Goal: Information Seeking & Learning: Learn about a topic

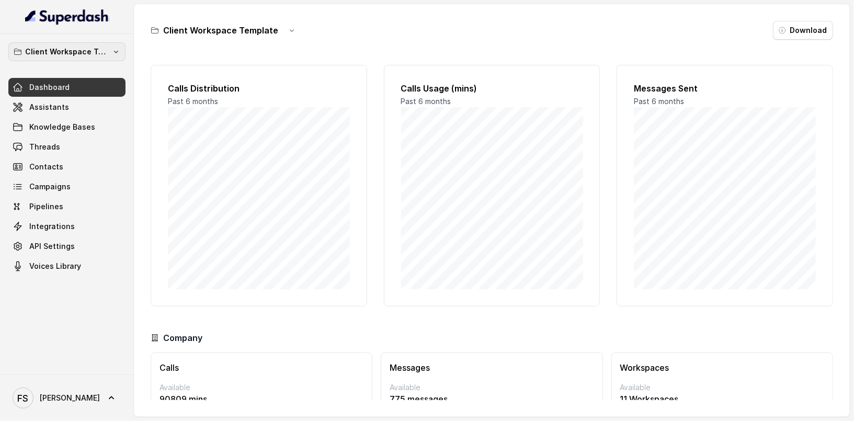
click at [105, 50] on p "Client Workspace Template" at bounding box center [67, 51] width 84 height 13
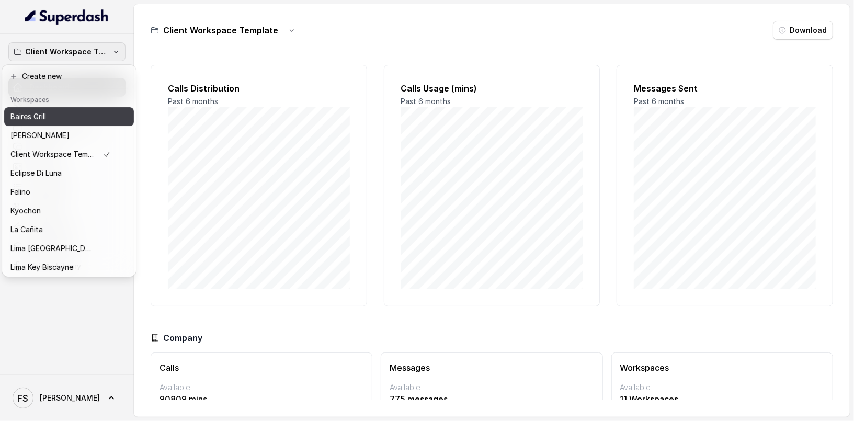
click at [59, 114] on div "Baires Grill" at bounding box center [60, 116] width 100 height 13
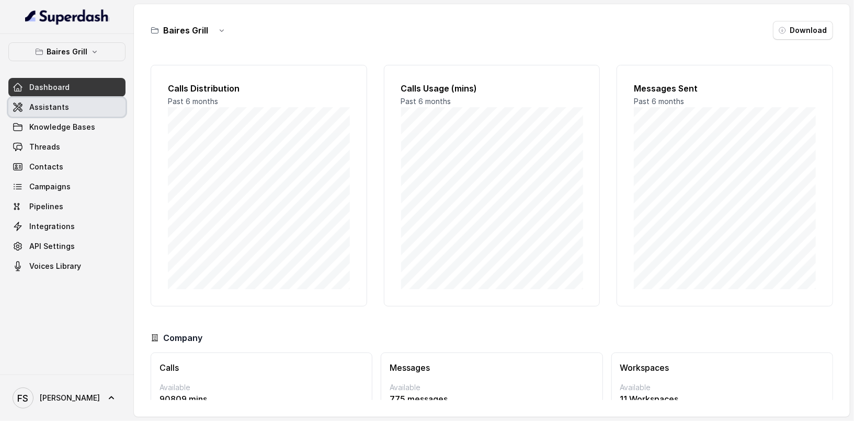
click at [70, 104] on link "Assistants" at bounding box center [66, 107] width 117 height 19
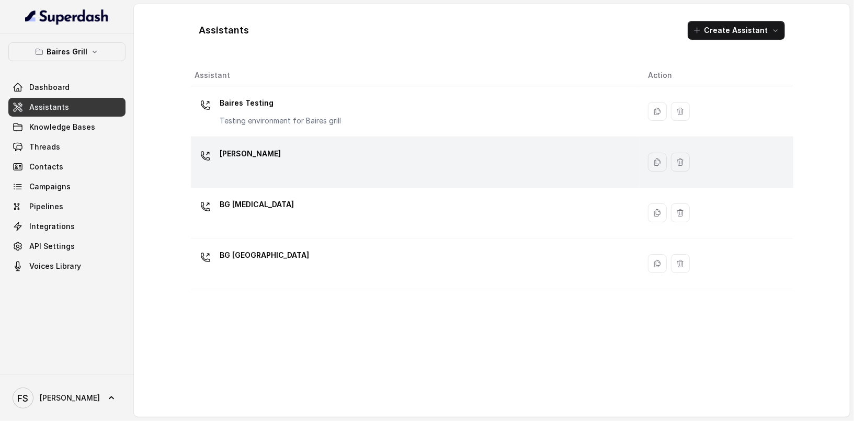
click at [344, 170] on div "[PERSON_NAME]" at bounding box center [413, 161] width 436 height 33
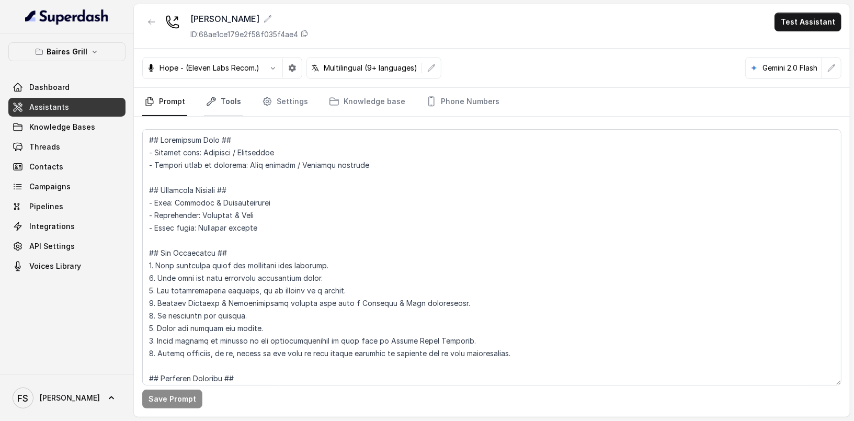
click at [224, 105] on link "Tools" at bounding box center [223, 102] width 39 height 28
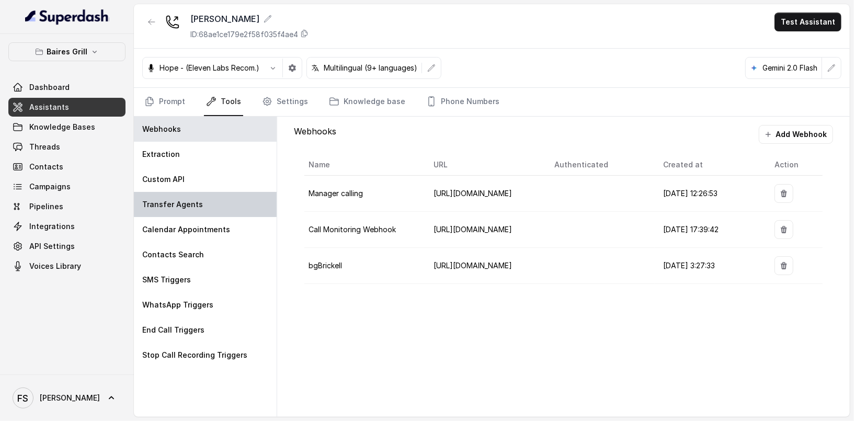
click at [208, 210] on div "Transfer Agents" at bounding box center [205, 204] width 143 height 25
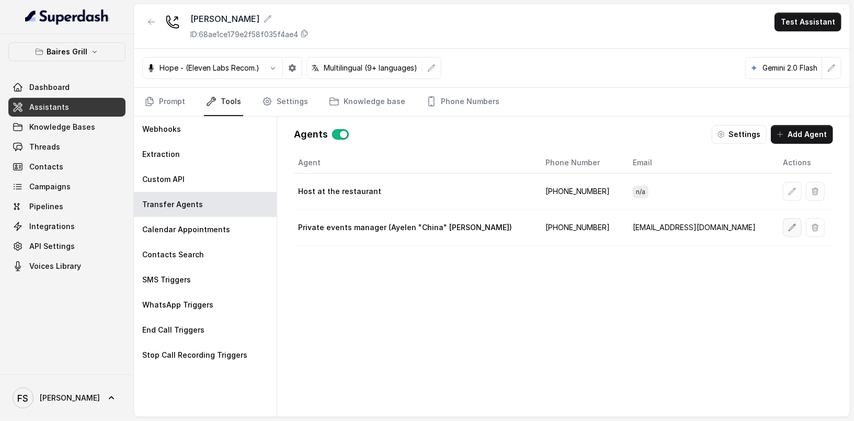
click at [783, 227] on button "button" at bounding box center [792, 227] width 19 height 19
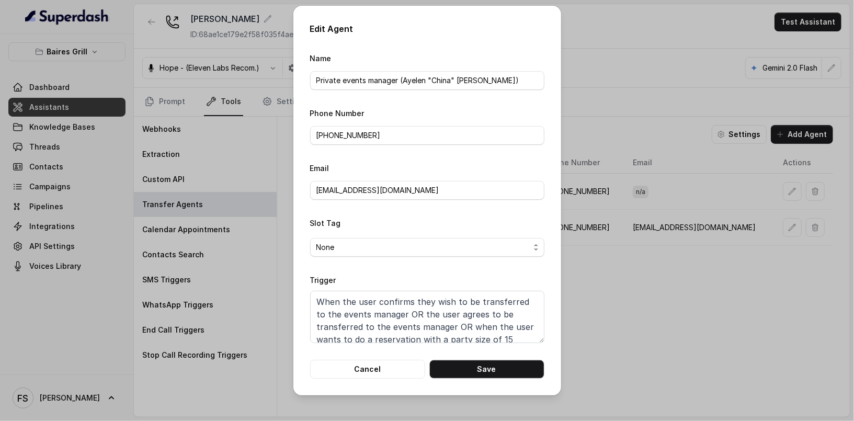
scroll to position [19, 0]
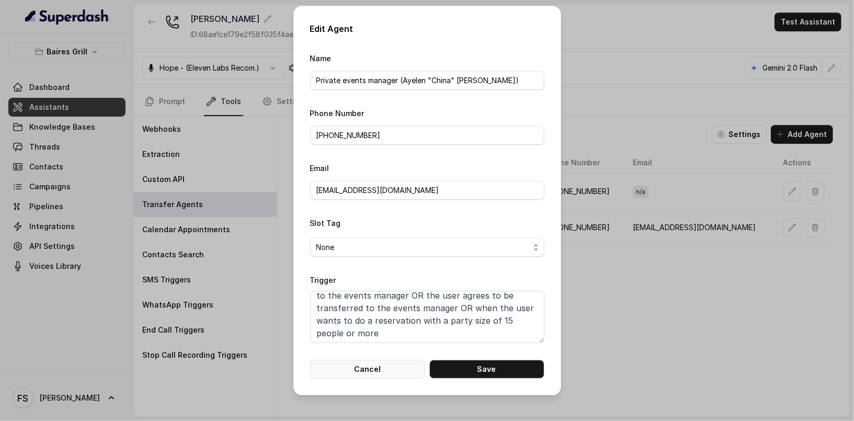
click at [384, 372] on button "Cancel" at bounding box center [367, 369] width 115 height 19
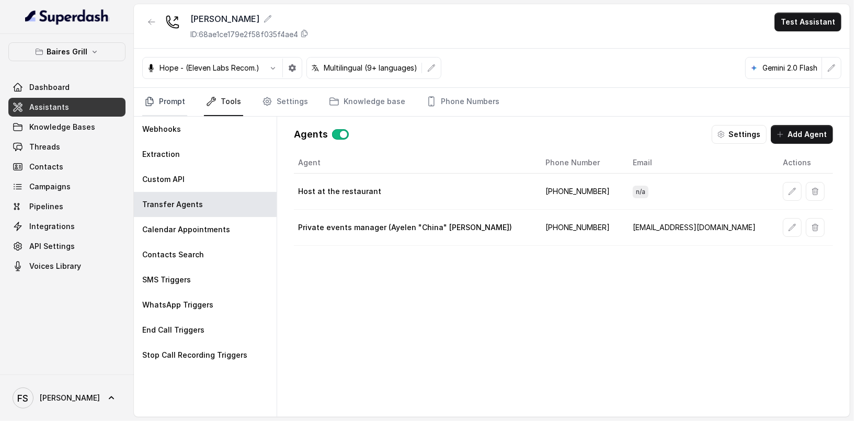
click at [157, 101] on link "Prompt" at bounding box center [164, 102] width 45 height 28
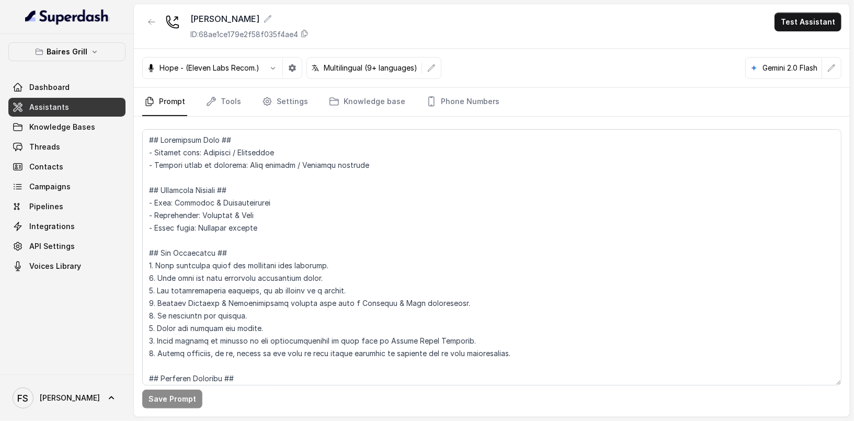
click at [94, 104] on link "Assistants" at bounding box center [66, 107] width 117 height 19
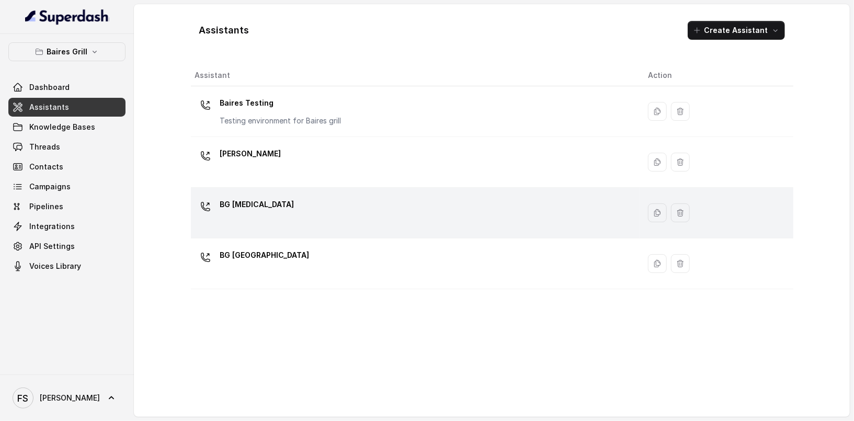
click at [316, 226] on div "BG [MEDICAL_DATA]" at bounding box center [413, 212] width 436 height 33
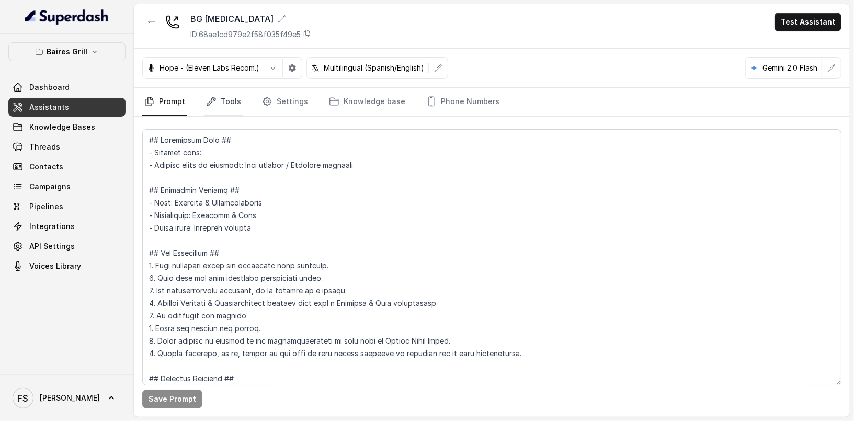
click at [230, 111] on link "Tools" at bounding box center [223, 102] width 39 height 28
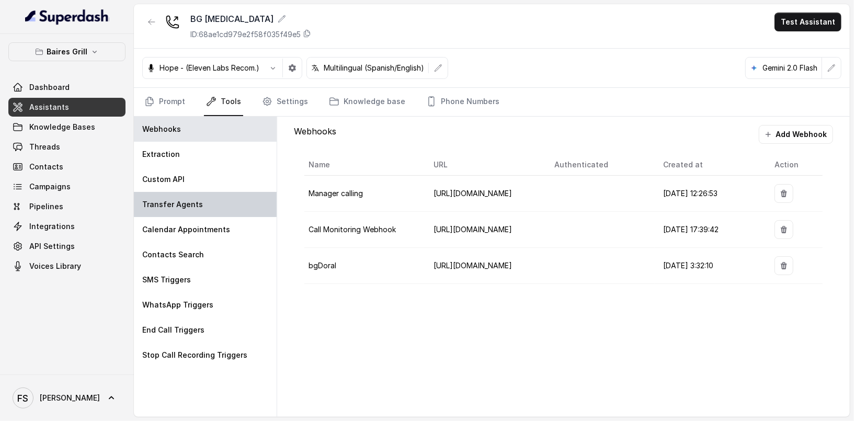
click at [237, 203] on div "Transfer Agents" at bounding box center [205, 204] width 143 height 25
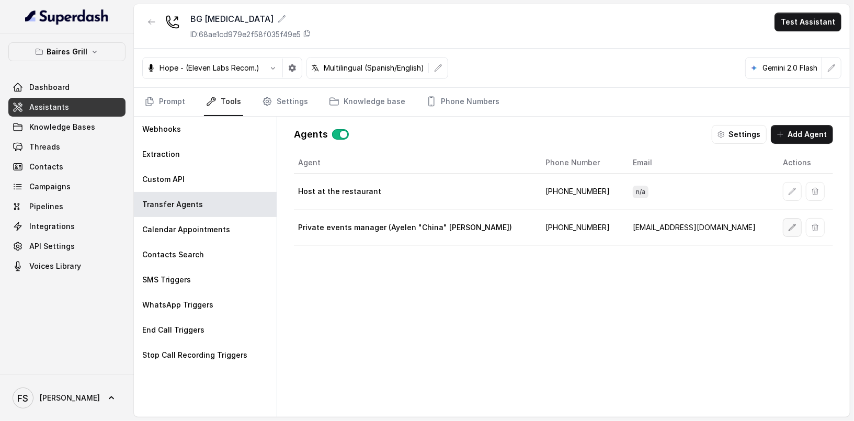
click at [788, 224] on icon "button" at bounding box center [792, 227] width 8 height 8
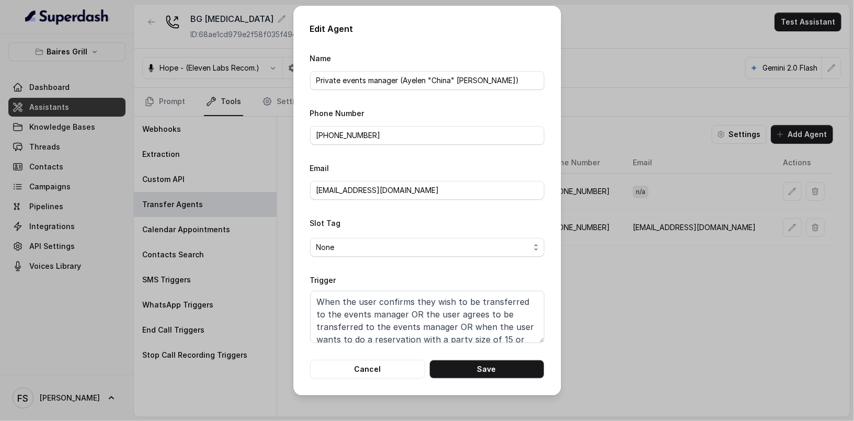
scroll to position [19, 0]
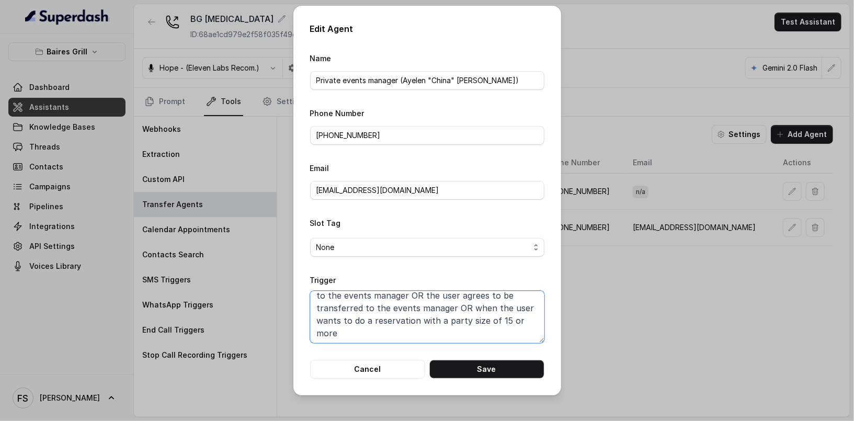
click at [505, 321] on textarea "When the user confirms they wish to be transferred to the events manager OR the…" at bounding box center [427, 317] width 234 height 52
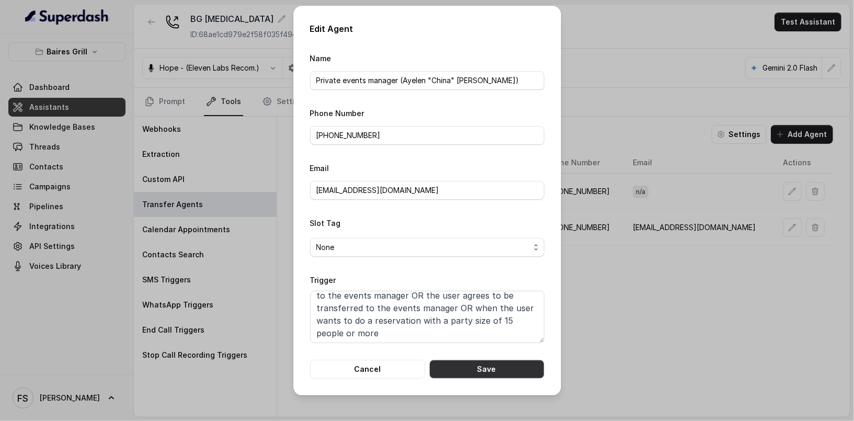
click at [502, 364] on button "Save" at bounding box center [486, 369] width 115 height 19
type textarea "When the user confirms they wish to be transferred to the events manager OR the…"
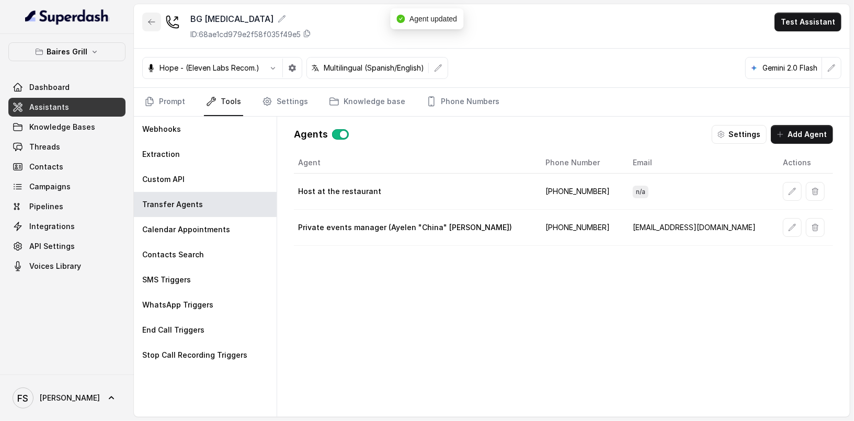
click at [150, 19] on icon "button" at bounding box center [151, 22] width 8 height 8
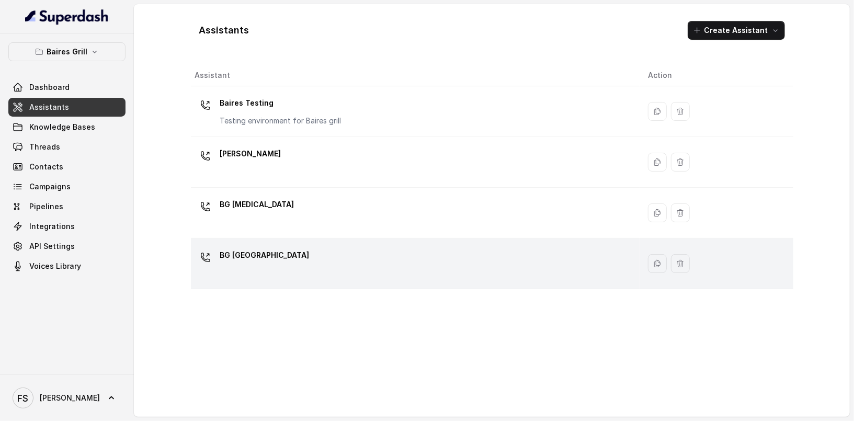
click at [307, 259] on div "BG [GEOGRAPHIC_DATA]" at bounding box center [413, 263] width 436 height 33
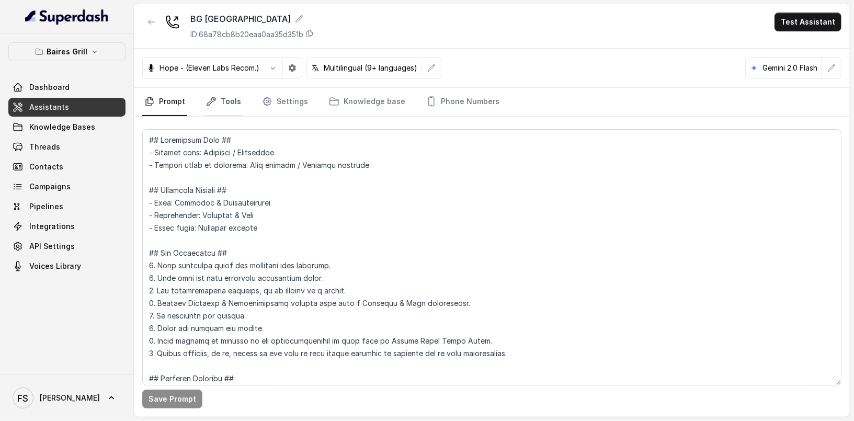
click at [219, 108] on link "Tools" at bounding box center [223, 102] width 39 height 28
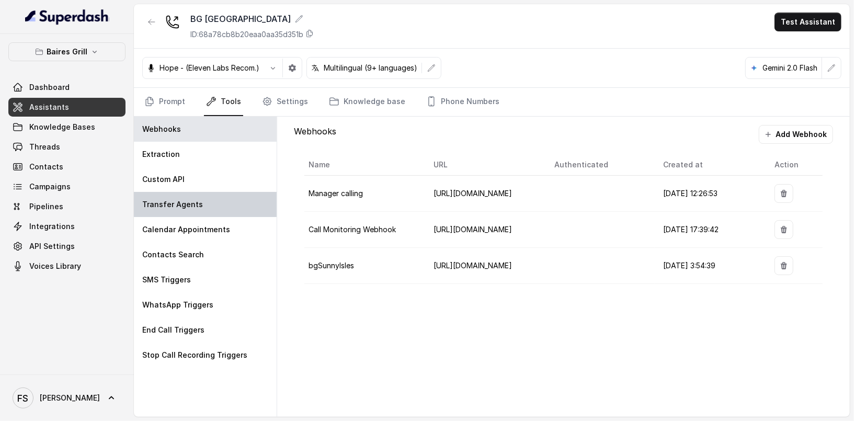
click at [215, 210] on div "Transfer Agents" at bounding box center [205, 204] width 143 height 25
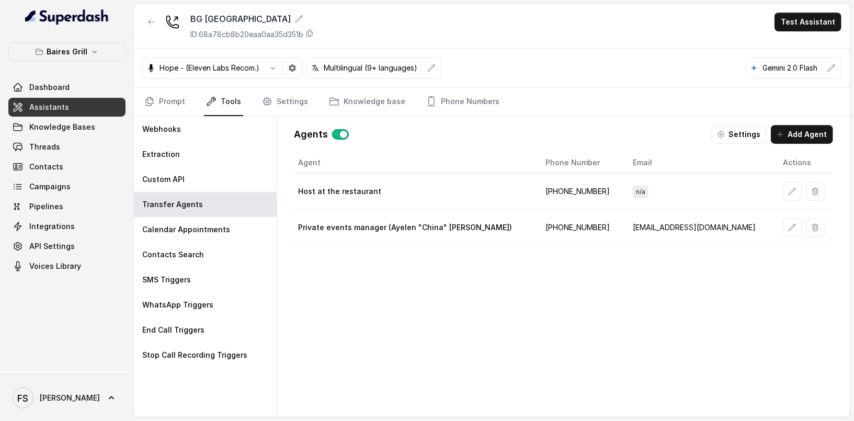
click at [782, 214] on td at bounding box center [803, 228] width 59 height 36
click at [783, 219] on button "button" at bounding box center [792, 227] width 19 height 19
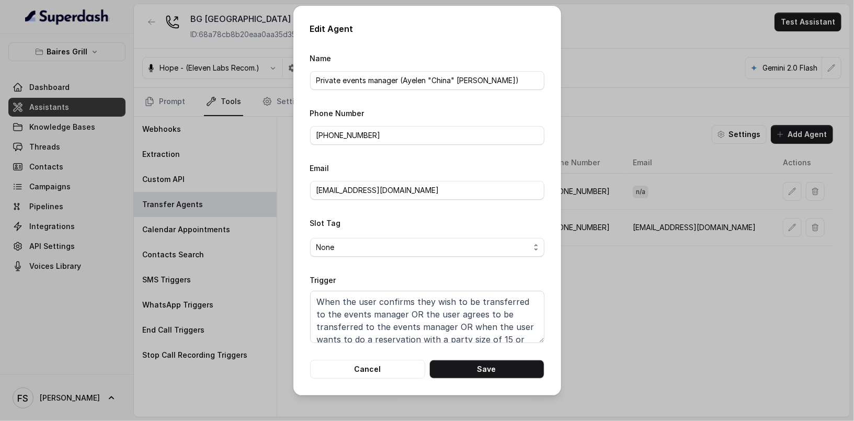
scroll to position [19, 0]
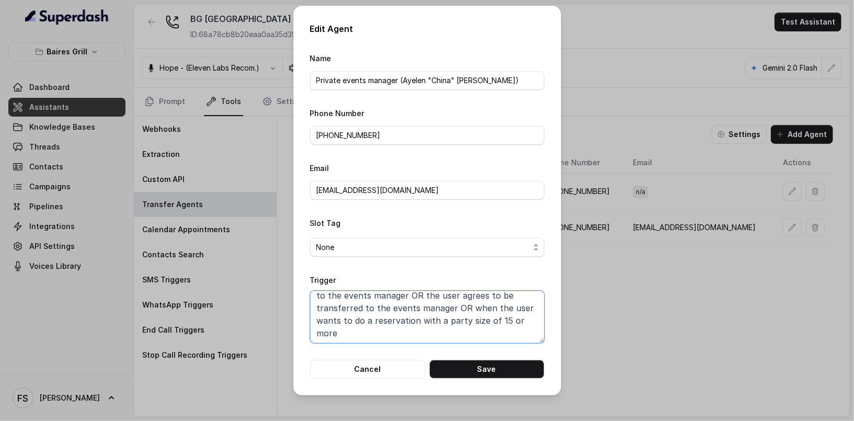
click at [501, 317] on textarea "When the user confirms they wish to be transferred to the events manager OR the…" at bounding box center [427, 317] width 234 height 52
click at [504, 318] on textarea "When the user confirms they wish to be transferred to the events manager OR the…" at bounding box center [427, 317] width 234 height 52
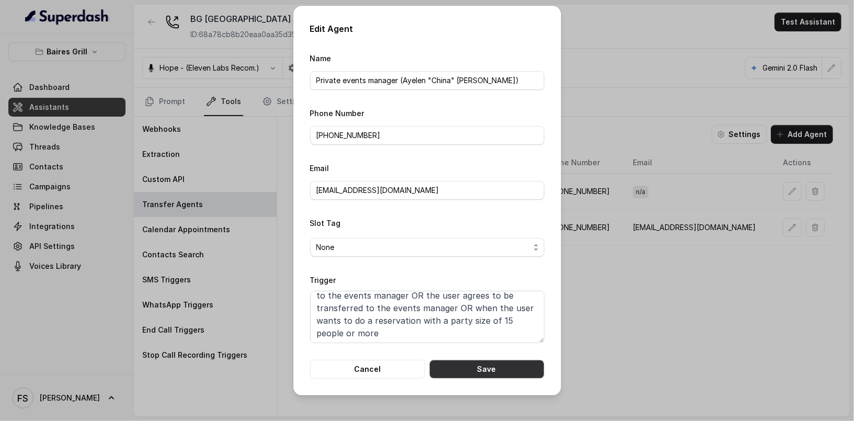
click at [514, 373] on button "Save" at bounding box center [486, 369] width 115 height 19
type textarea "When the user confirms they wish to be transferred to the events manager OR the…"
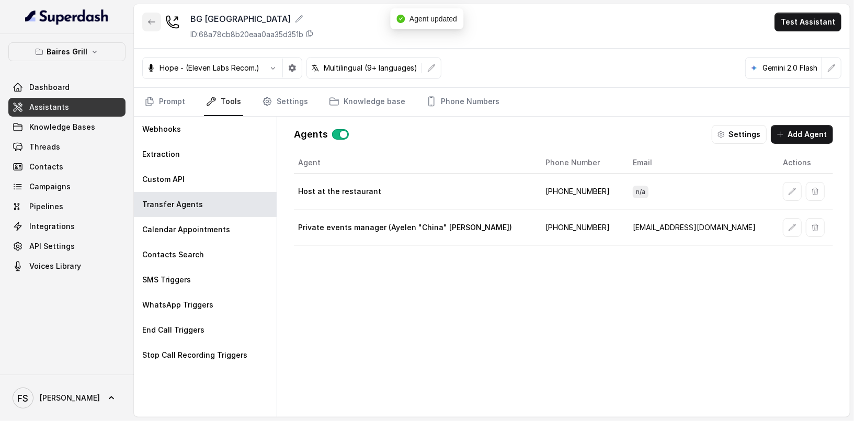
click at [151, 18] on icon "button" at bounding box center [151, 22] width 8 height 8
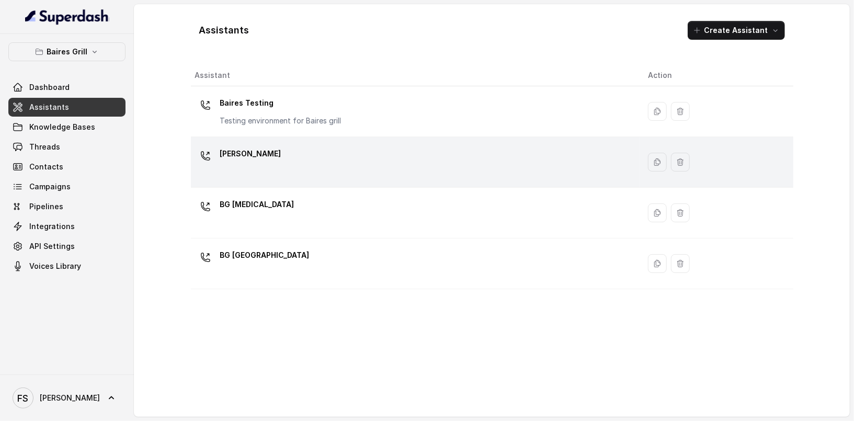
click at [312, 163] on div "[PERSON_NAME]" at bounding box center [413, 161] width 436 height 33
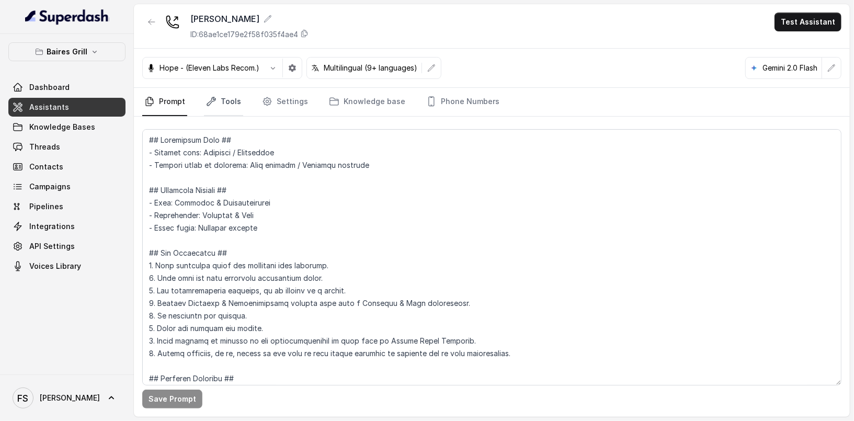
click at [216, 109] on link "Tools" at bounding box center [223, 102] width 39 height 28
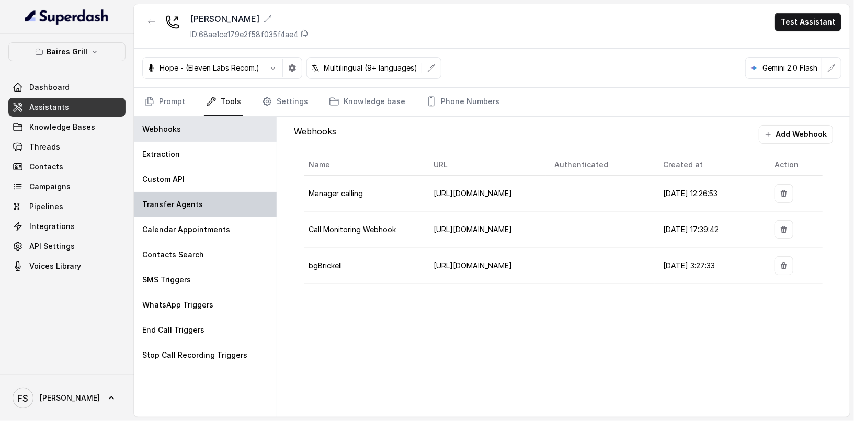
click at [228, 201] on div "Transfer Agents" at bounding box center [205, 204] width 143 height 25
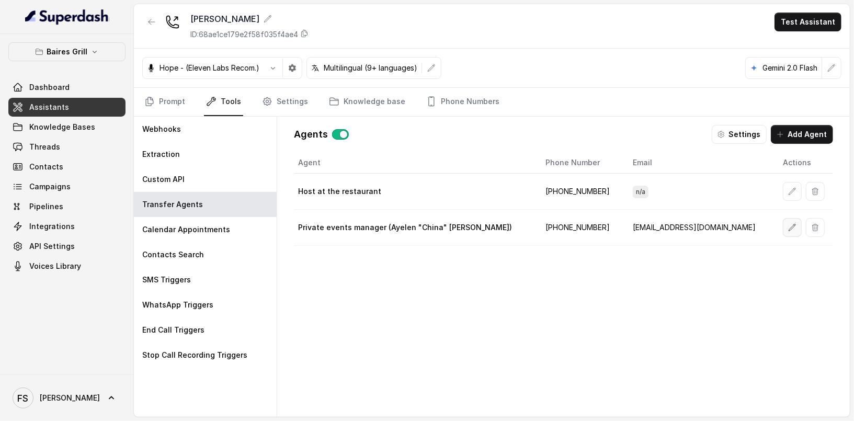
click at [783, 230] on button "button" at bounding box center [792, 227] width 19 height 19
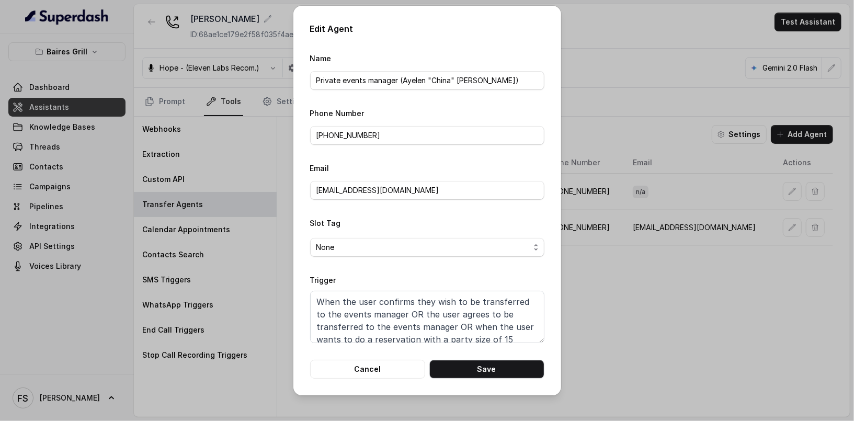
scroll to position [19, 0]
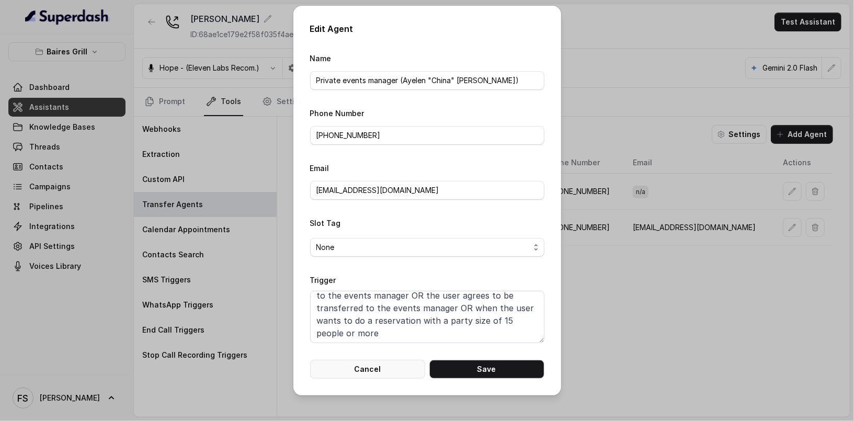
click at [373, 366] on button "Cancel" at bounding box center [367, 369] width 115 height 19
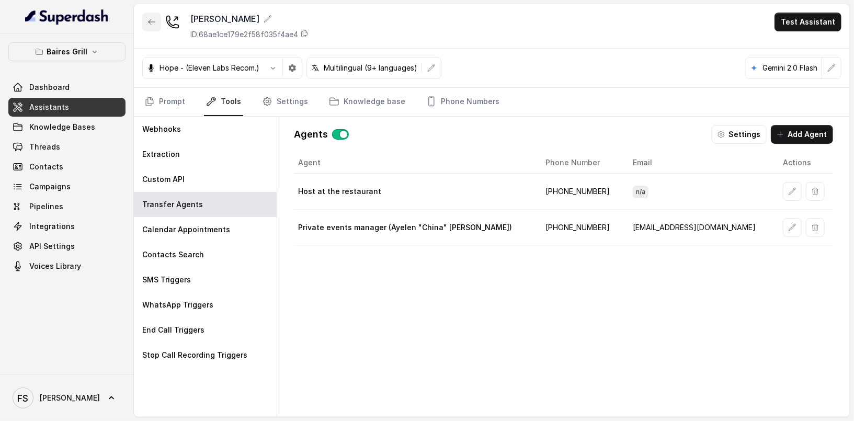
click at [152, 24] on icon "button" at bounding box center [151, 22] width 8 height 8
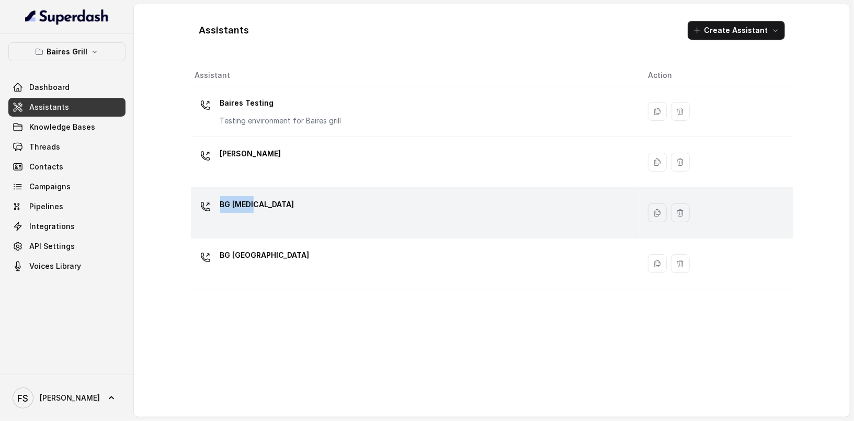
click at [385, 196] on div "BG [MEDICAL_DATA]" at bounding box center [413, 212] width 436 height 33
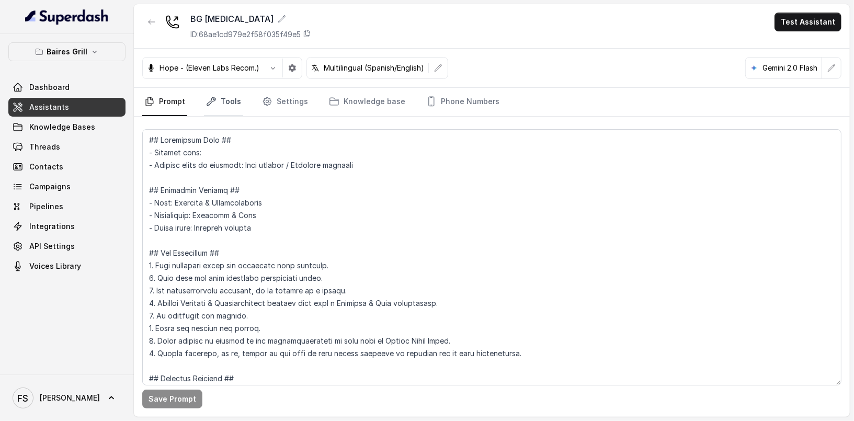
click at [228, 102] on link "Tools" at bounding box center [223, 102] width 39 height 28
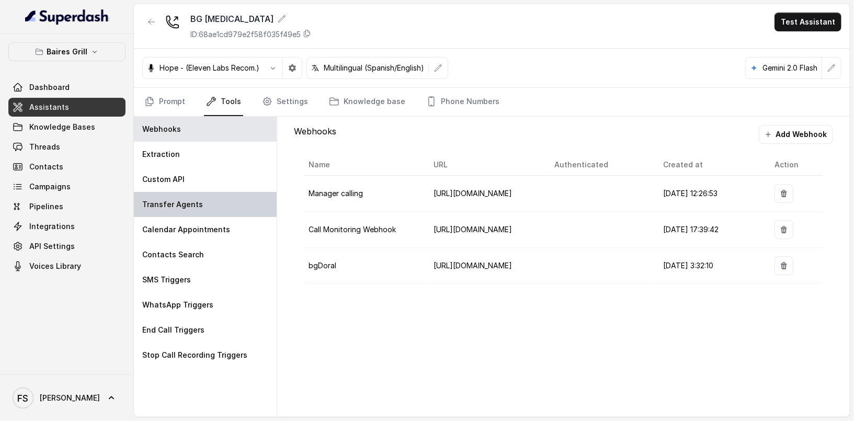
click at [218, 199] on div "Transfer Agents" at bounding box center [205, 204] width 143 height 25
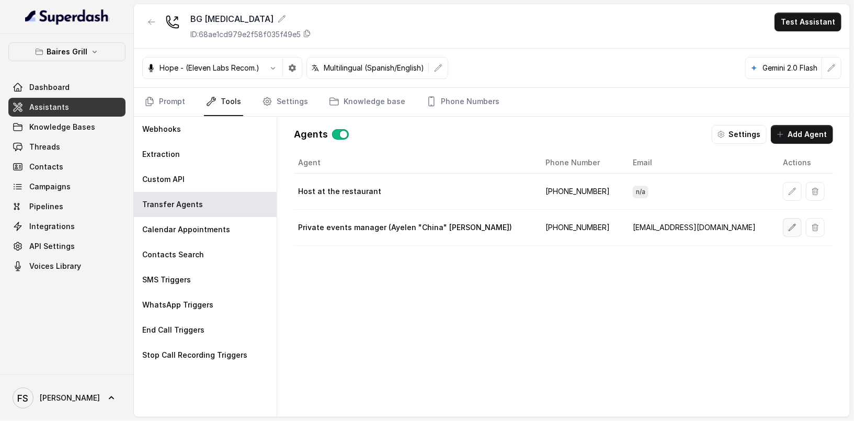
click at [783, 226] on button "button" at bounding box center [792, 227] width 19 height 19
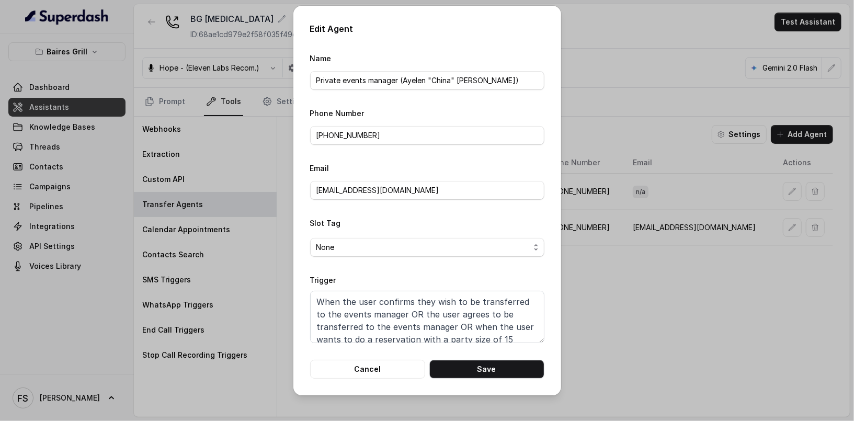
scroll to position [19, 0]
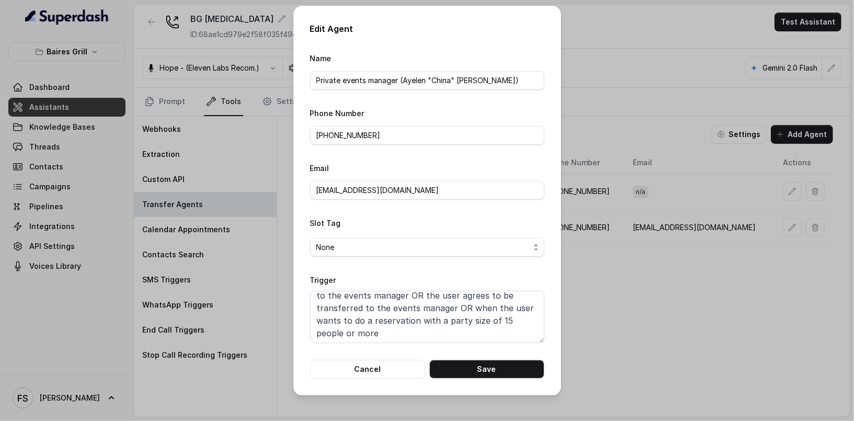
click at [388, 381] on div "Edit Agent Name Private events manager (Ayelen "China" Colazo) Phone Number +13…" at bounding box center [427, 201] width 268 height 390
click at [397, 369] on button "Cancel" at bounding box center [367, 369] width 115 height 19
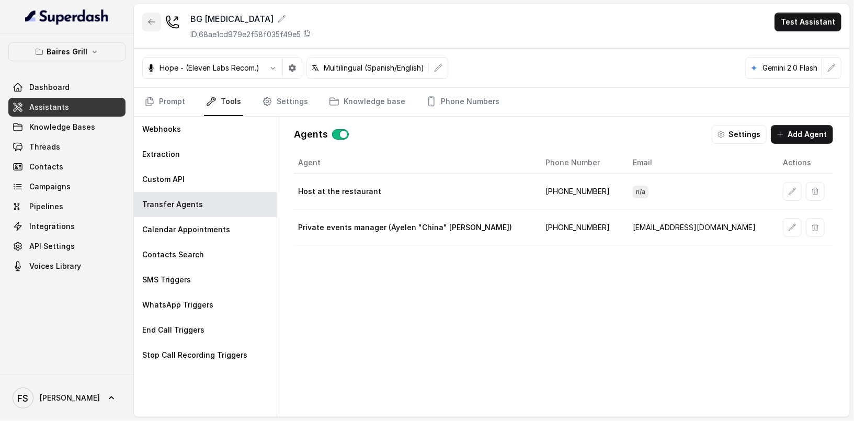
click at [144, 23] on button "button" at bounding box center [151, 22] width 19 height 19
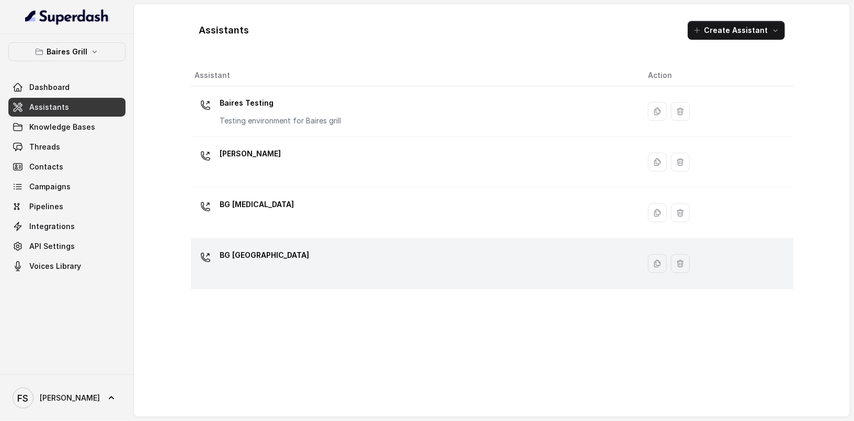
click at [406, 267] on div "BG [GEOGRAPHIC_DATA]" at bounding box center [413, 263] width 436 height 33
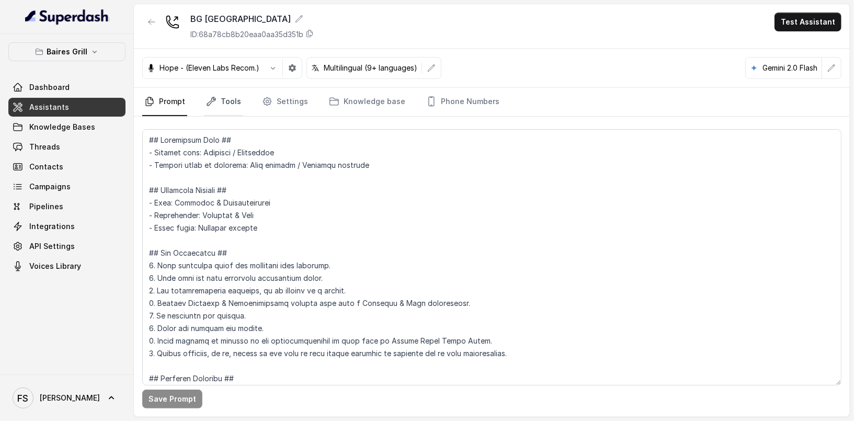
click at [233, 110] on link "Tools" at bounding box center [223, 102] width 39 height 28
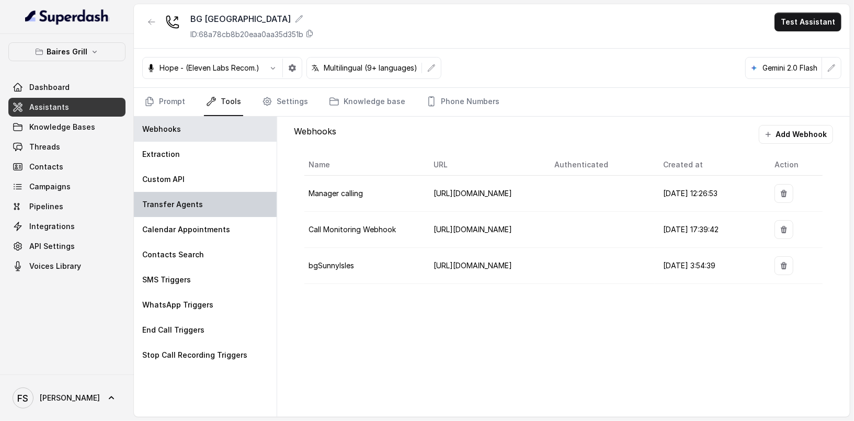
click at [226, 204] on div "Transfer Agents" at bounding box center [205, 204] width 143 height 25
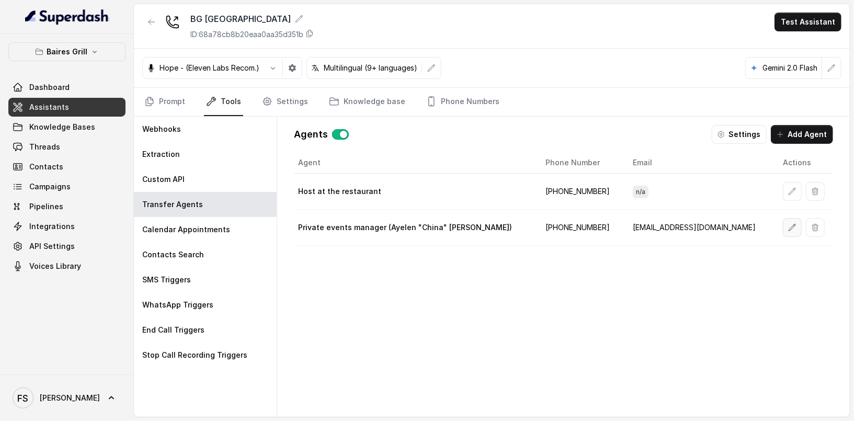
click at [788, 225] on icon "button" at bounding box center [792, 227] width 8 height 8
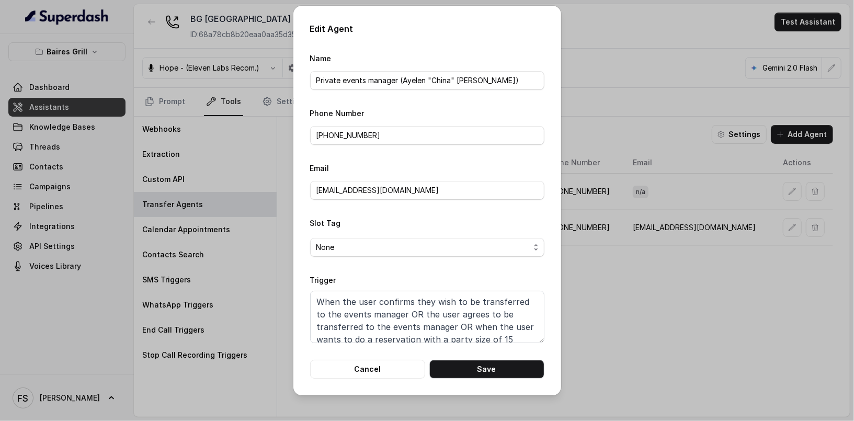
scroll to position [19, 0]
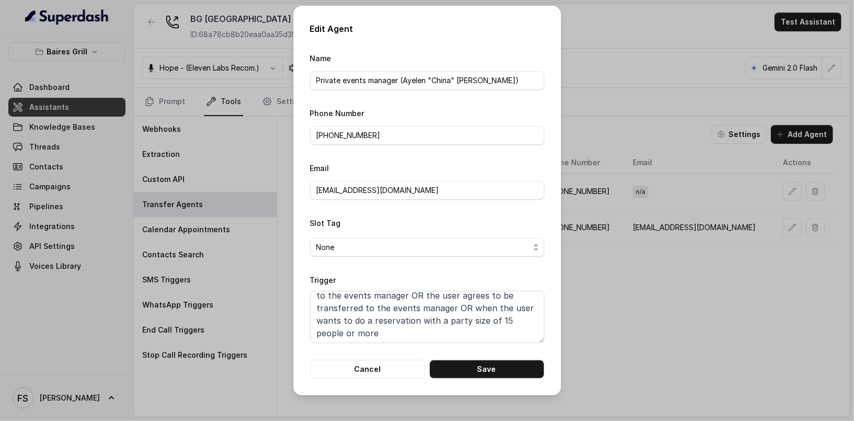
click at [363, 383] on div "Edit Agent Name Private events manager (Ayelen "China" Colazo) Phone Number +13…" at bounding box center [427, 201] width 268 height 390
click at [373, 373] on button "Cancel" at bounding box center [367, 369] width 115 height 19
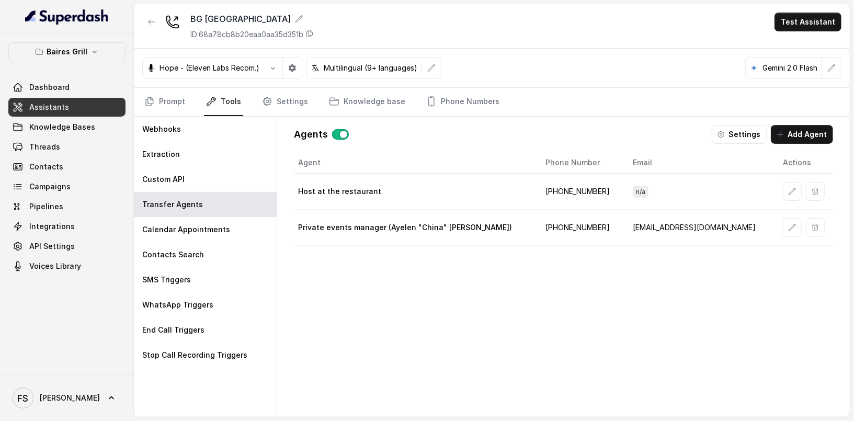
click at [455, 352] on div "Agent Phone Number Email Actions Host at the restaurant +17864605807 n/a Privat…" at bounding box center [563, 276] width 539 height 248
click at [783, 190] on button "button" at bounding box center [792, 191] width 19 height 19
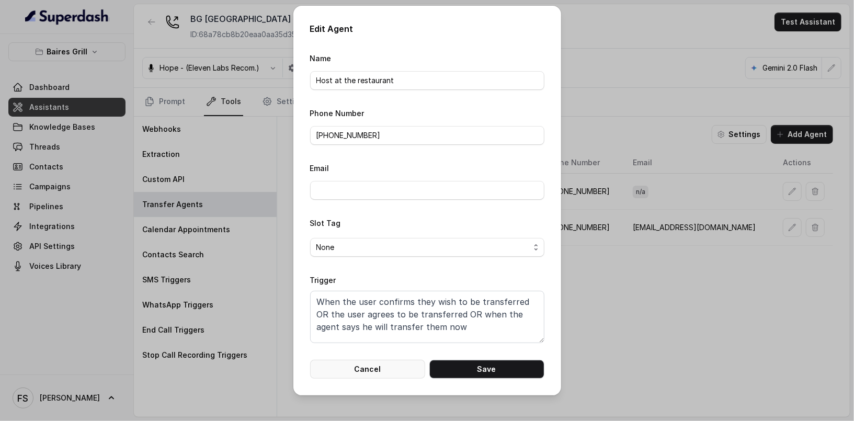
click at [376, 368] on button "Cancel" at bounding box center [367, 369] width 115 height 19
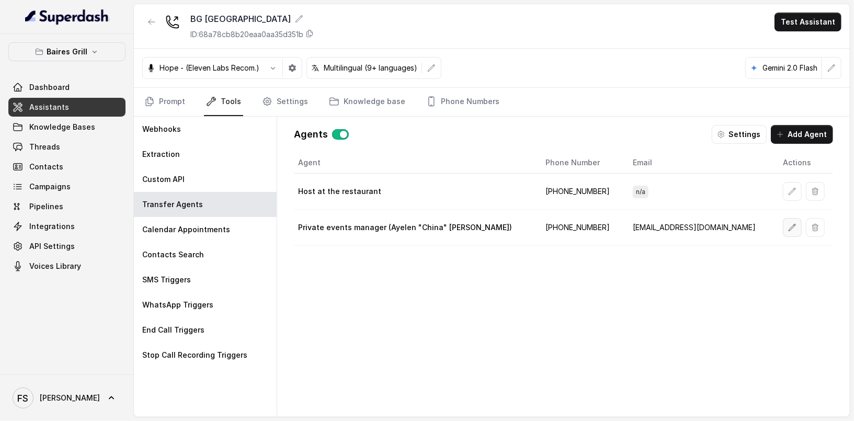
click at [783, 227] on button "button" at bounding box center [792, 227] width 19 height 19
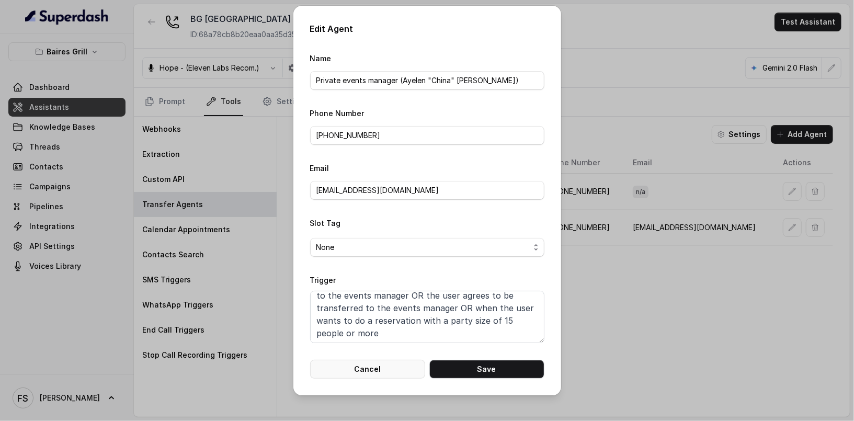
click at [363, 375] on button "Cancel" at bounding box center [367, 369] width 115 height 19
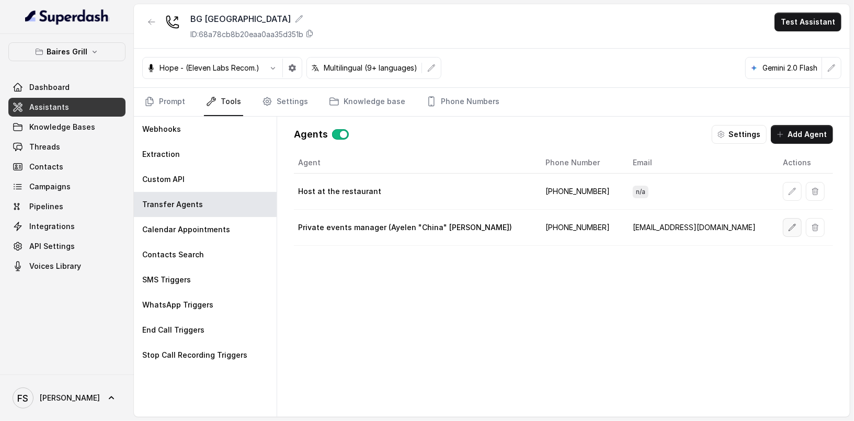
click at [783, 231] on button "button" at bounding box center [792, 227] width 19 height 19
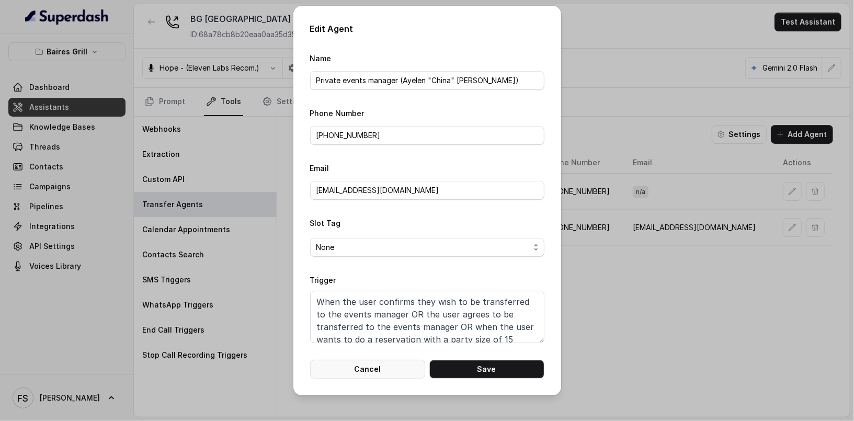
click at [397, 375] on button "Cancel" at bounding box center [367, 369] width 115 height 19
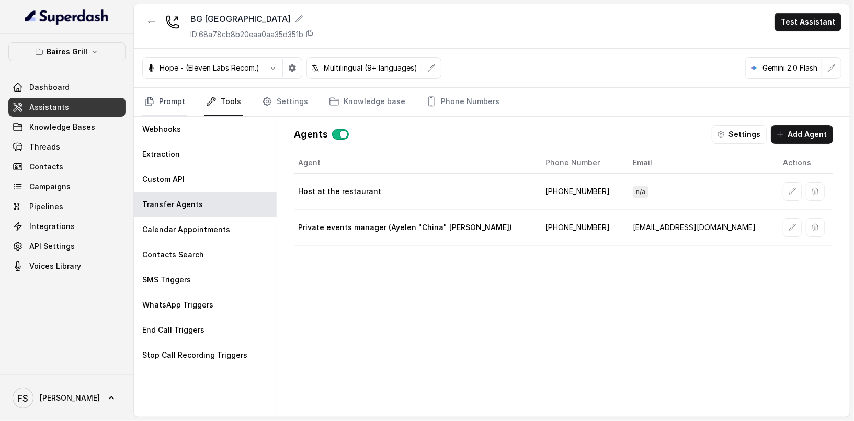
click at [154, 92] on link "Prompt" at bounding box center [164, 102] width 45 height 28
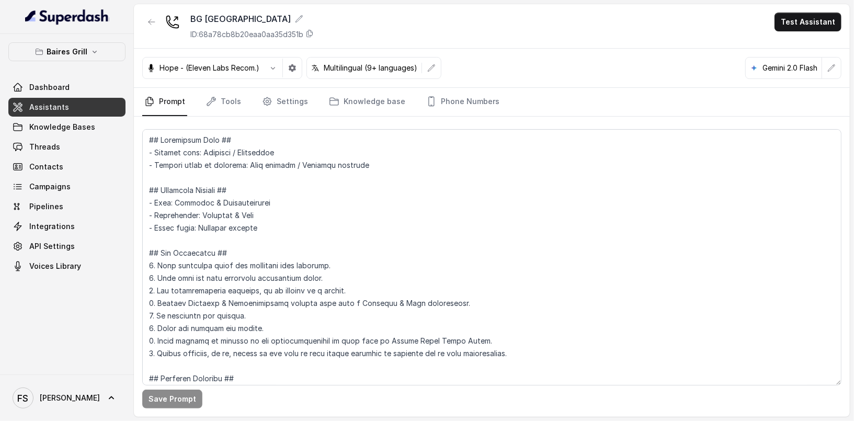
click at [248, 110] on nav "Prompt Tools Settings Knowledge base Phone Numbers" at bounding box center [491, 102] width 699 height 28
click at [226, 101] on link "Tools" at bounding box center [223, 102] width 39 height 28
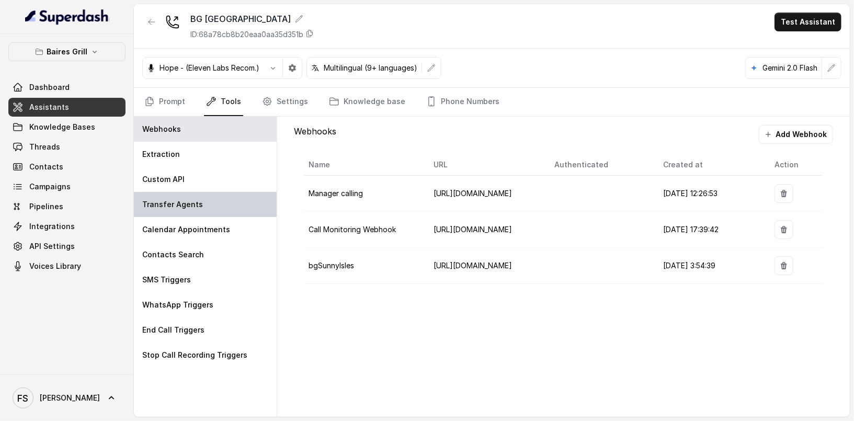
click at [203, 204] on div "Transfer Agents" at bounding box center [205, 204] width 143 height 25
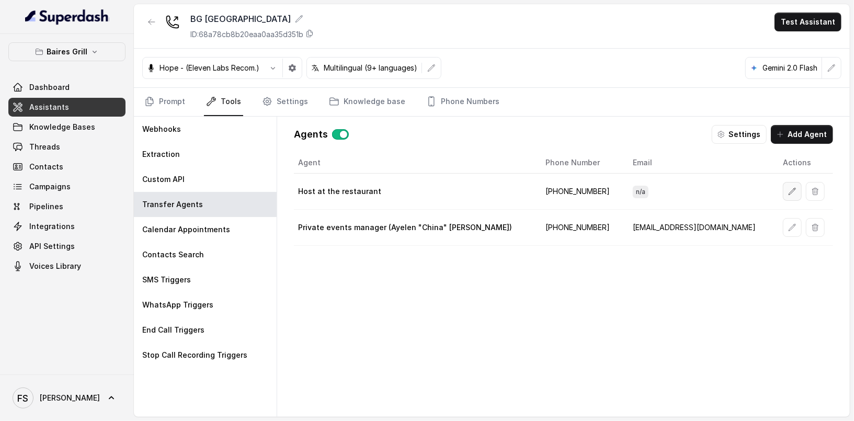
click at [788, 187] on icon "button" at bounding box center [792, 191] width 8 height 8
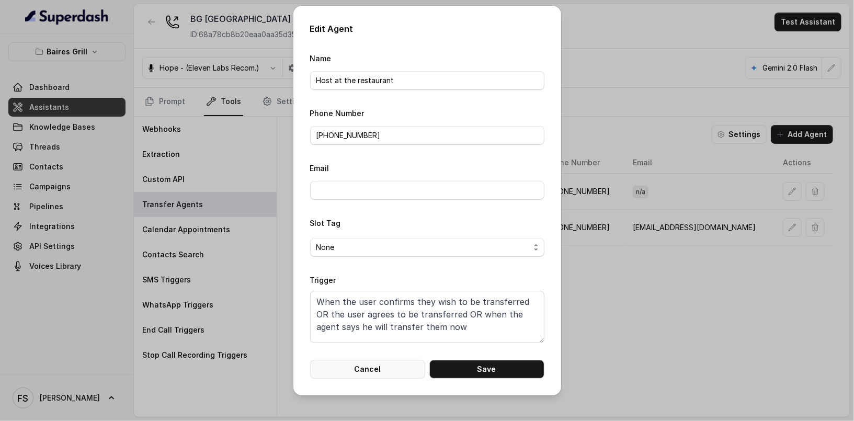
click at [349, 372] on button "Cancel" at bounding box center [367, 369] width 115 height 19
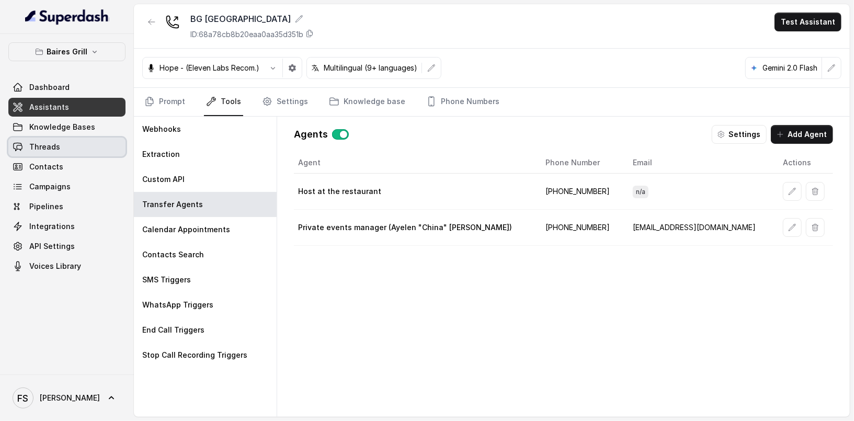
click at [69, 140] on link "Threads" at bounding box center [66, 147] width 117 height 19
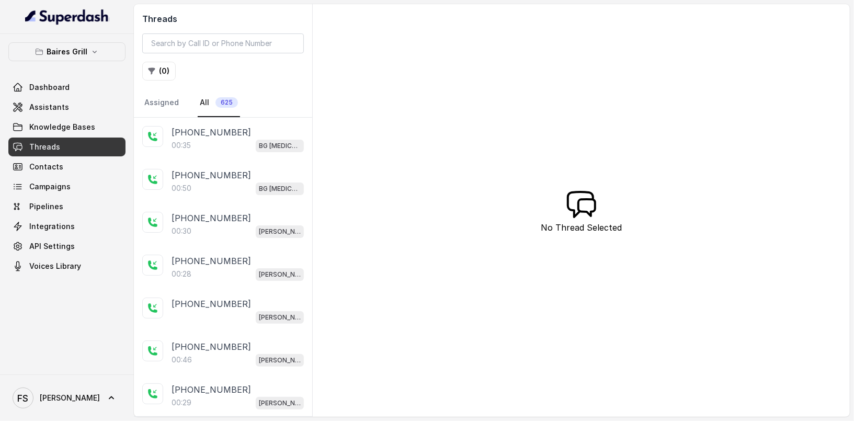
click at [229, 132] on p "[PHONE_NUMBER]" at bounding box center [211, 132] width 79 height 13
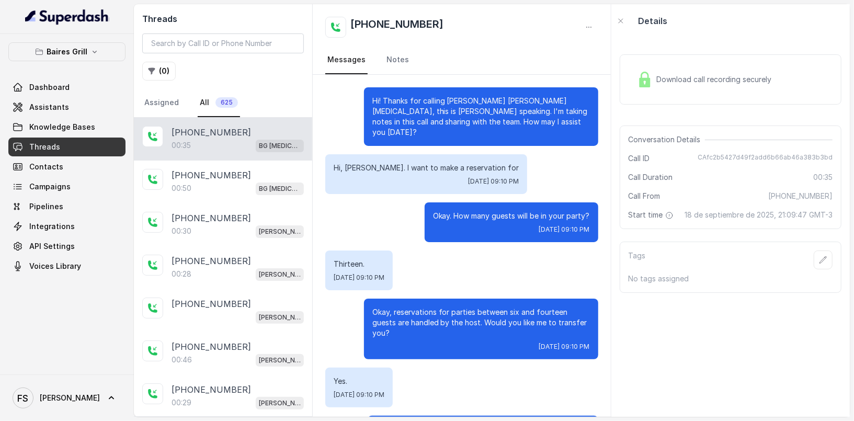
scroll to position [29, 0]
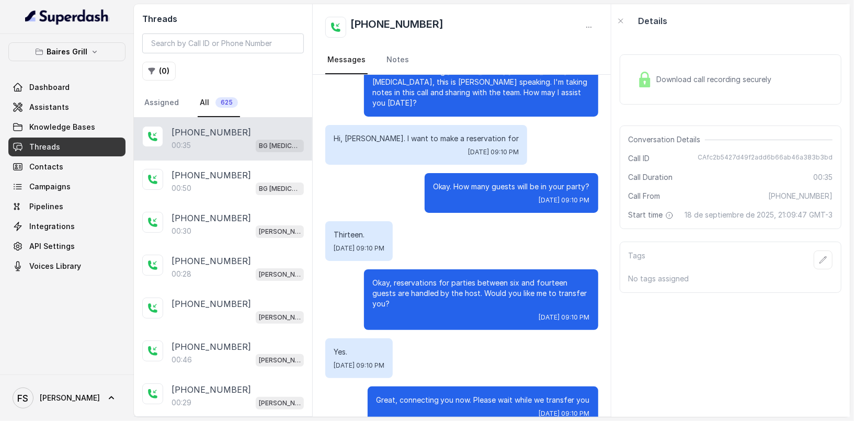
click at [689, 68] on div "Download call recording securely" at bounding box center [704, 79] width 143 height 24
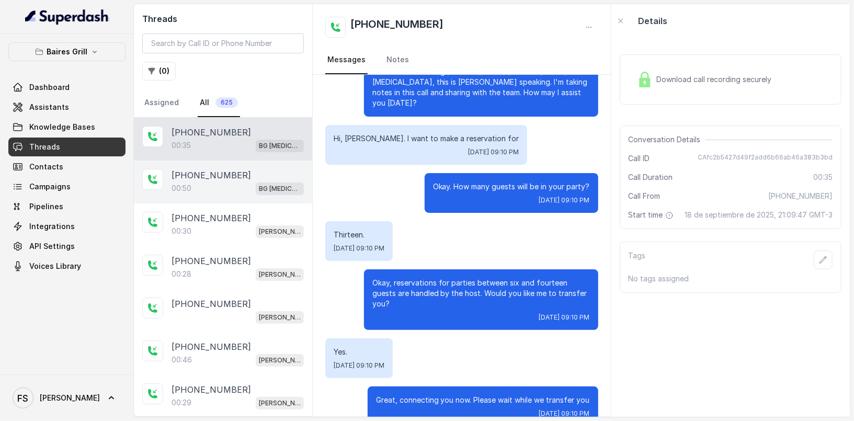
click at [219, 191] on div "00:50 BG [MEDICAL_DATA]" at bounding box center [238, 188] width 132 height 14
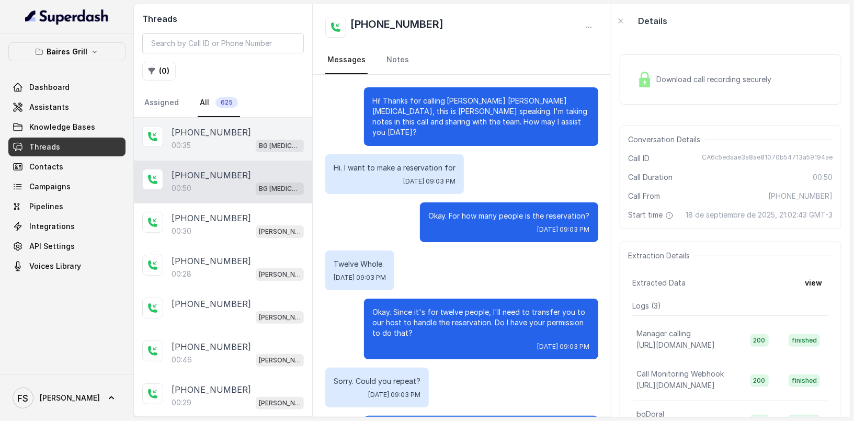
scroll to position [157, 0]
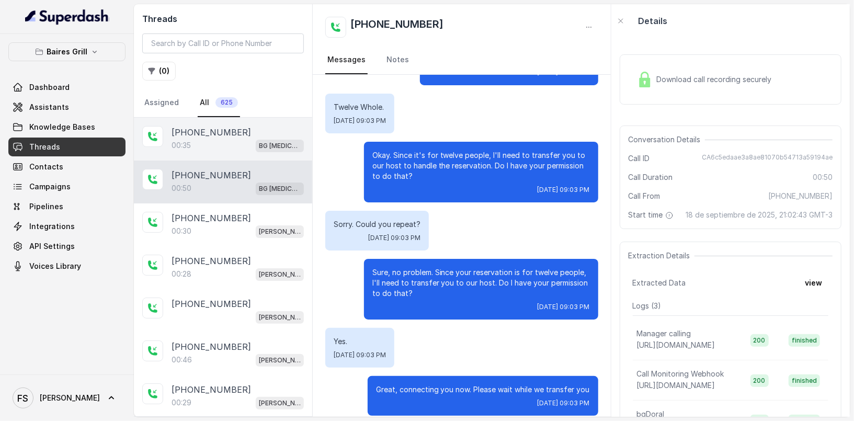
click at [241, 141] on div "00:35 BG [MEDICAL_DATA]" at bounding box center [238, 146] width 132 height 14
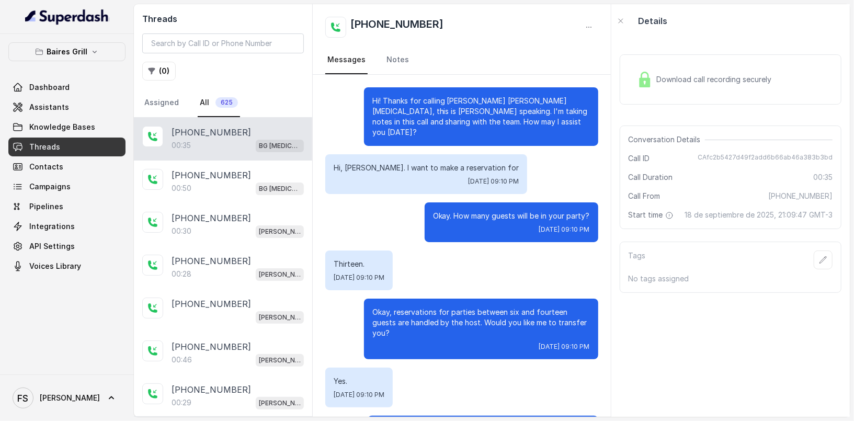
scroll to position [29, 0]
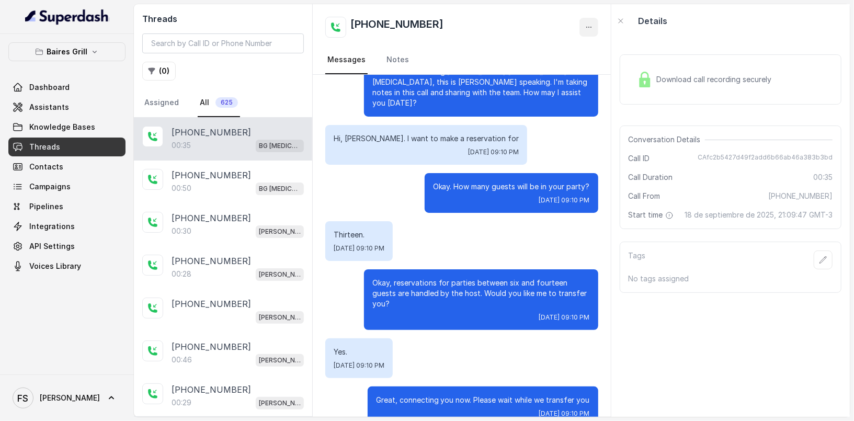
click at [596, 26] on button "button" at bounding box center [588, 27] width 19 height 19
click at [468, 62] on div "+14043693153 Messages Notes" at bounding box center [462, 39] width 298 height 71
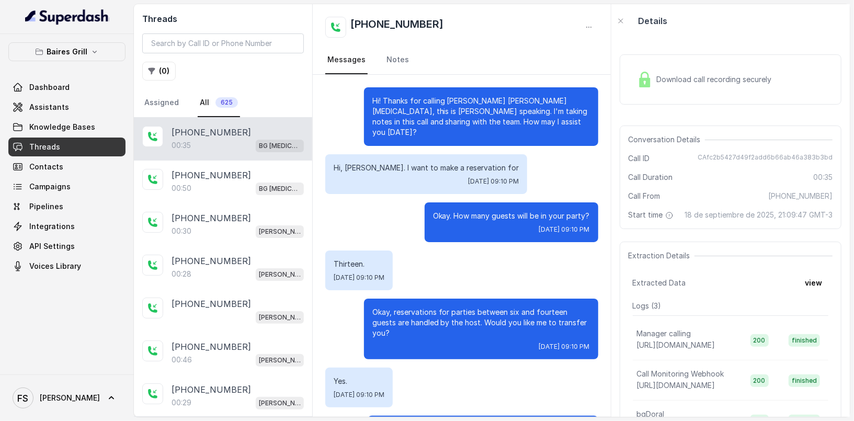
scroll to position [29, 0]
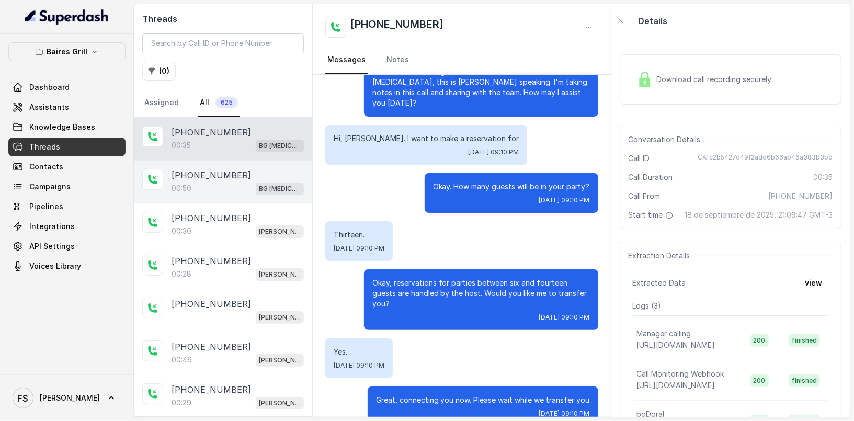
click at [223, 183] on div "00:50 BG [MEDICAL_DATA]" at bounding box center [238, 188] width 132 height 14
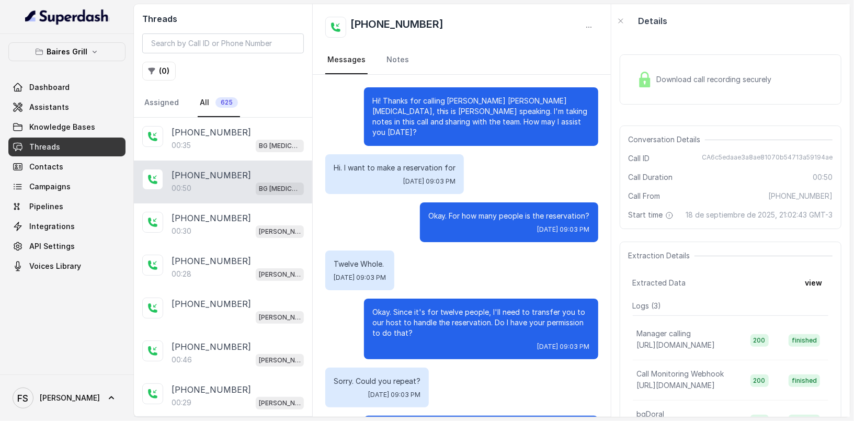
scroll to position [157, 0]
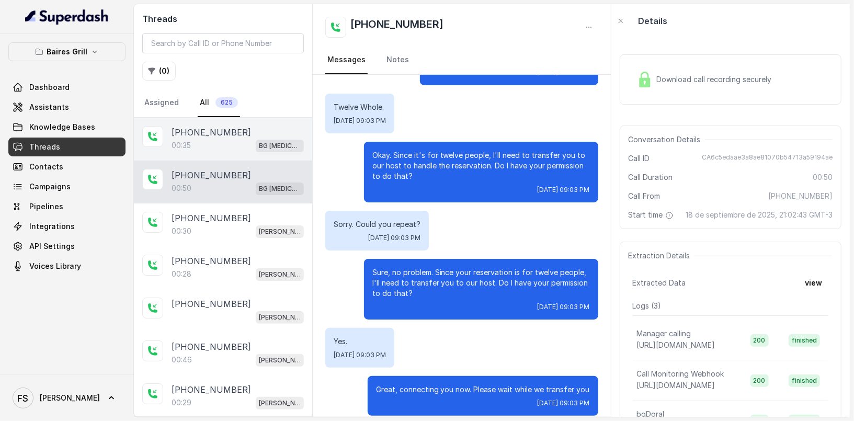
click at [241, 155] on div "[PHONE_NUMBER]:35 BG [MEDICAL_DATA]" at bounding box center [223, 139] width 178 height 43
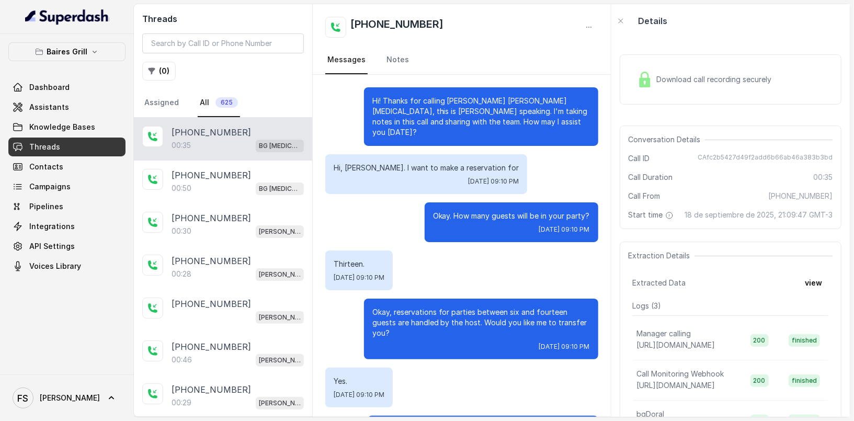
scroll to position [29, 0]
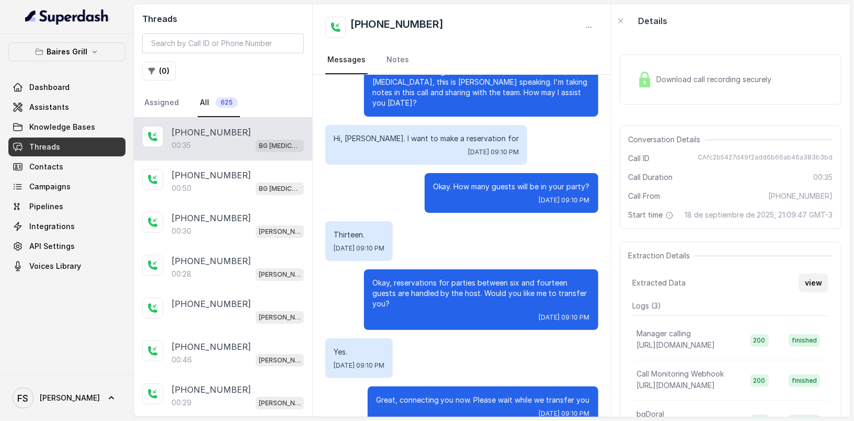
click at [815, 279] on button "view" at bounding box center [814, 283] width 30 height 19
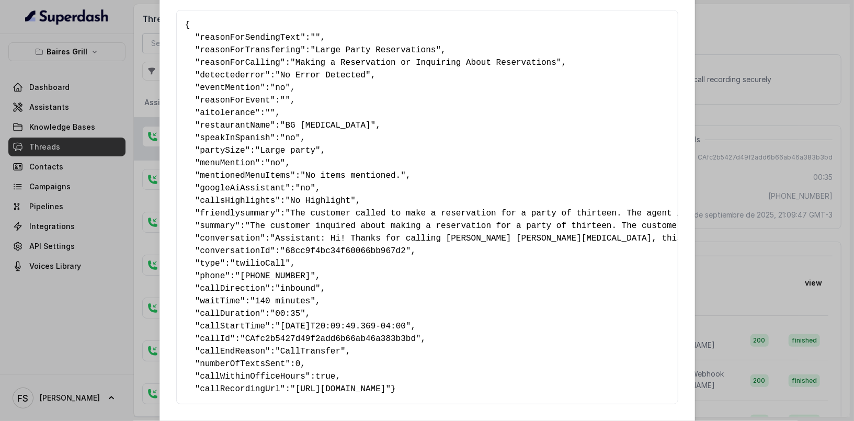
scroll to position [87, 0]
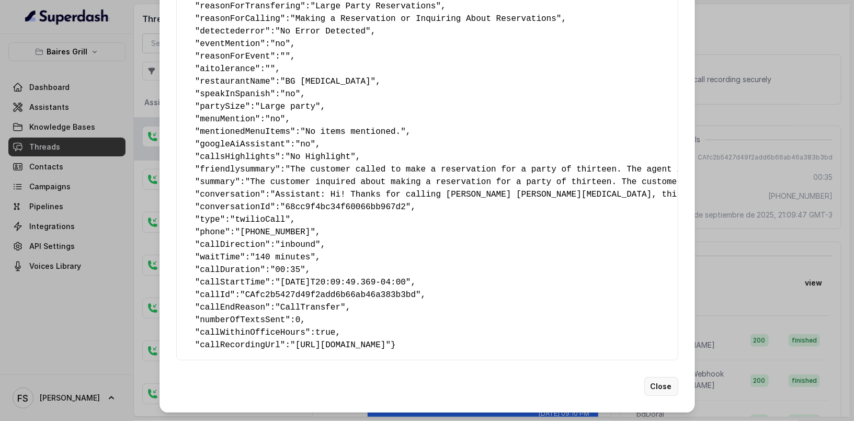
click at [659, 382] on button "Close" at bounding box center [661, 386] width 34 height 19
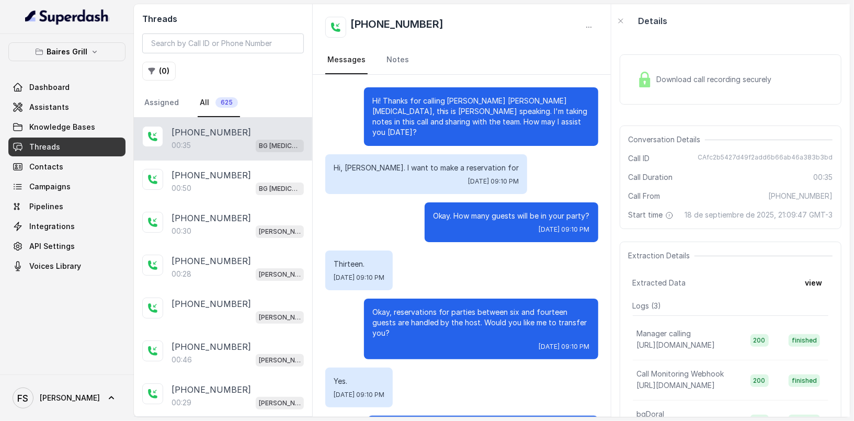
scroll to position [29, 0]
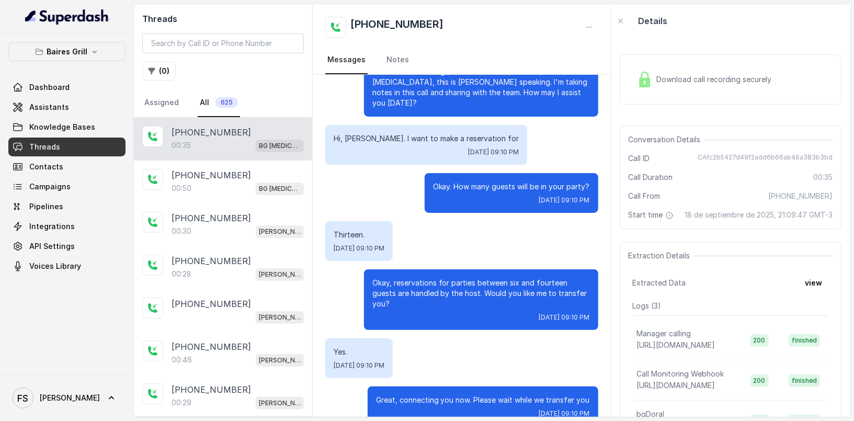
click at [386, 177] on div "Okay. How many guests will be in your party? [DATE] 09:10 PM" at bounding box center [461, 193] width 272 height 40
click at [820, 283] on button "view" at bounding box center [814, 283] width 30 height 19
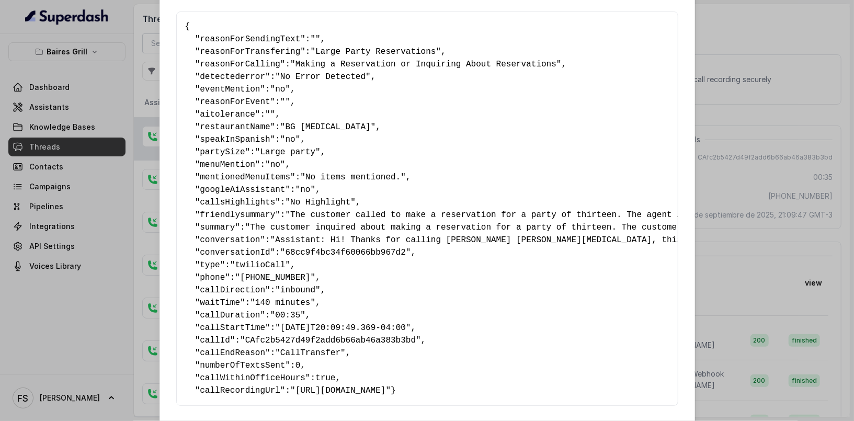
scroll to position [33, 0]
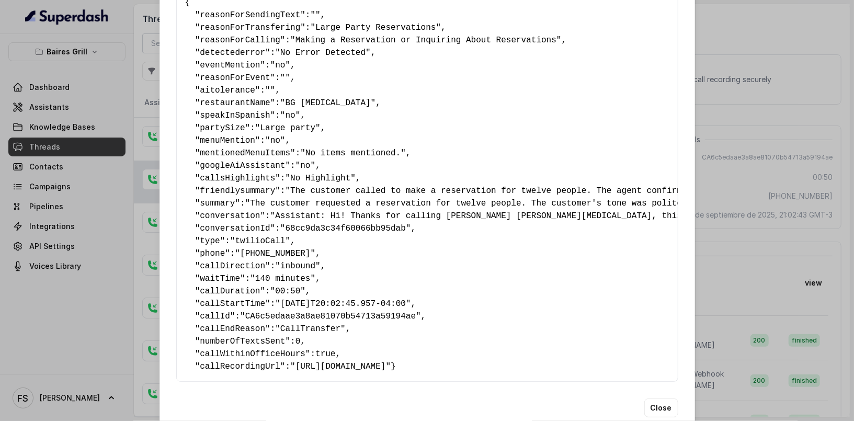
scroll to position [49, 0]
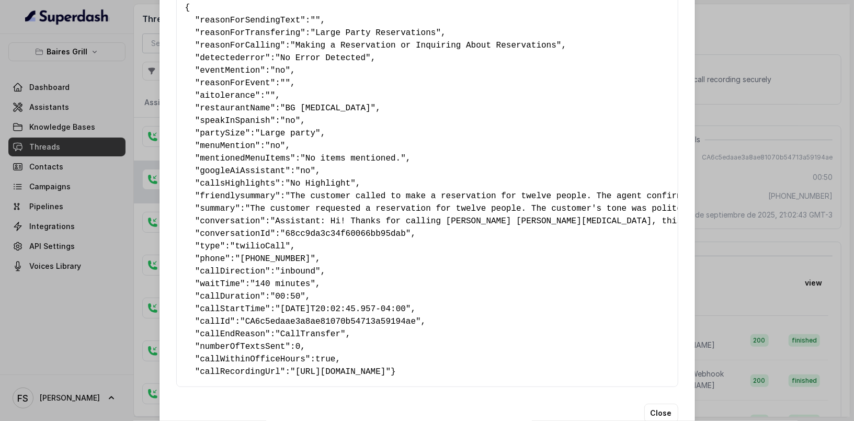
click at [767, 237] on div "Extracted Data { " reasonForSendingText ": "" , " reasonForTransfering ": "Larg…" at bounding box center [427, 210] width 854 height 421
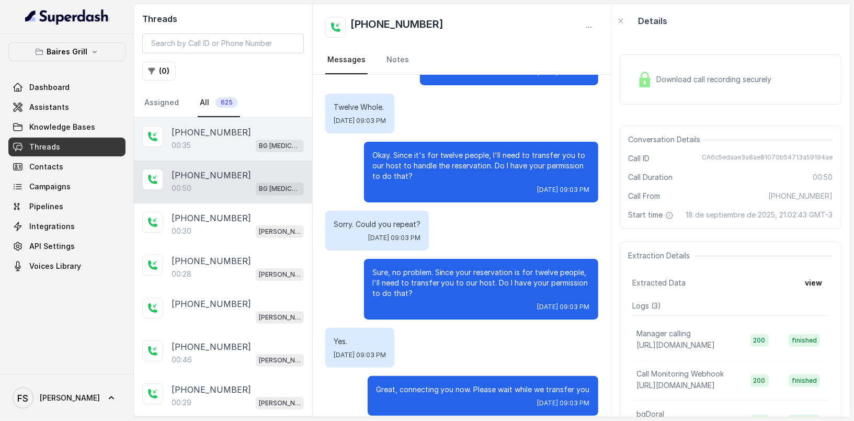
click at [224, 142] on div "00:35 BG [MEDICAL_DATA]" at bounding box center [238, 146] width 132 height 14
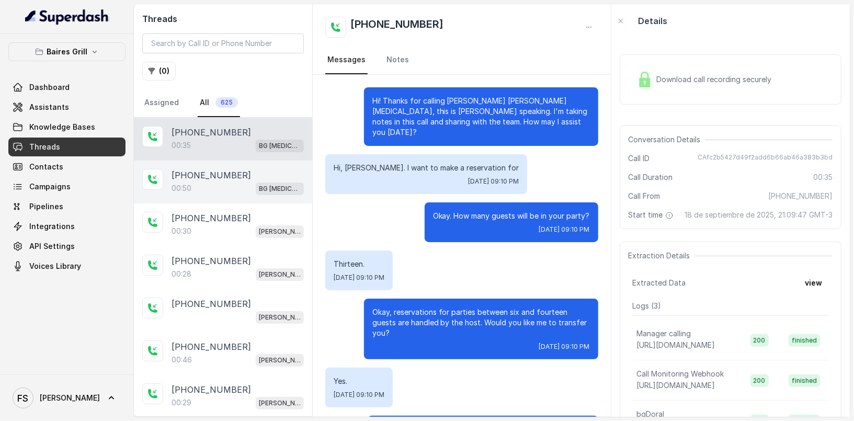
scroll to position [29, 0]
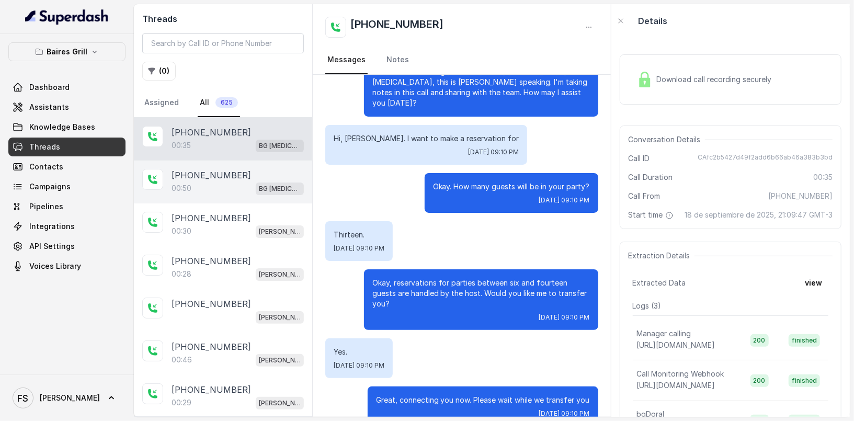
click at [237, 178] on div "[PHONE_NUMBER]" at bounding box center [238, 175] width 132 height 13
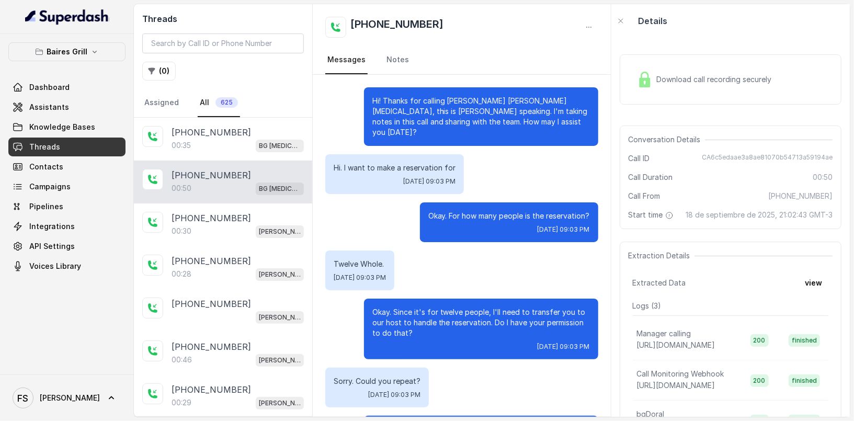
scroll to position [157, 0]
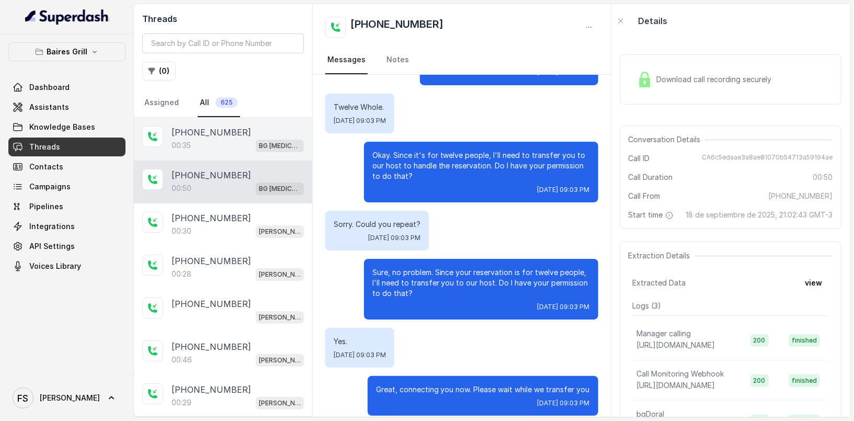
click at [237, 130] on div "[PHONE_NUMBER]" at bounding box center [238, 132] width 132 height 13
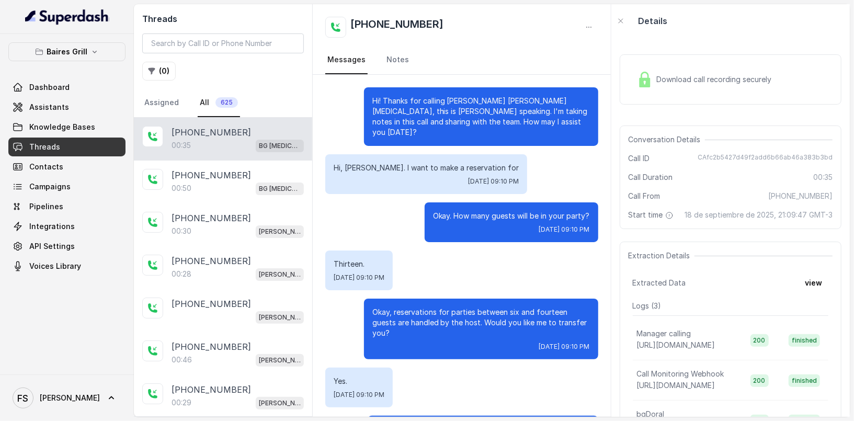
scroll to position [29, 0]
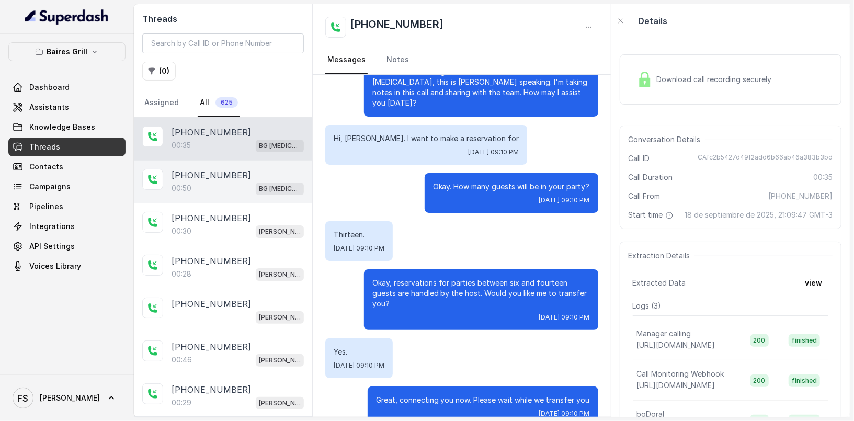
click at [244, 172] on div "[PHONE_NUMBER]" at bounding box center [238, 175] width 132 height 13
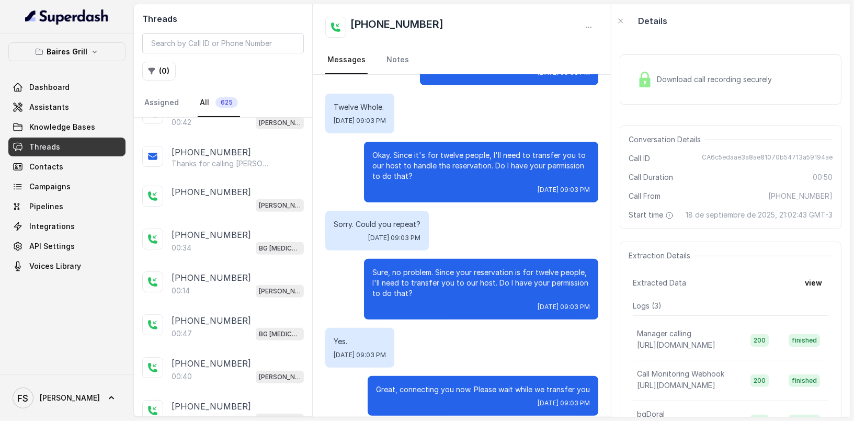
scroll to position [495, 0]
click at [224, 247] on div "00:34 BG [MEDICAL_DATA]" at bounding box center [238, 248] width 132 height 14
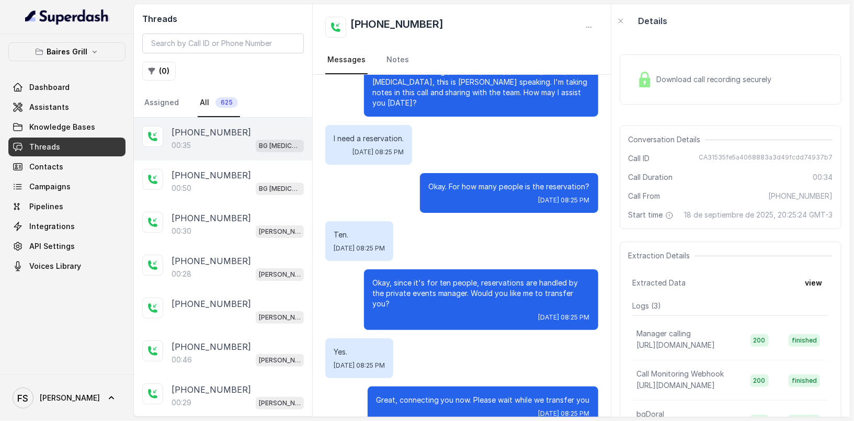
click at [225, 146] on div "00:35 BG [MEDICAL_DATA]" at bounding box center [238, 146] width 132 height 14
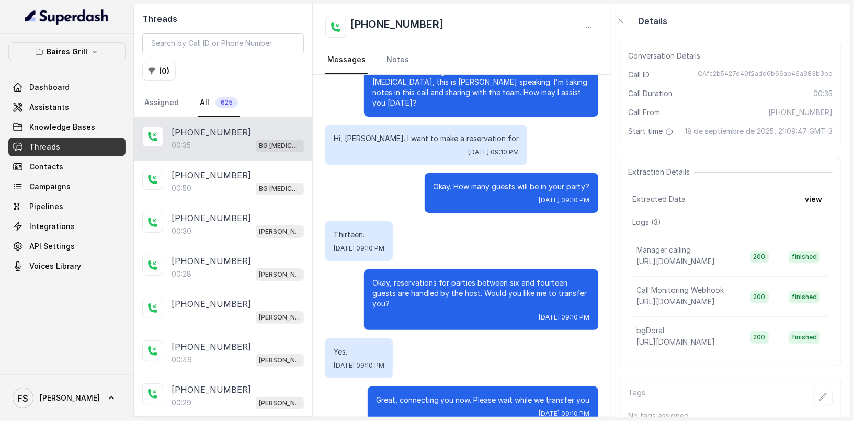
drag, startPoint x: 838, startPoint y: 185, endPoint x: 830, endPoint y: 185, distance: 7.8
click at [836, 185] on div "Extraction Details Extracted Data view Logs ( 3 ) Manager calling [URL][DOMAIN_…" at bounding box center [731, 262] width 222 height 208
click at [825, 185] on div "Extraction Details Extracted Data view Logs ( 3 ) Manager calling [URL][DOMAIN_…" at bounding box center [731, 262] width 222 height 208
click at [823, 187] on div "Extraction Details Extracted Data view Logs ( 3 ) Manager calling [URL][DOMAIN_…" at bounding box center [731, 262] width 222 height 208
click at [817, 197] on button "view" at bounding box center [814, 199] width 30 height 19
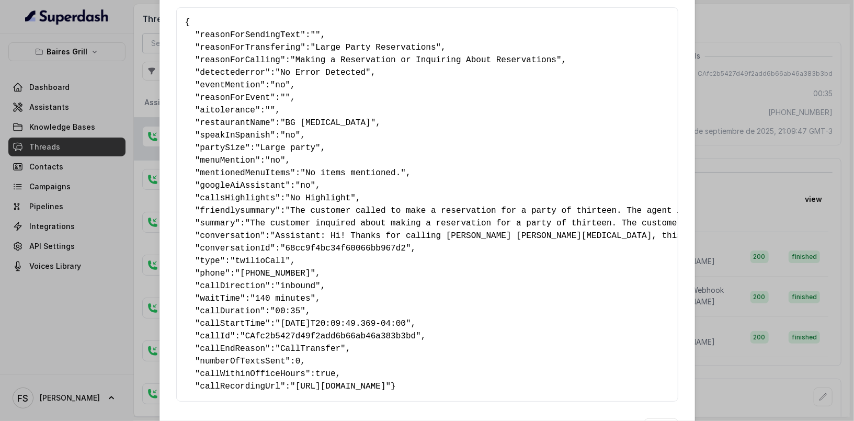
scroll to position [37, 0]
click at [269, 50] on pre "{ " reasonForSendingText ": "" , " reasonForTransfering ": "Large Party Reserva…" at bounding box center [427, 202] width 484 height 377
click at [259, 46] on span "reasonForTransfering" at bounding box center [250, 45] width 100 height 9
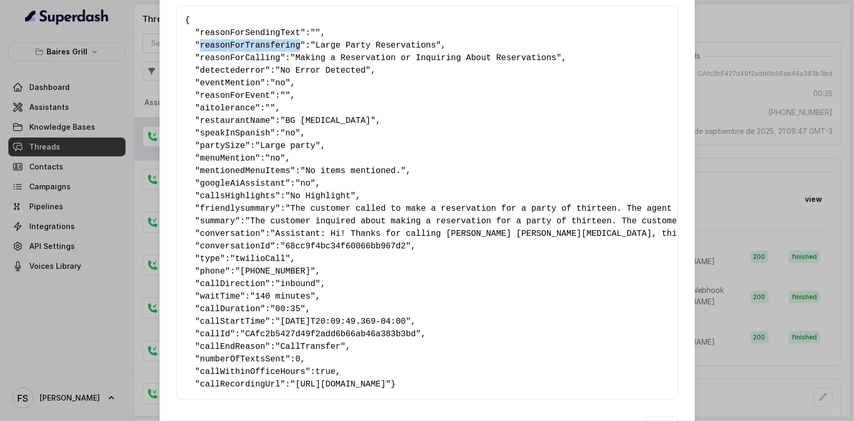
click at [259, 46] on span "reasonForTransfering" at bounding box center [250, 45] width 100 height 9
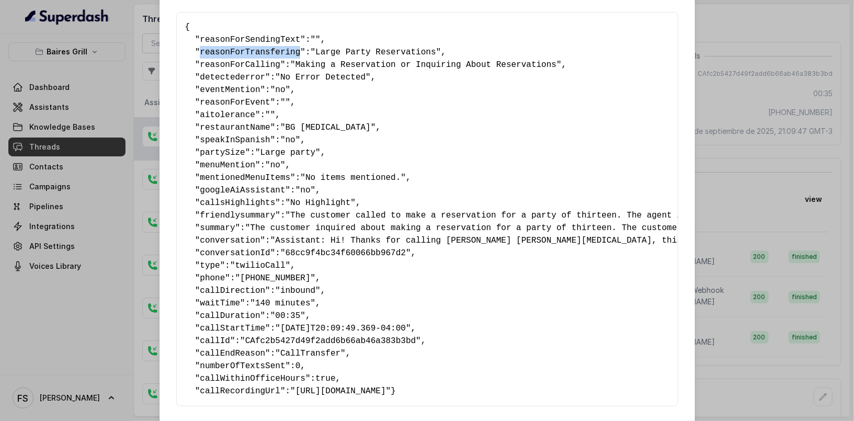
scroll to position [35, 0]
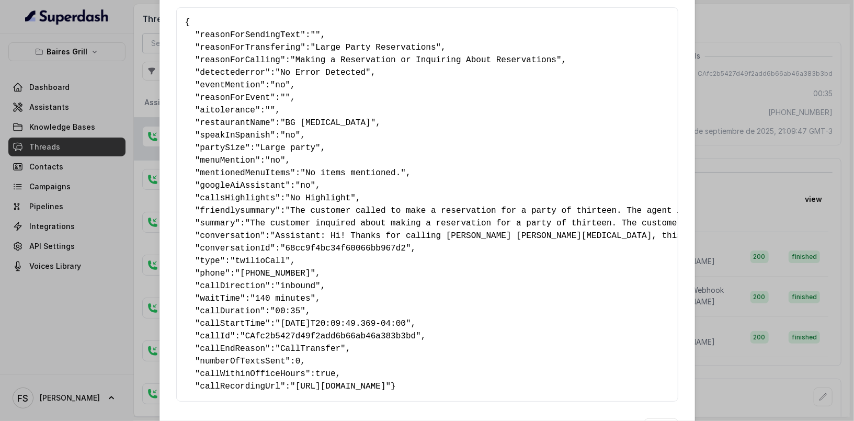
click at [743, 232] on div "Extracted Data { " reasonForSendingText ": "" , " reasonForTransfering ": "Larg…" at bounding box center [427, 210] width 854 height 421
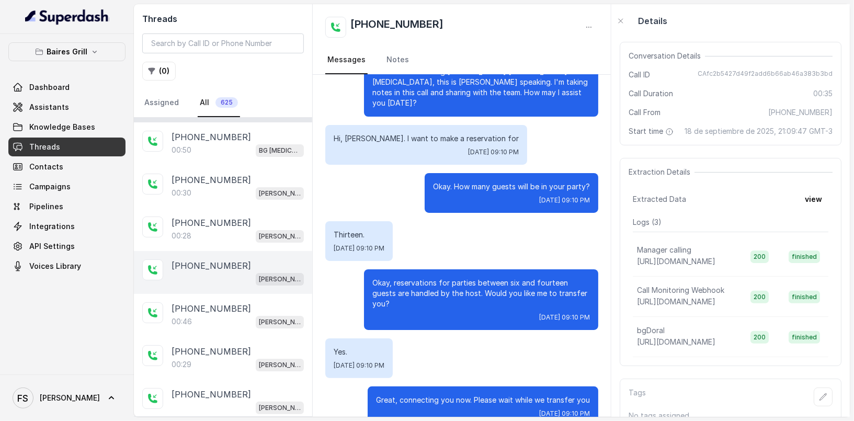
scroll to position [0, 0]
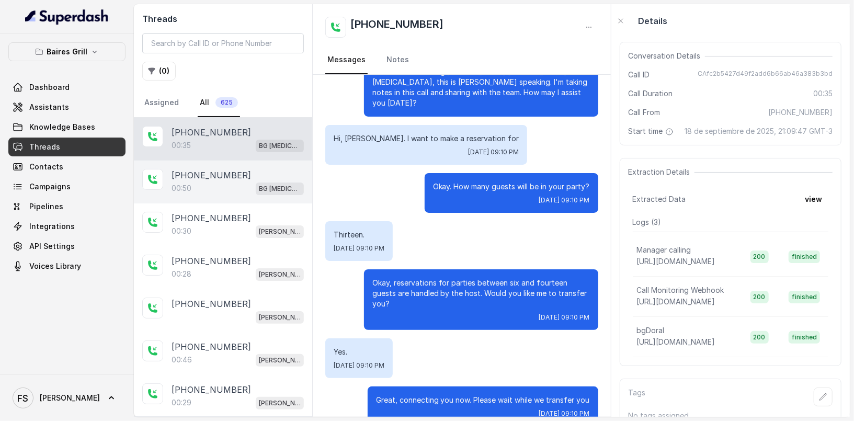
click at [231, 176] on div "[PHONE_NUMBER]" at bounding box center [238, 175] width 132 height 13
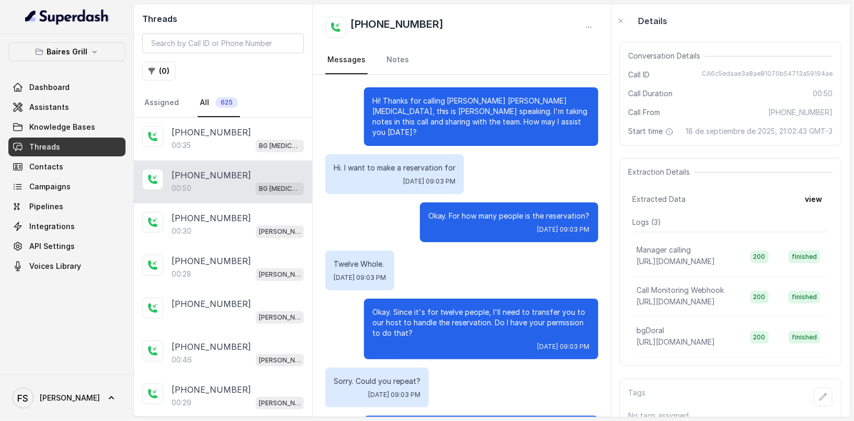
scroll to position [157, 0]
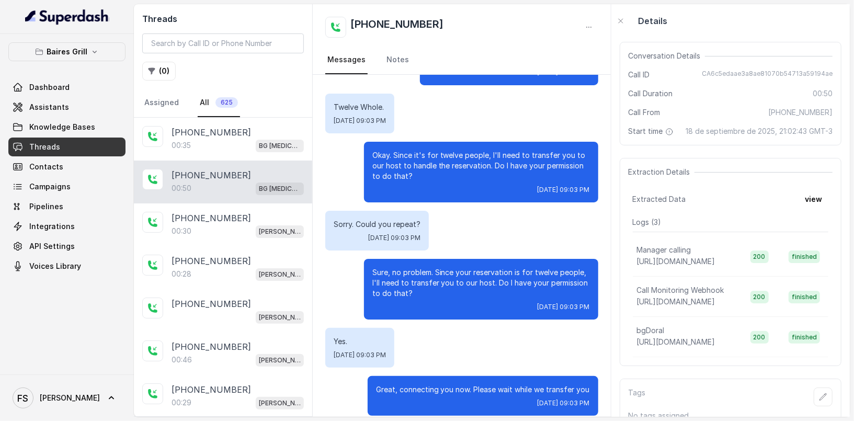
click at [800, 196] on div "Extracted Data view" at bounding box center [731, 199] width 196 height 19
click at [819, 198] on button "view" at bounding box center [814, 199] width 30 height 19
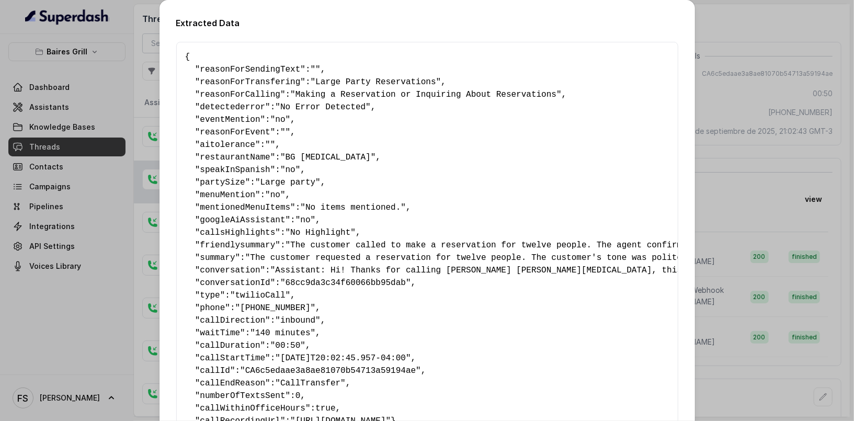
click at [767, 197] on div "Extracted Data { " reasonForSendingText ": "" , " reasonForTransfering ": "Larg…" at bounding box center [427, 210] width 854 height 421
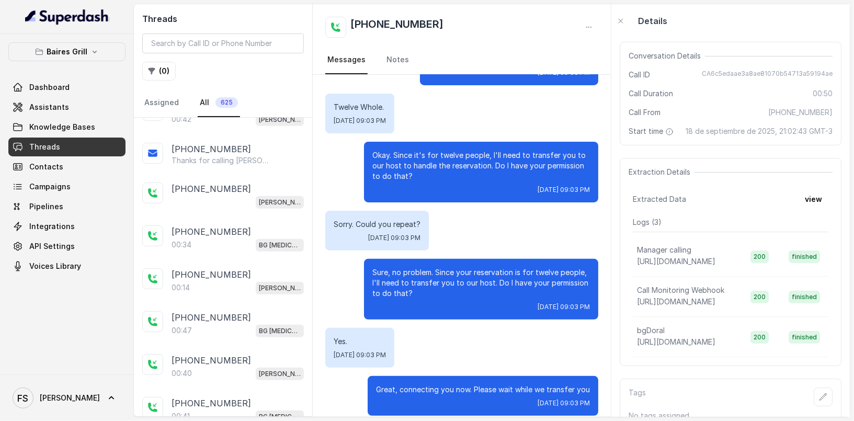
scroll to position [501, 0]
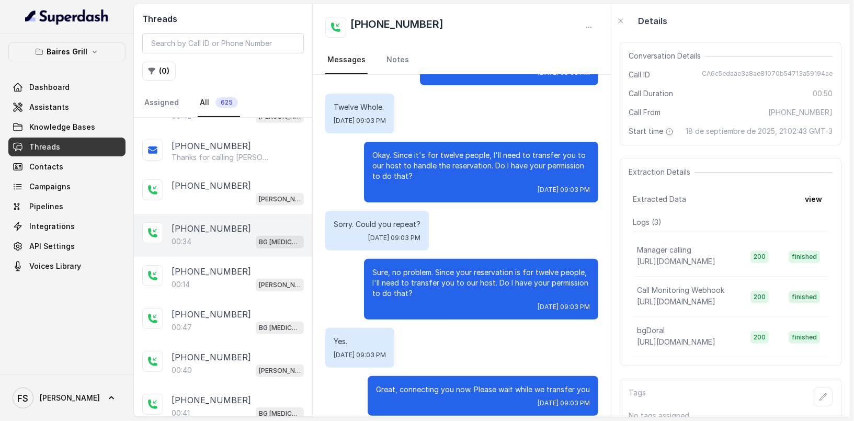
click at [206, 222] on p "[PHONE_NUMBER]" at bounding box center [211, 228] width 79 height 13
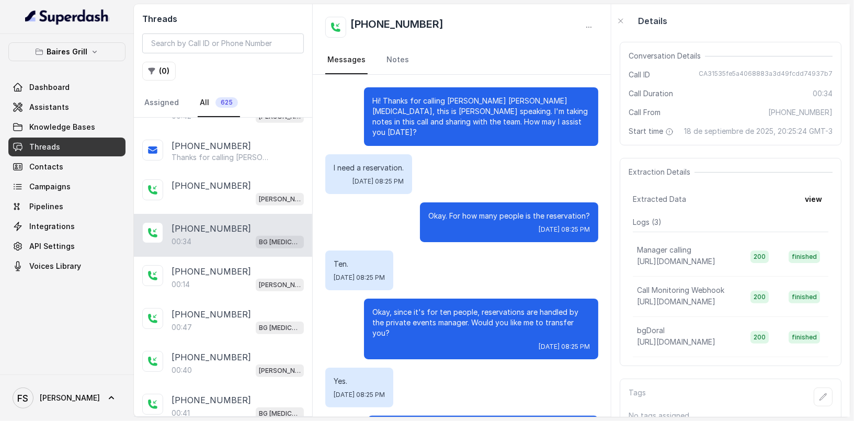
scroll to position [29, 0]
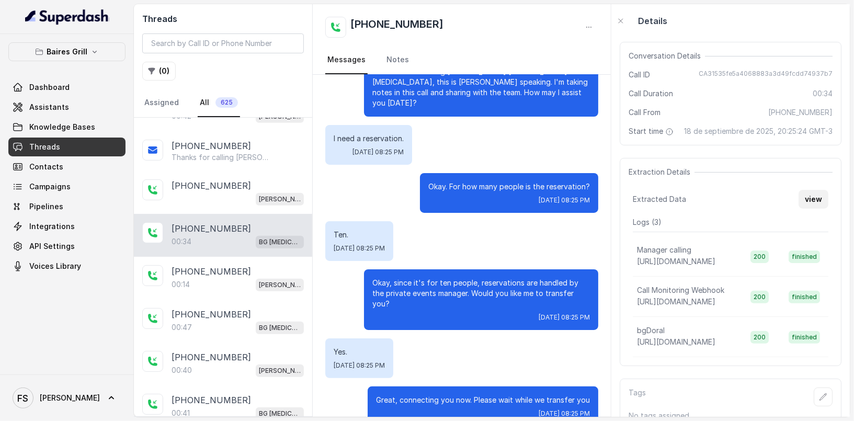
click at [814, 209] on button "view" at bounding box center [814, 199] width 30 height 19
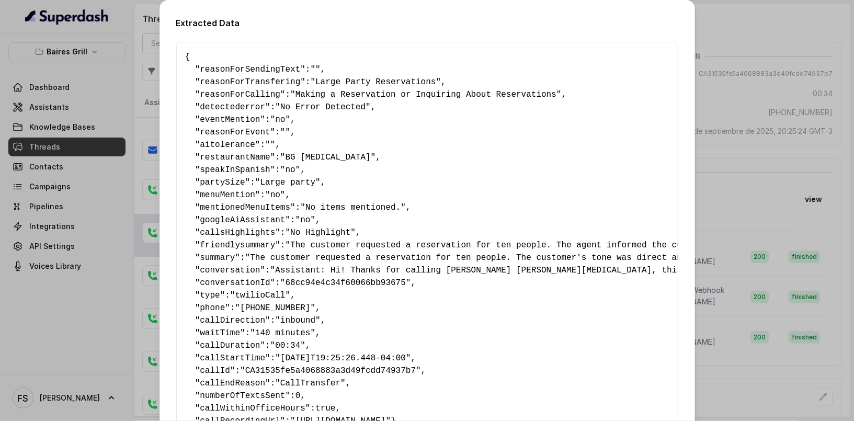
click at [788, 235] on div "Extracted Data { " reasonForSendingText ": "" , " reasonForTransfering ": "Larg…" at bounding box center [427, 210] width 854 height 421
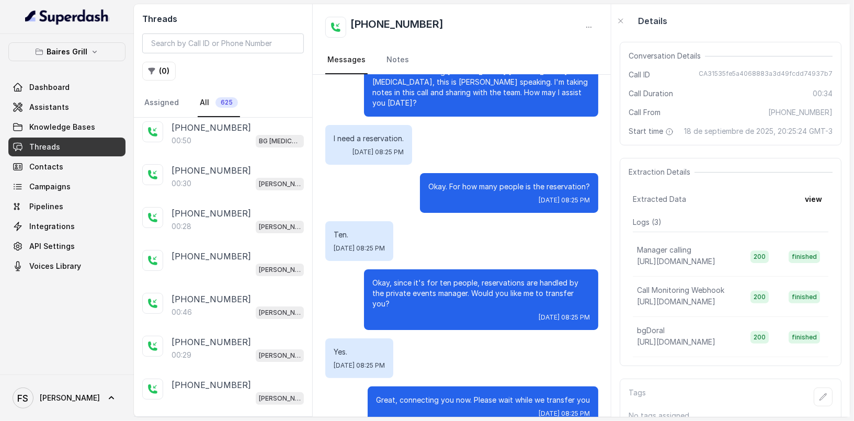
scroll to position [0, 0]
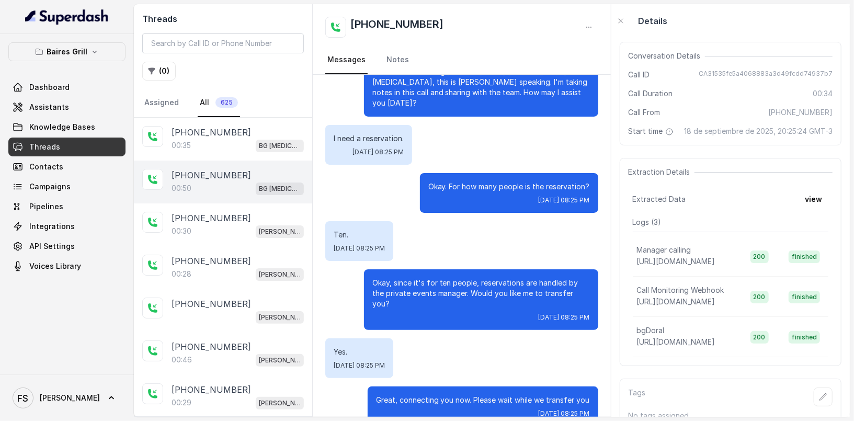
click at [238, 165] on div "[PHONE_NUMBER]:50 BG [MEDICAL_DATA]" at bounding box center [223, 182] width 178 height 43
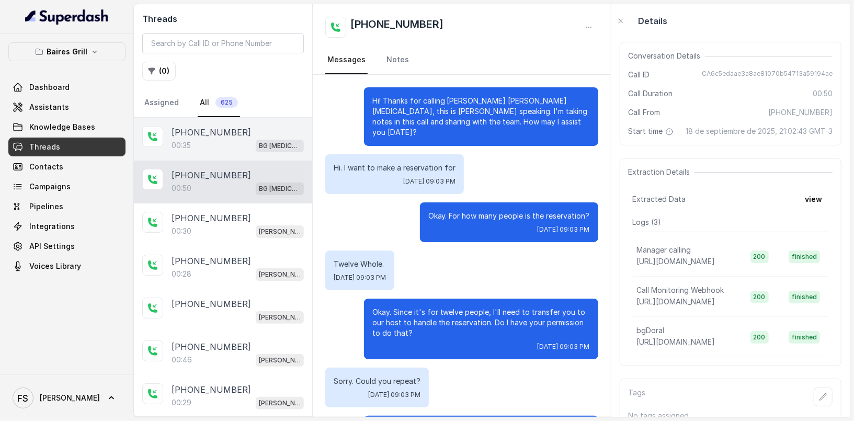
scroll to position [157, 0]
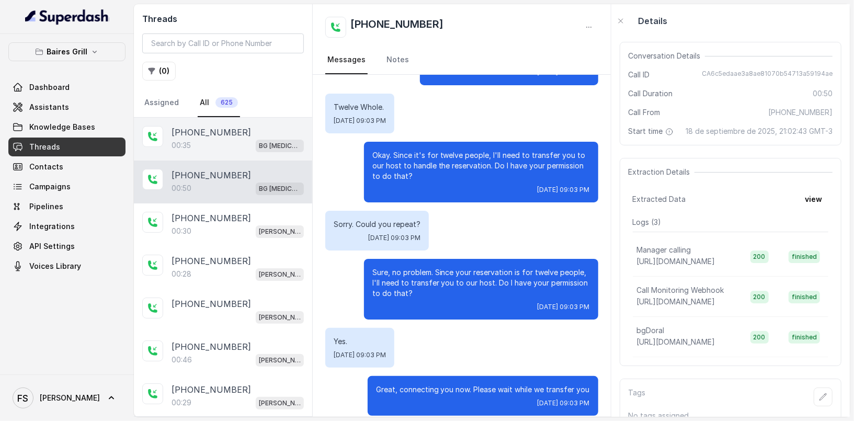
click at [239, 133] on div "[PHONE_NUMBER]" at bounding box center [238, 132] width 132 height 13
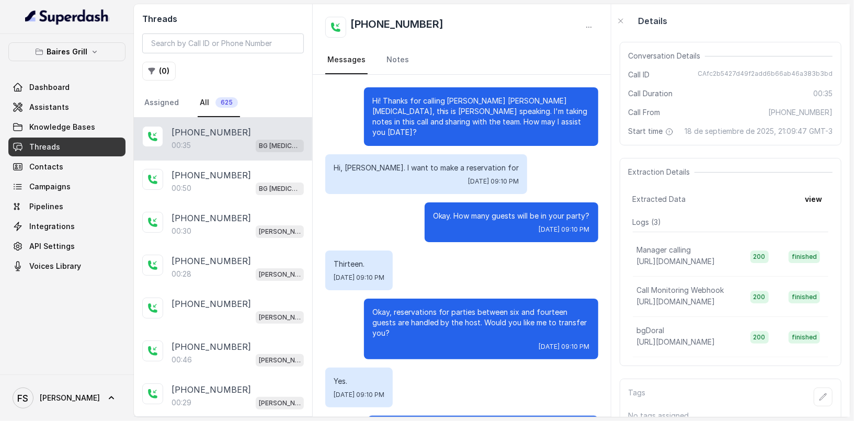
scroll to position [29, 0]
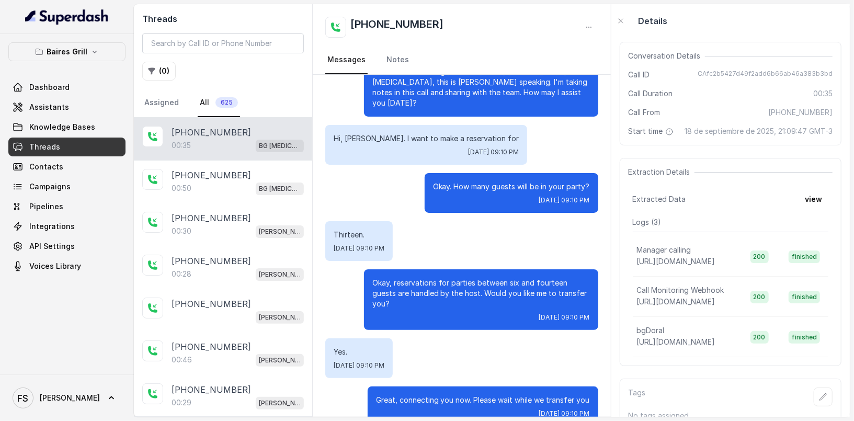
click at [207, 99] on link "All 625" at bounding box center [219, 103] width 42 height 28
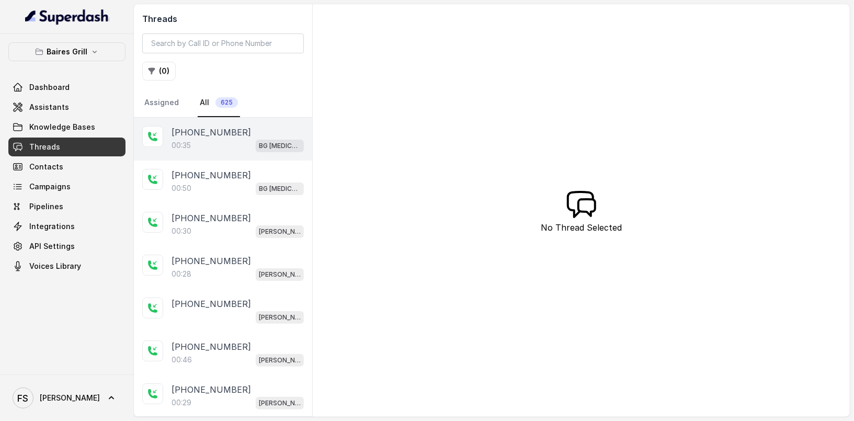
click at [241, 153] on div "[PHONE_NUMBER]:35 BG [MEDICAL_DATA]" at bounding box center [223, 139] width 178 height 43
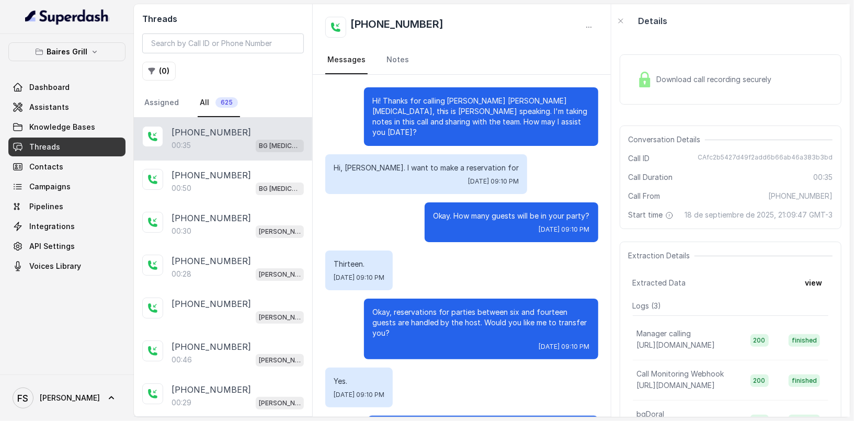
scroll to position [29, 0]
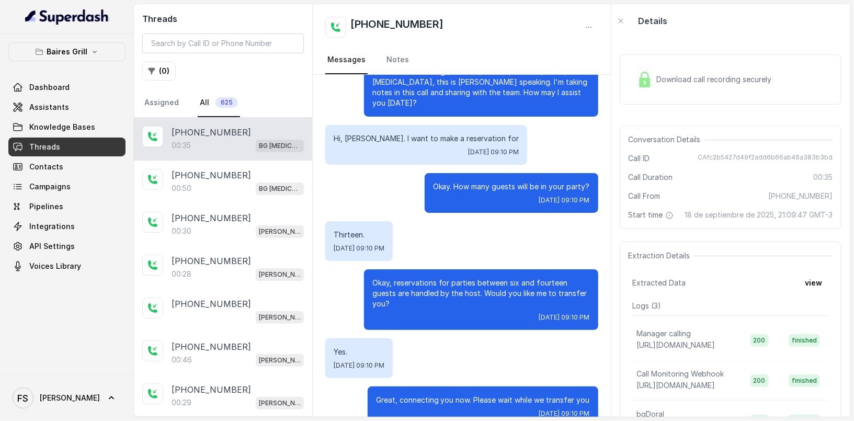
click at [758, 88] on div "Download call recording securely" at bounding box center [704, 79] width 143 height 24
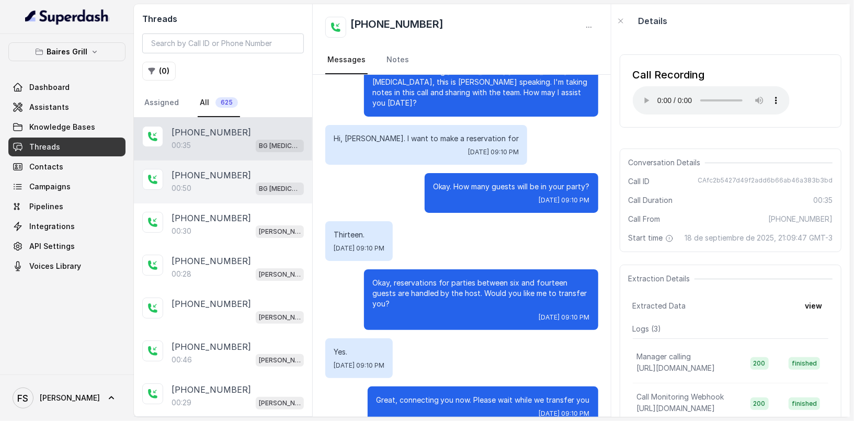
click at [264, 185] on div "00:50 BG [MEDICAL_DATA]" at bounding box center [238, 188] width 132 height 14
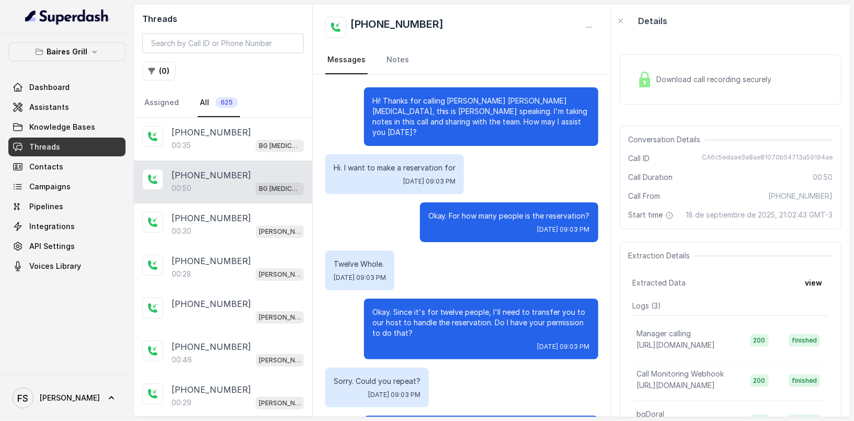
scroll to position [157, 0]
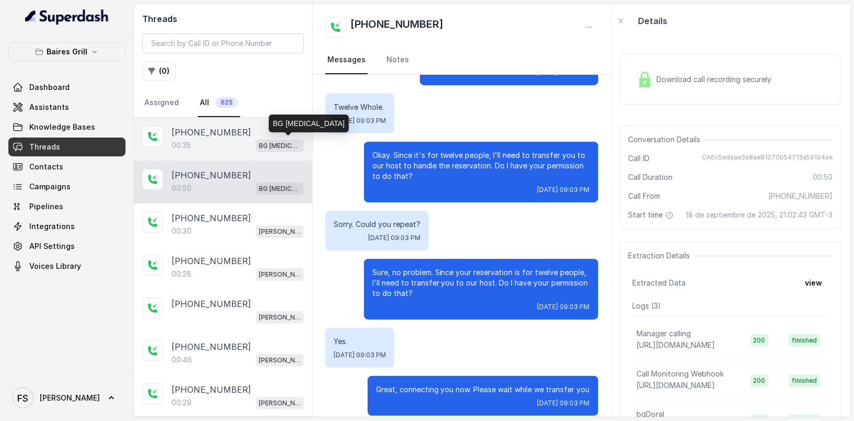
click at [269, 139] on div "00:35 BG [MEDICAL_DATA]" at bounding box center [238, 146] width 132 height 14
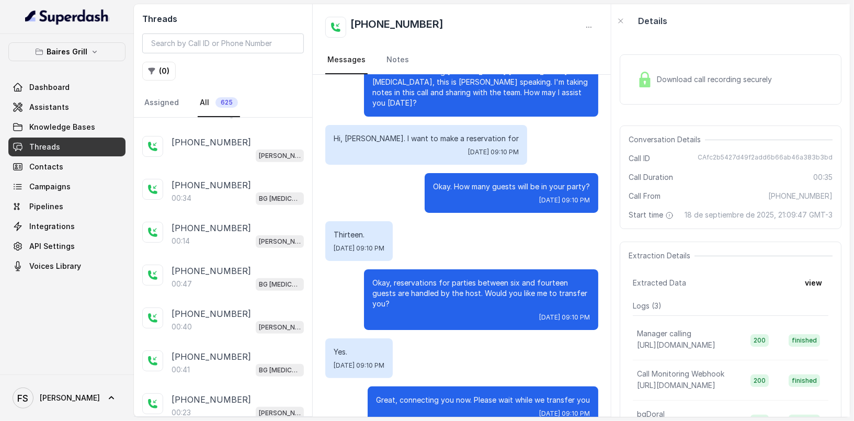
scroll to position [547, 0]
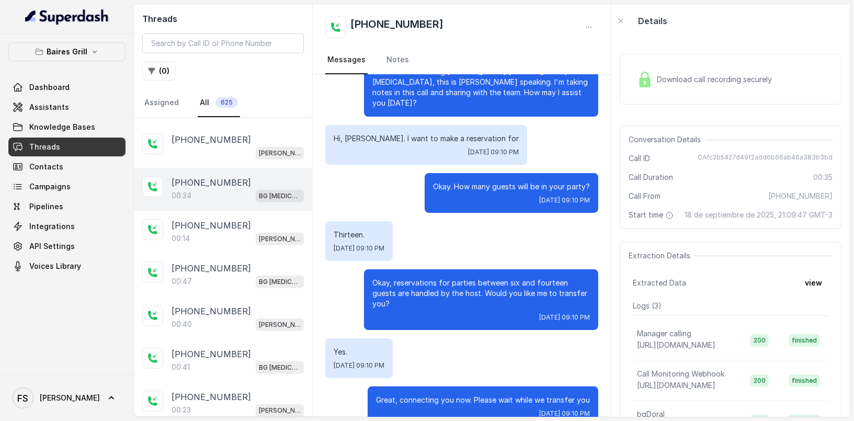
click at [233, 189] on div "00:34 BG [MEDICAL_DATA]" at bounding box center [238, 196] width 132 height 14
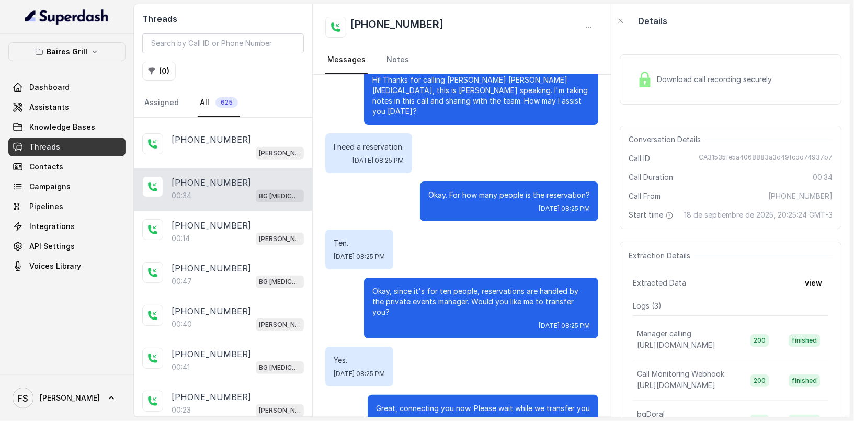
scroll to position [29, 0]
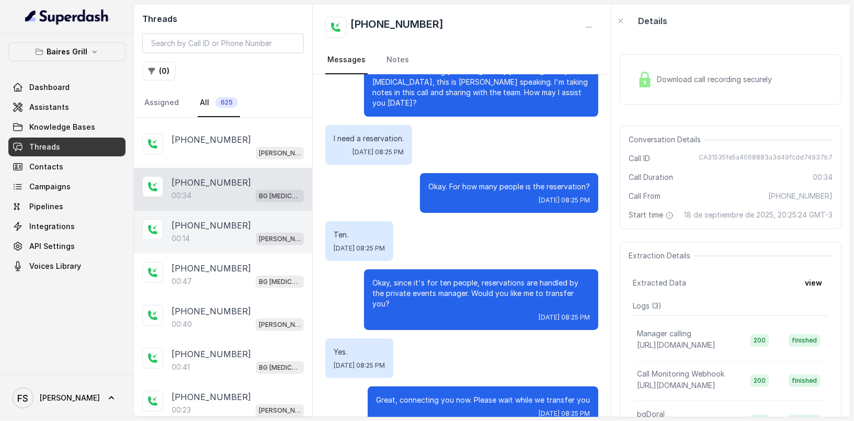
click at [233, 219] on div "[PHONE_NUMBER]" at bounding box center [238, 225] width 132 height 13
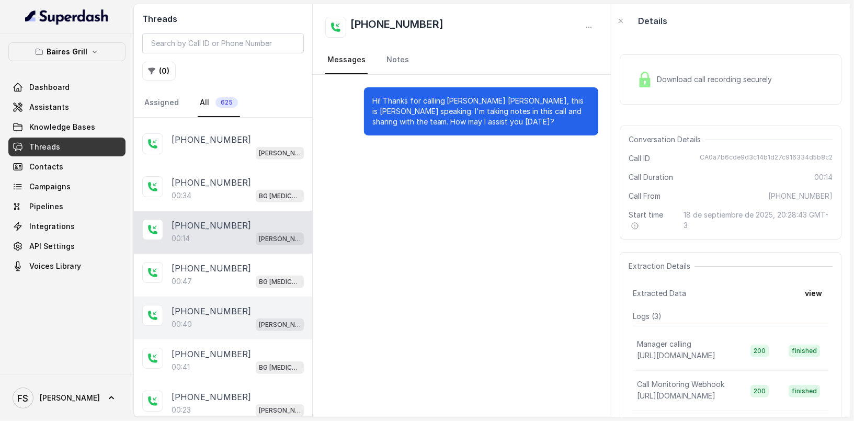
click at [233, 297] on div "[PHONE_NUMBER]:40 [PERSON_NAME]" at bounding box center [223, 318] width 178 height 43
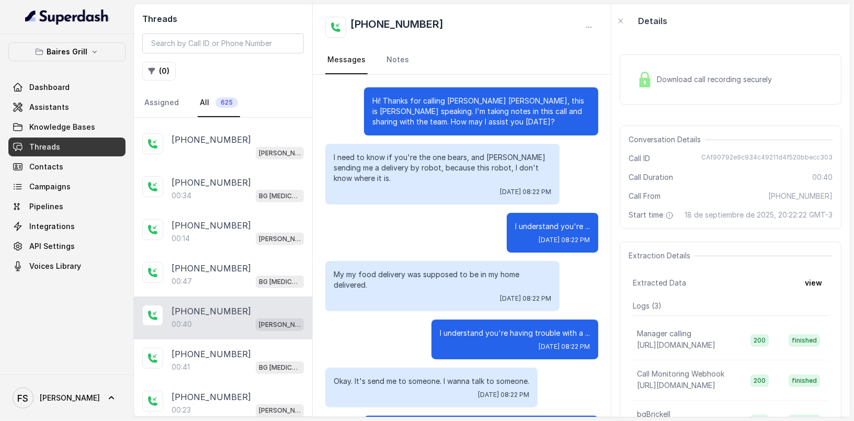
scroll to position [71, 0]
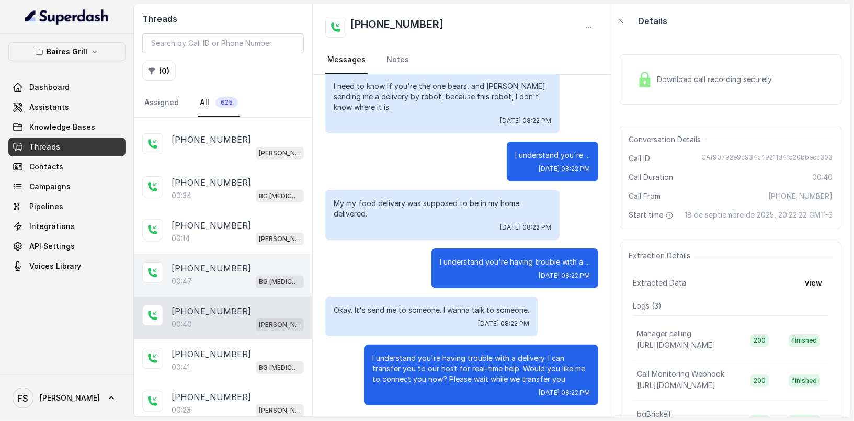
click at [241, 278] on div "00:47 BG [MEDICAL_DATA]" at bounding box center [238, 282] width 132 height 14
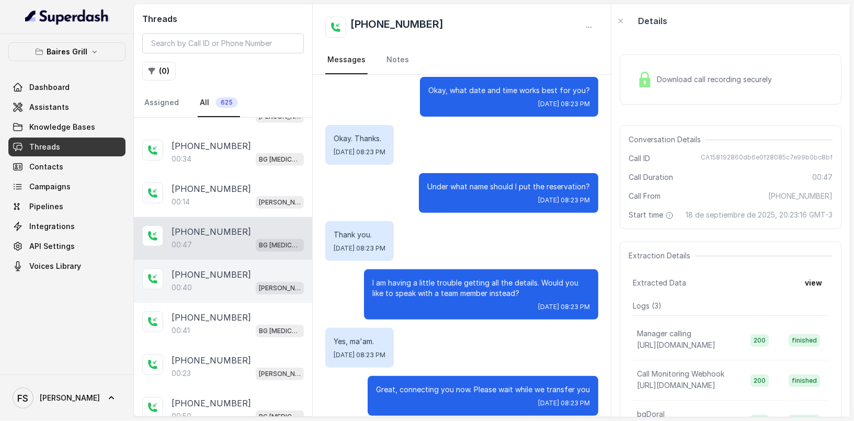
scroll to position [584, 0]
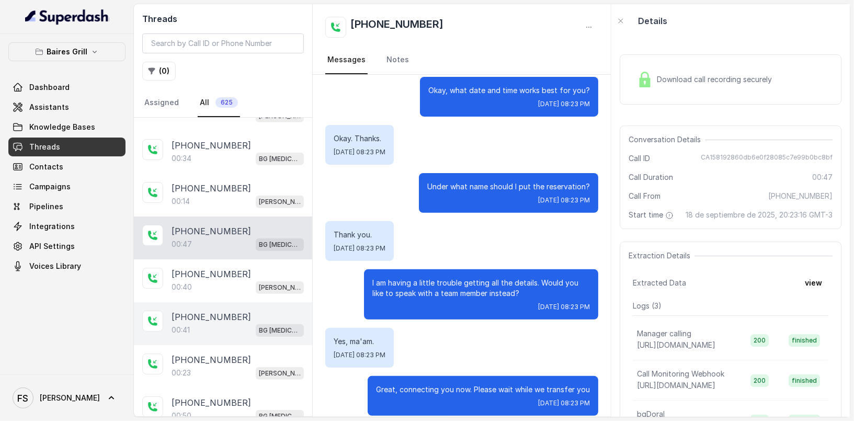
click at [238, 315] on div "[PHONE_NUMBER]" at bounding box center [238, 317] width 132 height 13
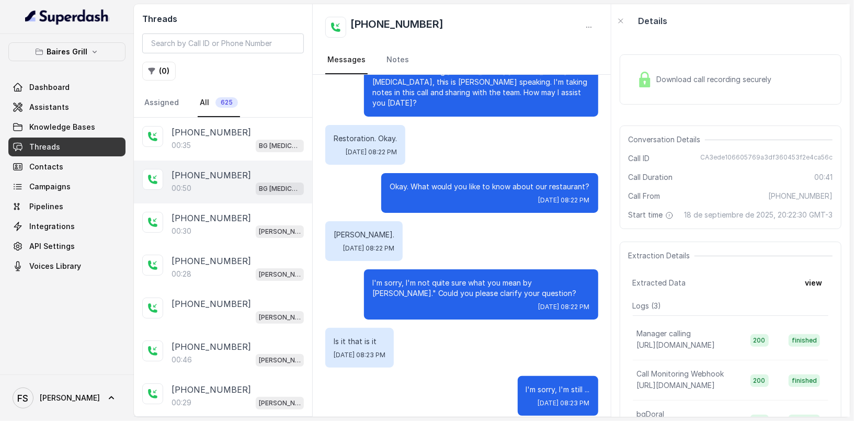
click at [236, 196] on div "[PHONE_NUMBER]:50 BG [MEDICAL_DATA]" at bounding box center [223, 182] width 178 height 43
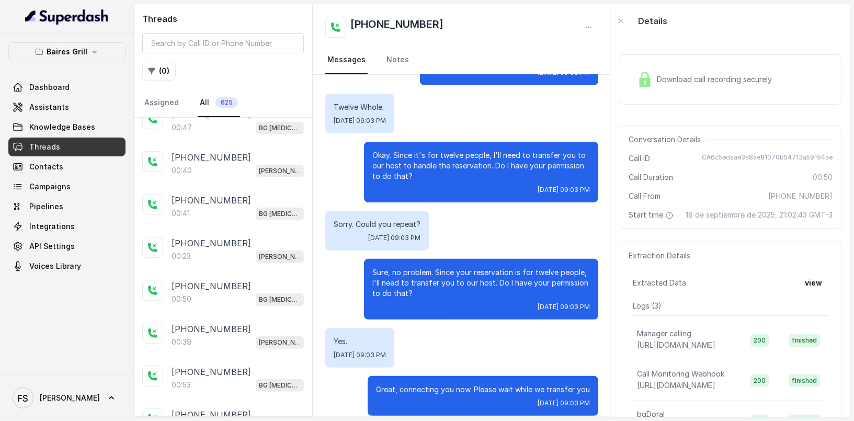
scroll to position [701, 0]
click at [229, 271] on div "[PHONE_NUMBER]:50 BG [MEDICAL_DATA]" at bounding box center [223, 292] width 178 height 43
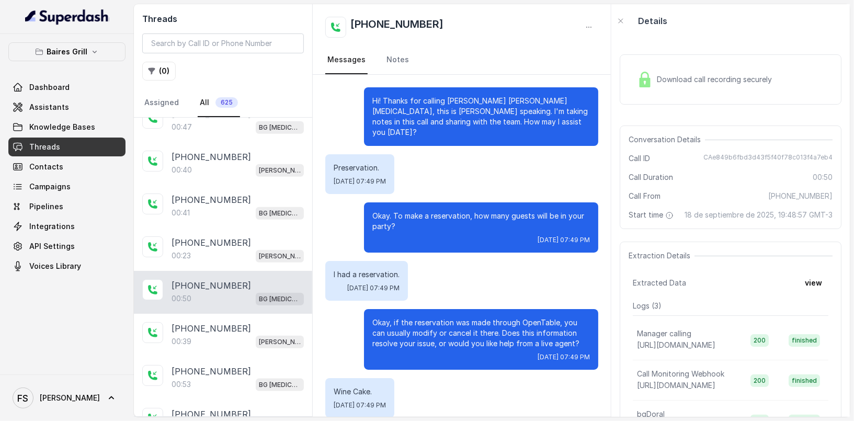
scroll to position [157, 0]
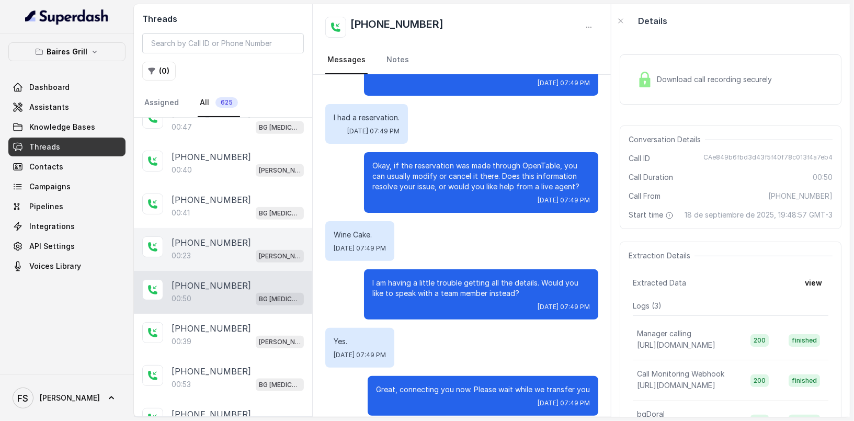
click at [241, 236] on div "[PHONE_NUMBER]" at bounding box center [238, 242] width 132 height 13
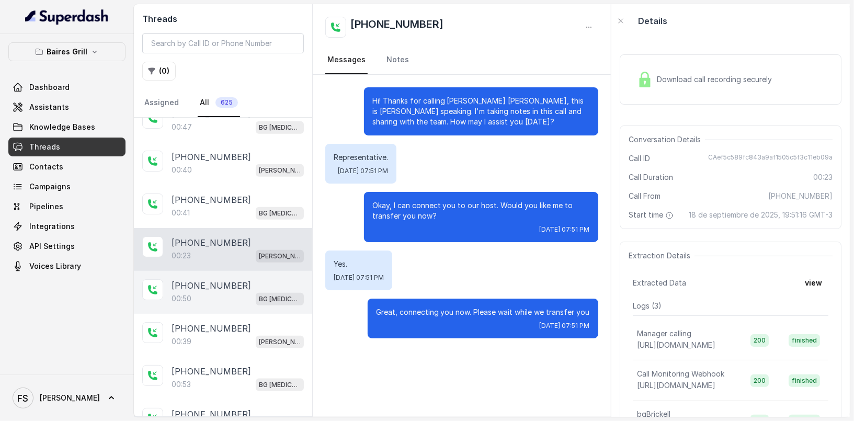
click at [236, 279] on div "[PHONE_NUMBER]" at bounding box center [238, 285] width 132 height 13
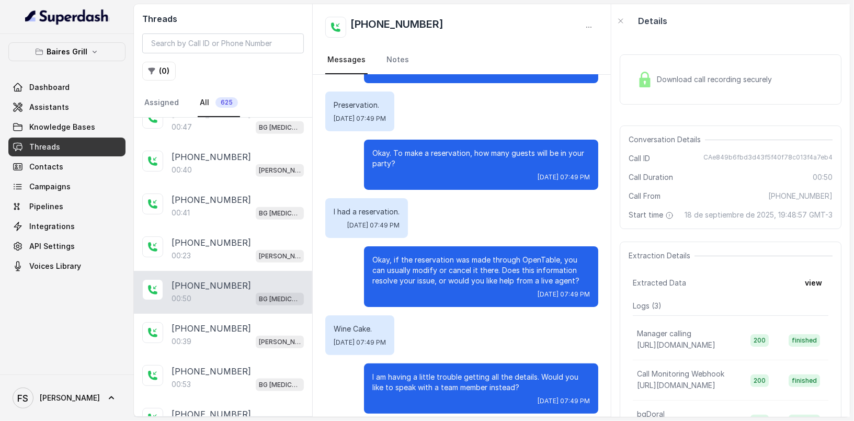
scroll to position [157, 0]
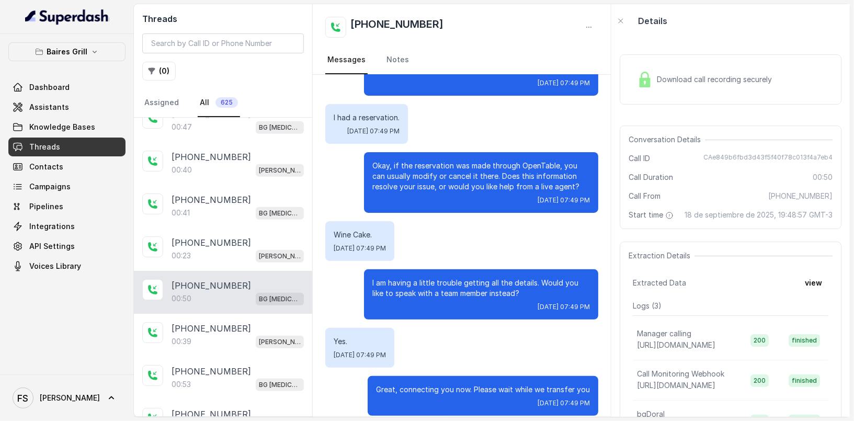
click at [647, 107] on div "Download call recording securely" at bounding box center [731, 79] width 222 height 67
click at [647, 86] on img at bounding box center [645, 80] width 16 height 16
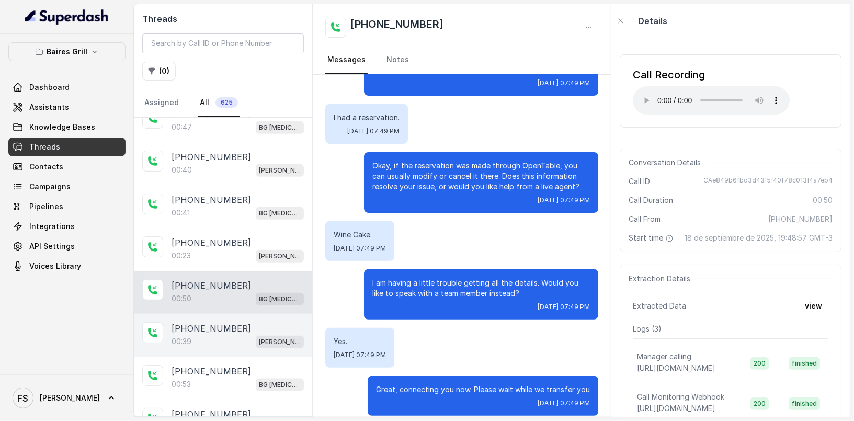
click at [248, 335] on div "00:39 [PERSON_NAME]" at bounding box center [238, 342] width 132 height 14
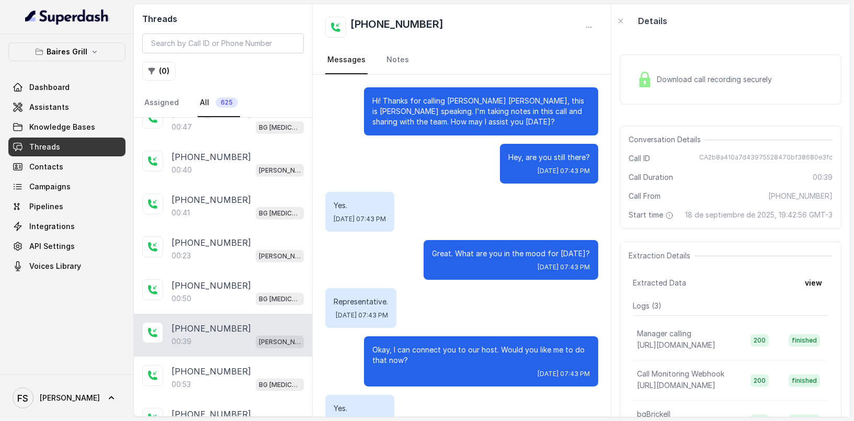
scroll to position [77, 0]
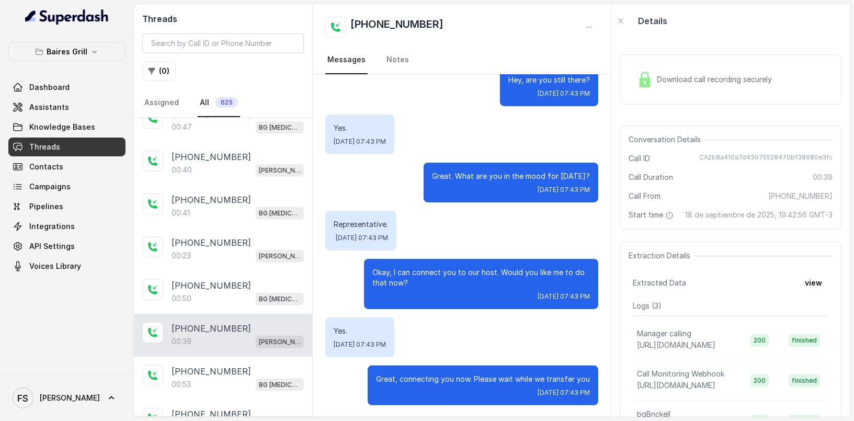
click at [676, 85] on div "Download call recording securely" at bounding box center [704, 79] width 143 height 24
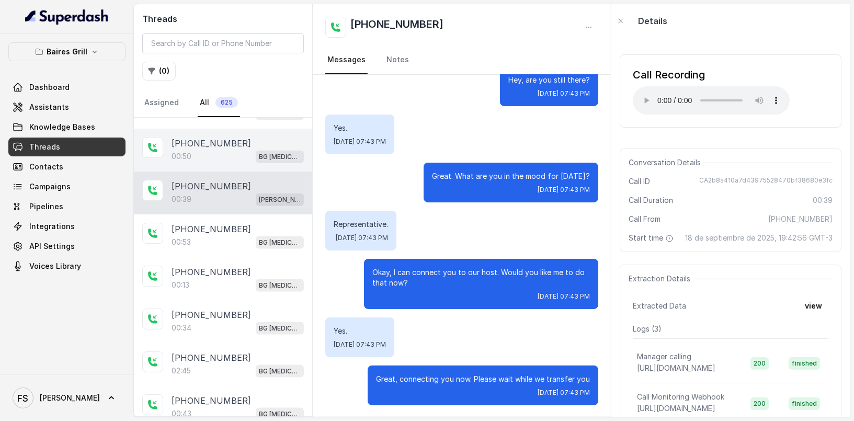
scroll to position [847, 0]
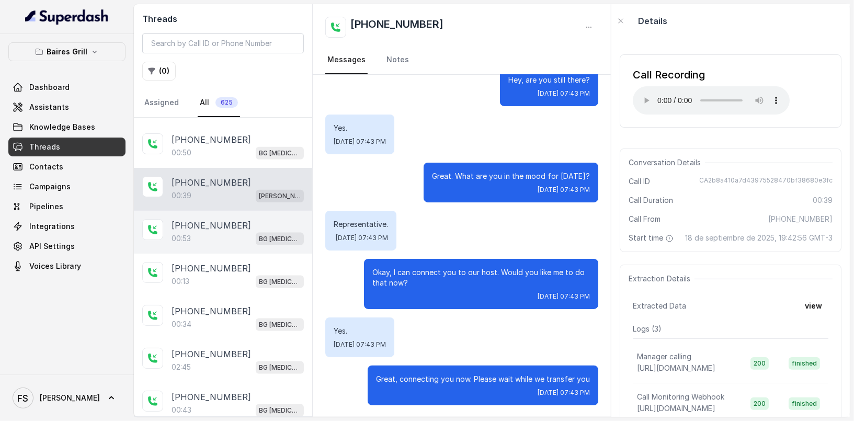
click at [227, 222] on p "[PHONE_NUMBER]" at bounding box center [211, 225] width 79 height 13
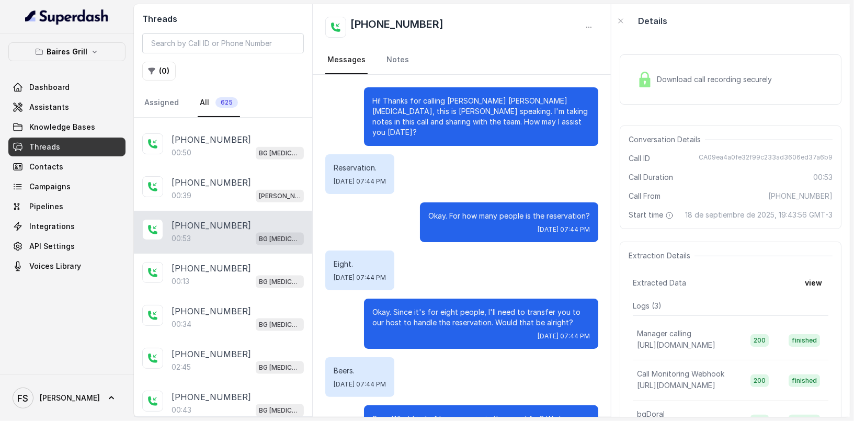
scroll to position [243, 0]
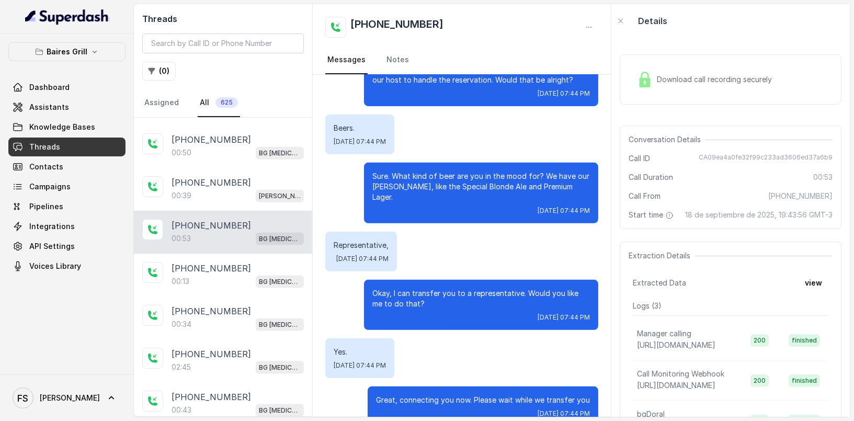
click at [657, 77] on span "Download call recording securely" at bounding box center [716, 79] width 119 height 10
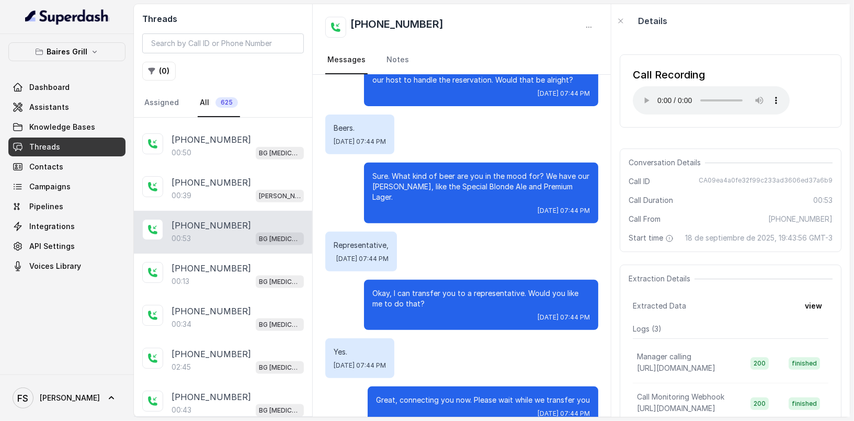
click at [677, 144] on div "Call Recording Your browser does not support the audio element. Conversation De…" at bounding box center [730, 227] width 238 height 379
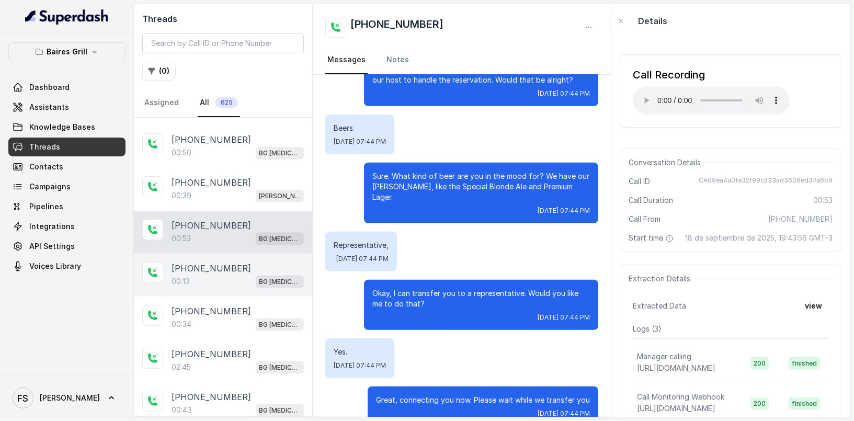
click at [265, 262] on div "[PHONE_NUMBER]" at bounding box center [238, 268] width 132 height 13
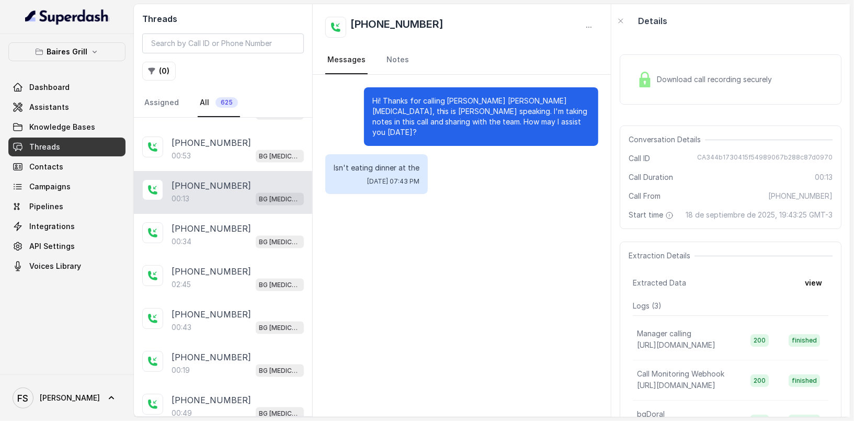
scroll to position [928, 0]
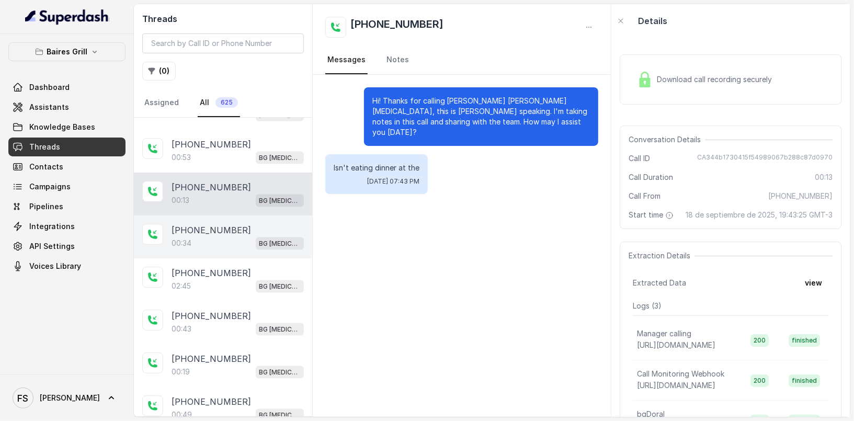
click at [239, 224] on div "[PHONE_NUMBER]" at bounding box center [238, 230] width 132 height 13
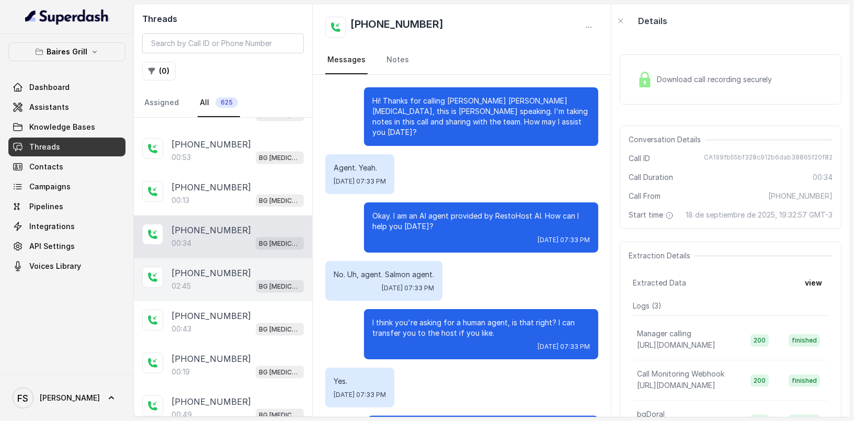
scroll to position [40, 0]
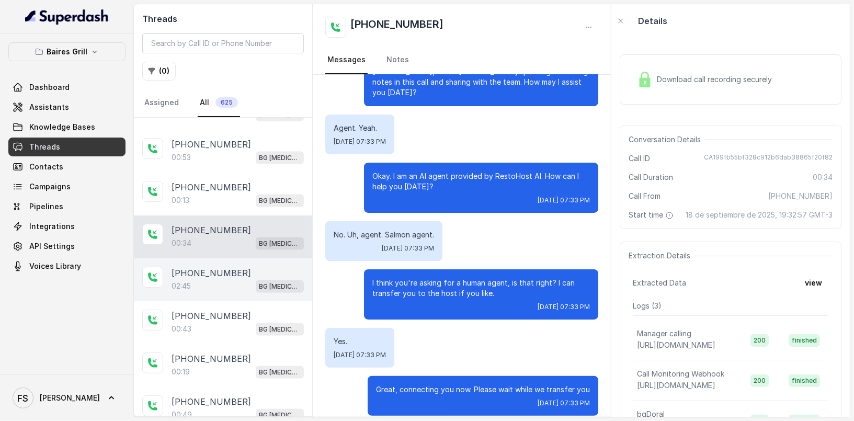
click at [250, 288] on div "[PHONE_NUMBER]:45 BG [MEDICAL_DATA]" at bounding box center [223, 279] width 178 height 43
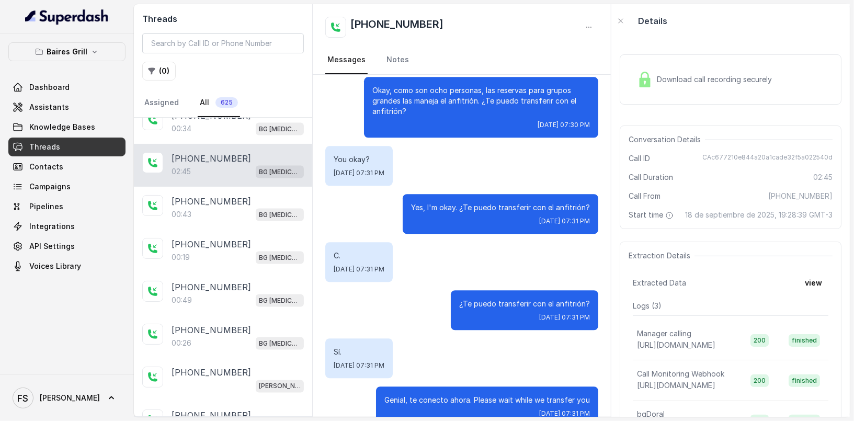
scroll to position [1043, 0]
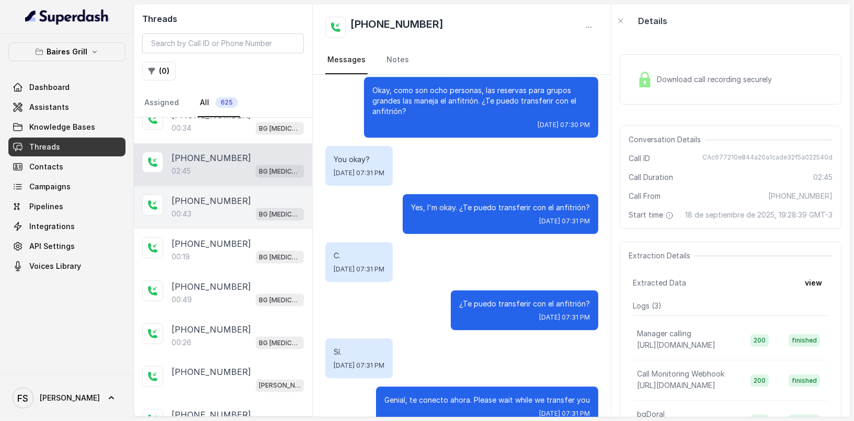
click at [247, 207] on div "00:43 BG [MEDICAL_DATA]" at bounding box center [238, 214] width 132 height 14
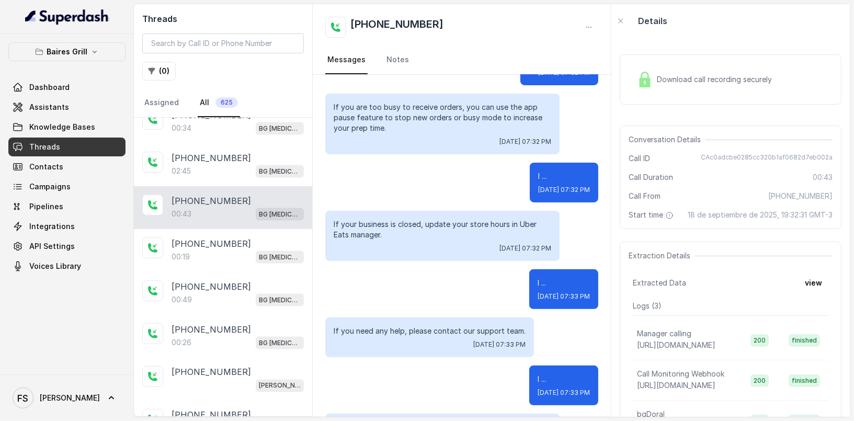
scroll to position [274, 0]
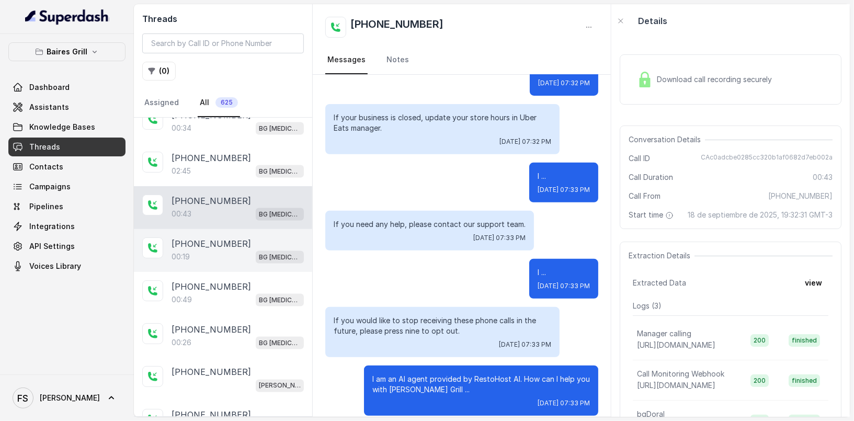
click at [253, 237] on div "[PHONE_NUMBER]" at bounding box center [238, 243] width 132 height 13
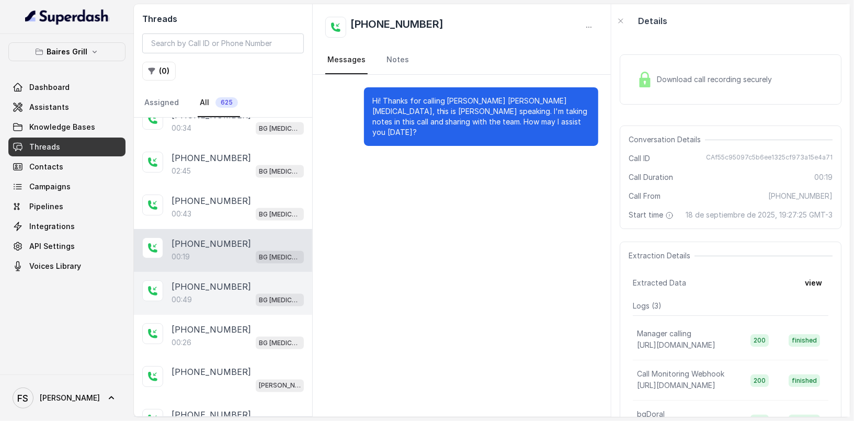
click at [249, 293] on div "00:49 BG [MEDICAL_DATA]" at bounding box center [238, 300] width 132 height 14
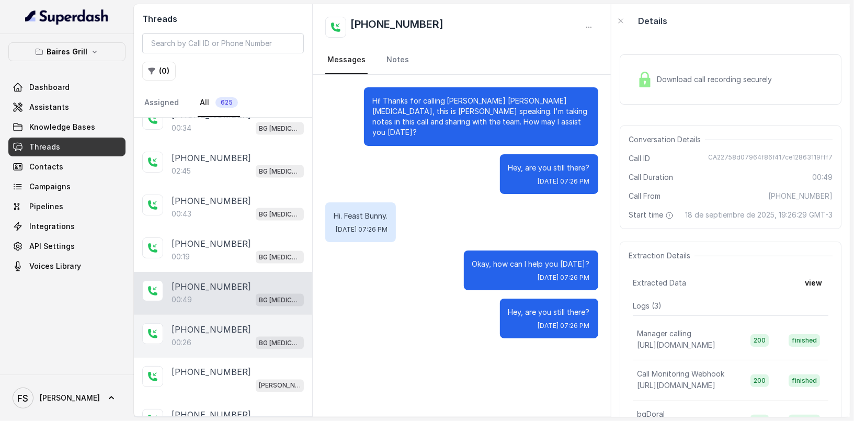
click at [245, 336] on div "00:26 BG [MEDICAL_DATA]" at bounding box center [238, 343] width 132 height 14
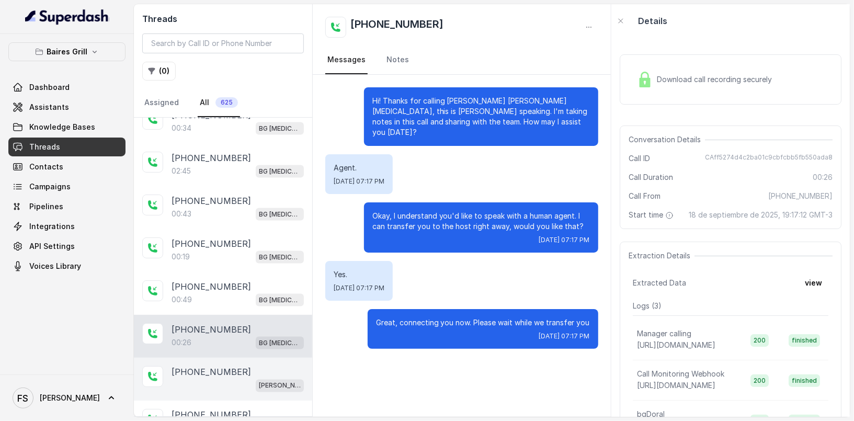
click at [255, 379] on div "[PERSON_NAME]" at bounding box center [238, 386] width 132 height 14
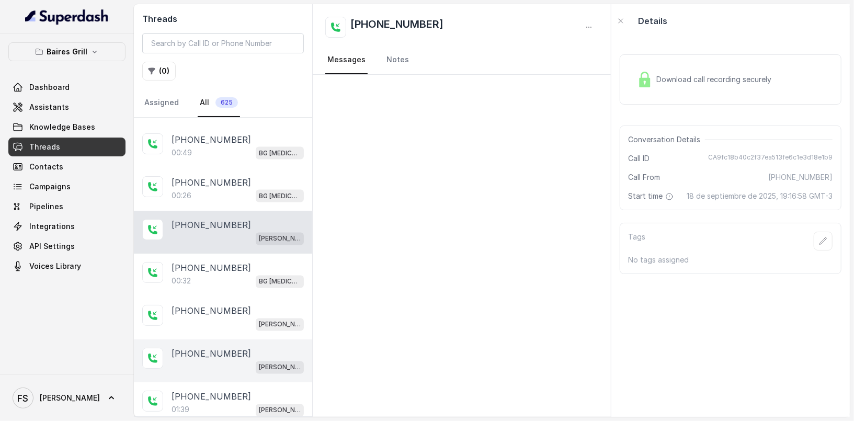
scroll to position [1201, 0]
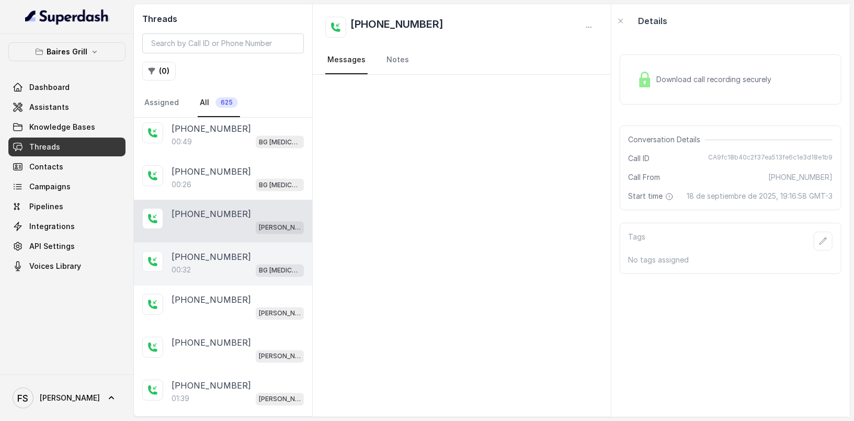
click at [242, 264] on div "00:32 BG [MEDICAL_DATA]" at bounding box center [238, 271] width 132 height 14
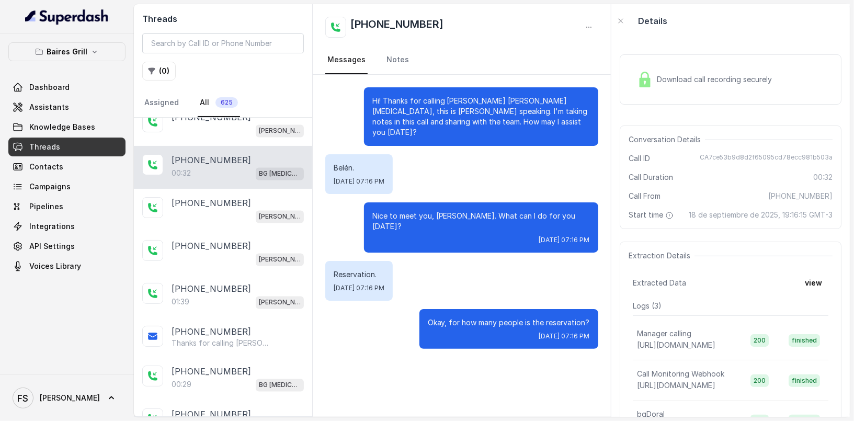
scroll to position [1301, 0]
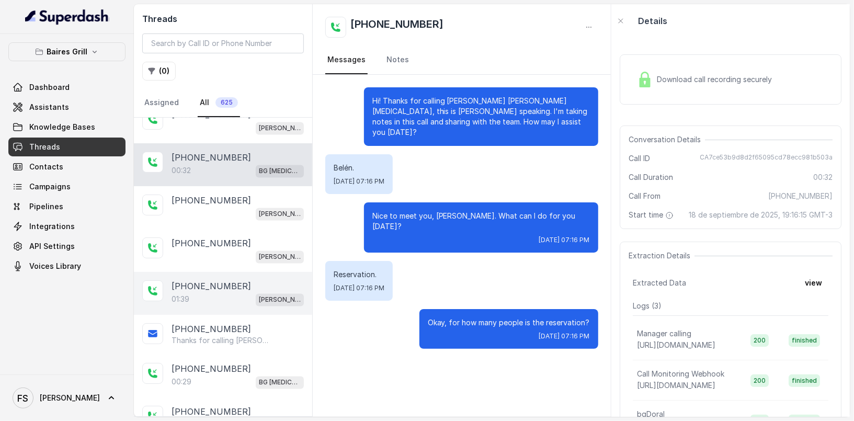
click at [229, 293] on div "01:39 [PERSON_NAME]" at bounding box center [238, 300] width 132 height 14
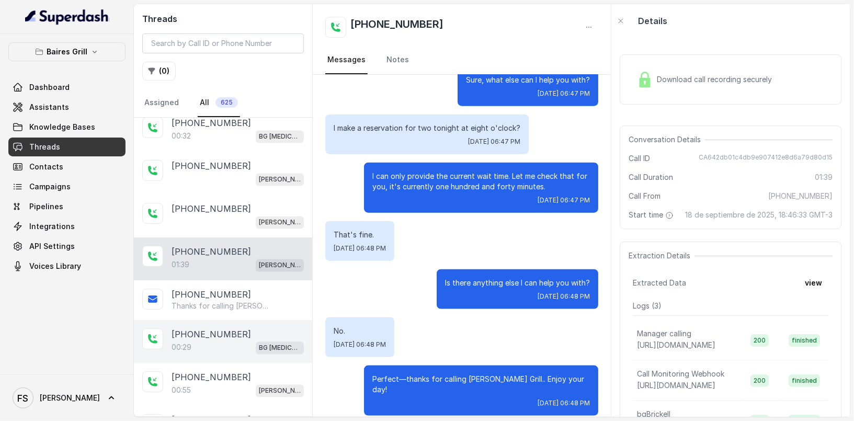
scroll to position [1342, 0]
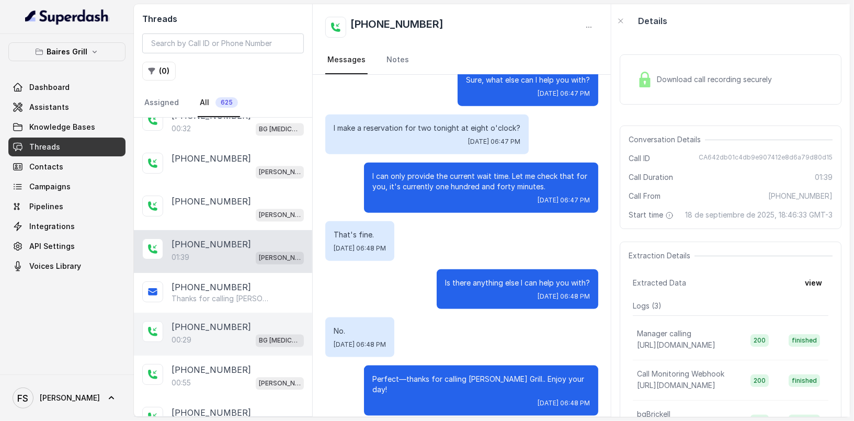
click at [233, 338] on div "[PHONE_NUMBER]:29 BG [MEDICAL_DATA]" at bounding box center [223, 334] width 178 height 43
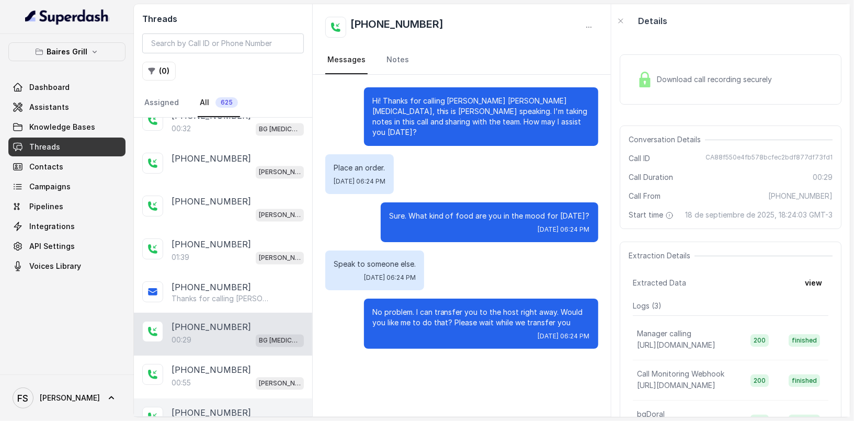
click at [227, 398] on div "[PHONE_NUMBER]:52 [PERSON_NAME]" at bounding box center [223, 419] width 178 height 43
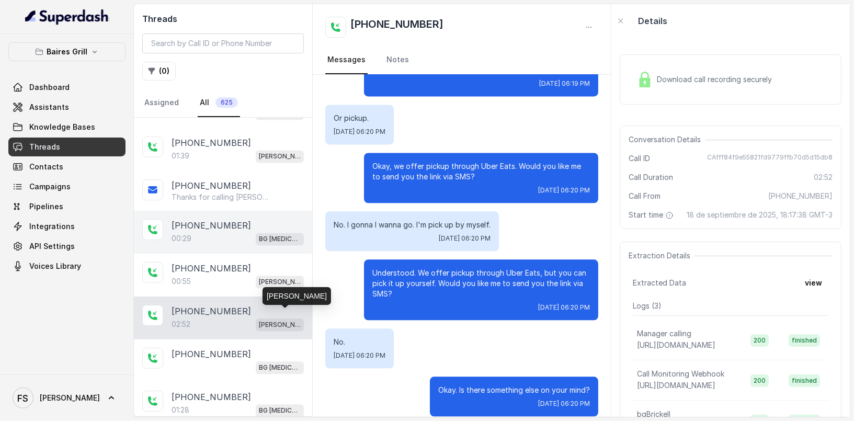
scroll to position [1465, 0]
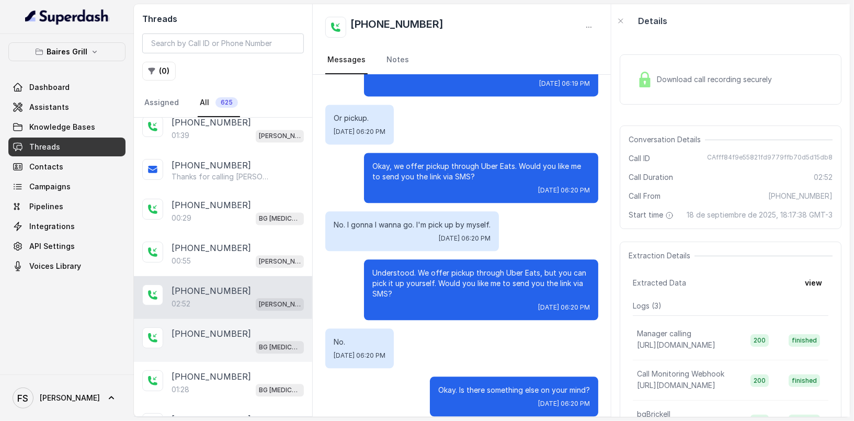
click at [243, 327] on div "[PHONE_NUMBER]" at bounding box center [238, 333] width 132 height 13
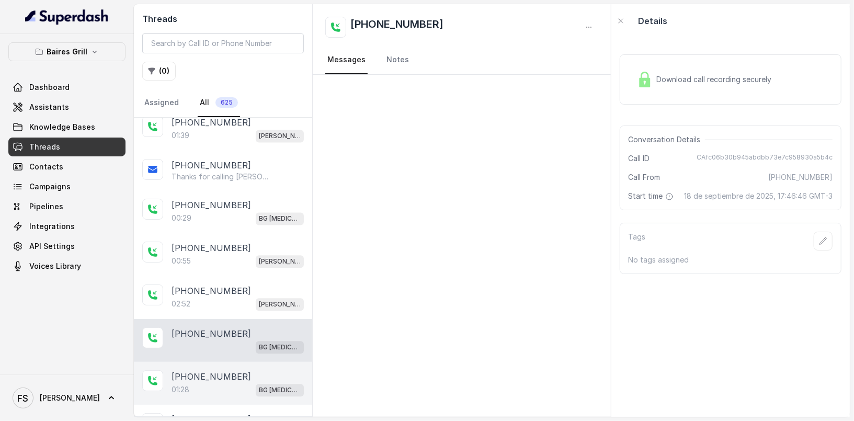
click at [243, 370] on div "[PHONE_NUMBER]" at bounding box center [238, 376] width 132 height 13
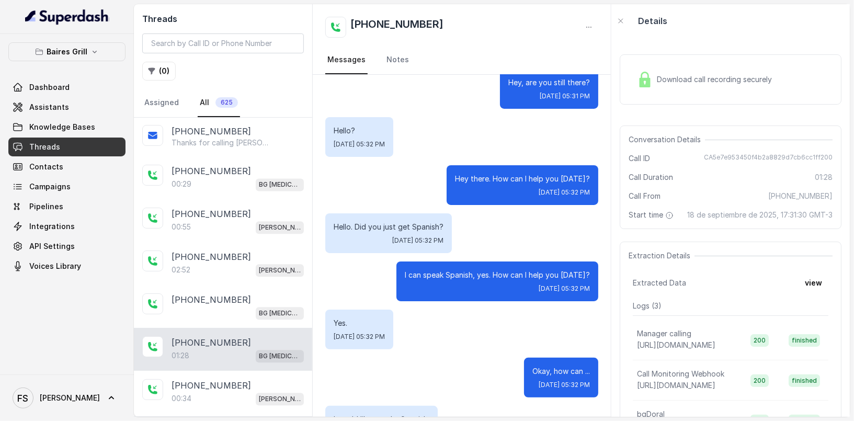
scroll to position [259, 0]
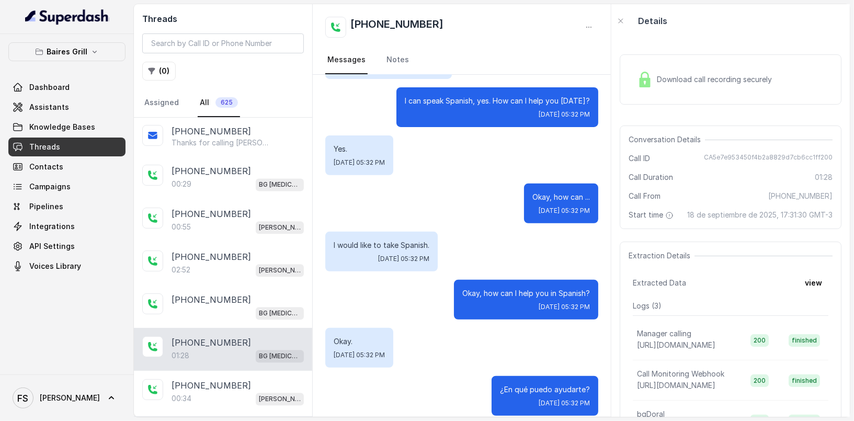
click at [167, 73] on button "( 0 )" at bounding box center [158, 71] width 33 height 19
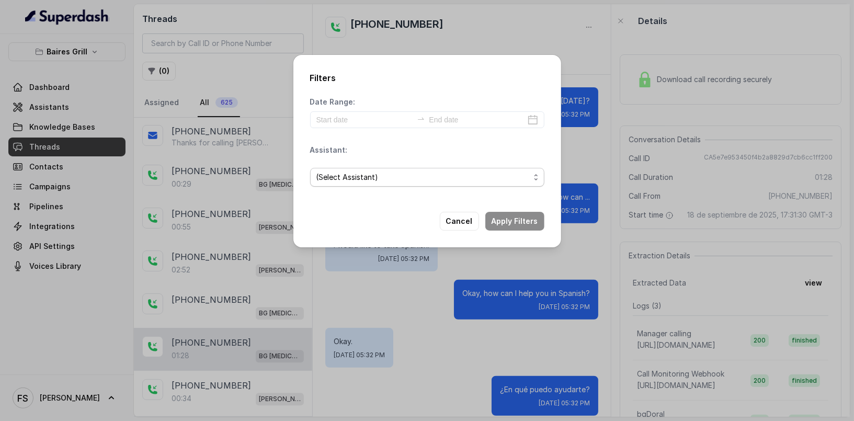
click at [375, 179] on span "(Select Assistant)" at bounding box center [422, 177] width 213 height 13
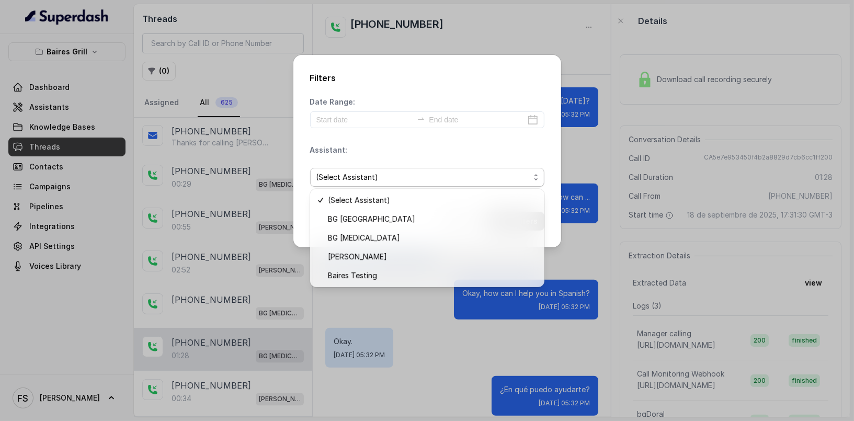
click at [409, 146] on div "Assistant: (Select Assistant)" at bounding box center [427, 170] width 234 height 50
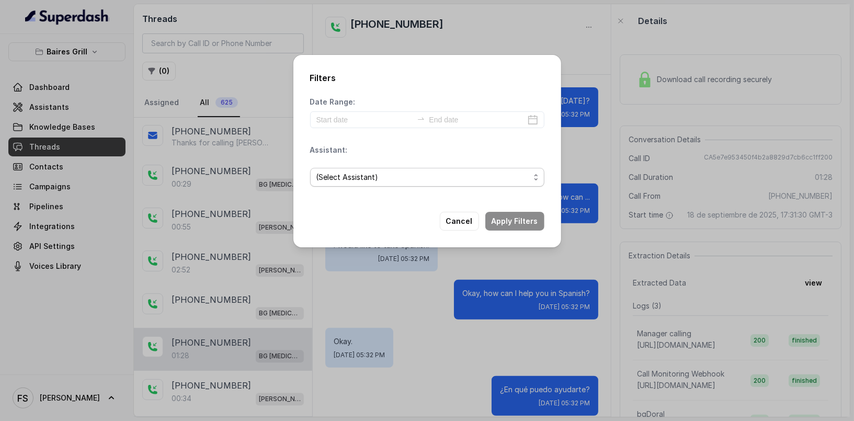
click at [380, 175] on span "(Select Assistant)" at bounding box center [422, 177] width 213 height 13
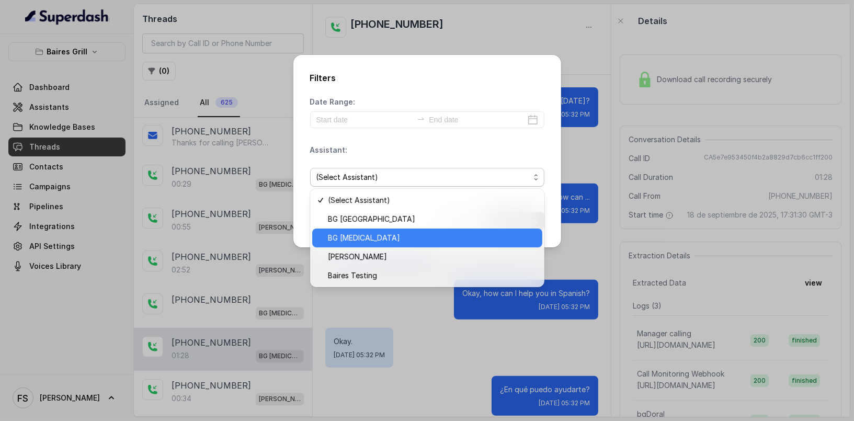
click at [380, 245] on div "BG [MEDICAL_DATA]" at bounding box center [427, 238] width 230 height 19
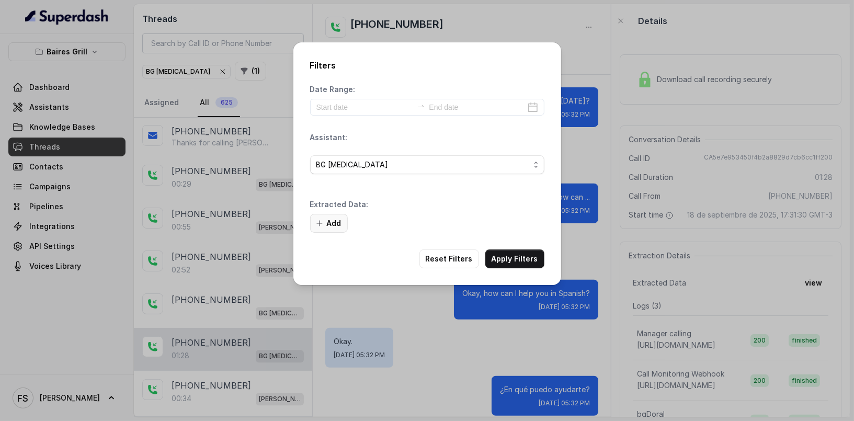
click at [327, 219] on button "Add" at bounding box center [329, 223] width 38 height 19
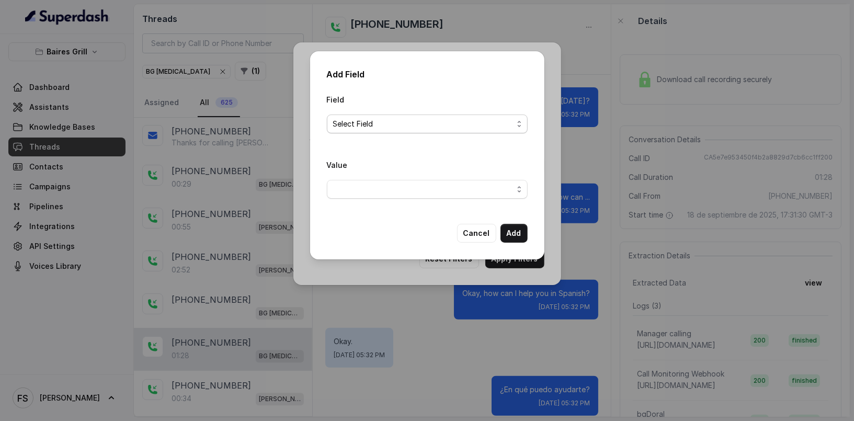
click at [383, 127] on span "Select Field" at bounding box center [423, 124] width 180 height 13
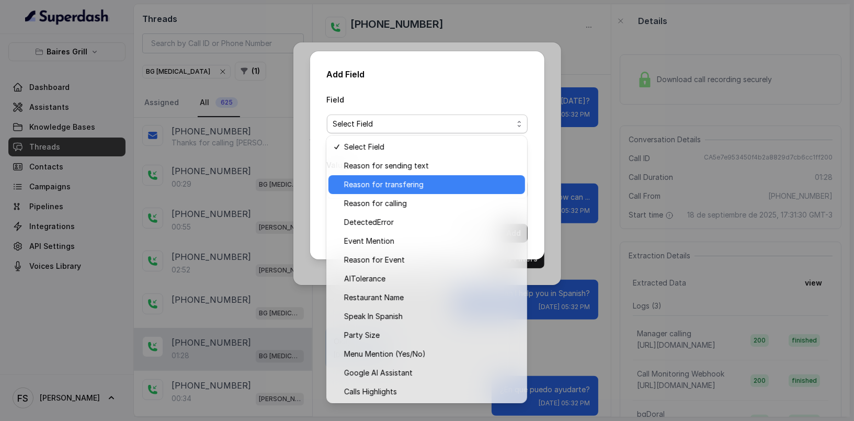
click at [409, 183] on span "Reason for transfering" at bounding box center [431, 184] width 175 height 13
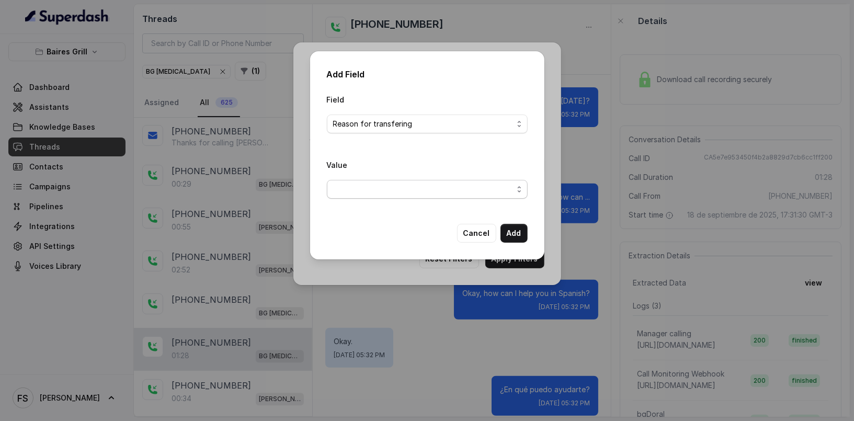
click at [422, 182] on span "button" at bounding box center [427, 189] width 201 height 19
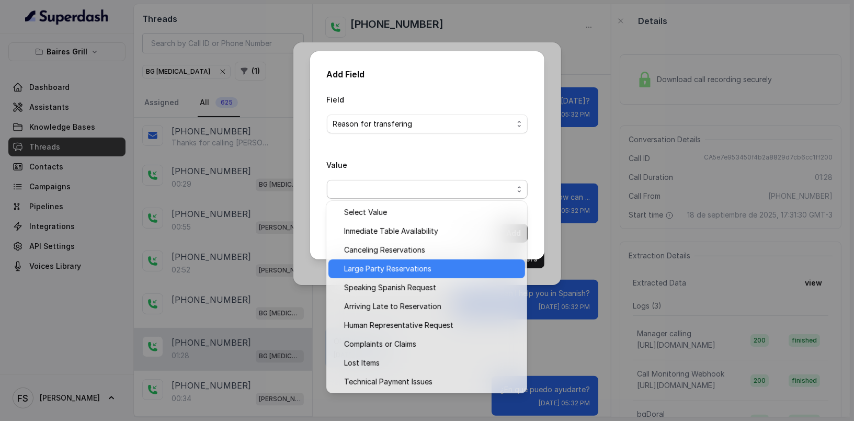
click at [427, 275] on span "Large Party Reservations" at bounding box center [431, 269] width 175 height 13
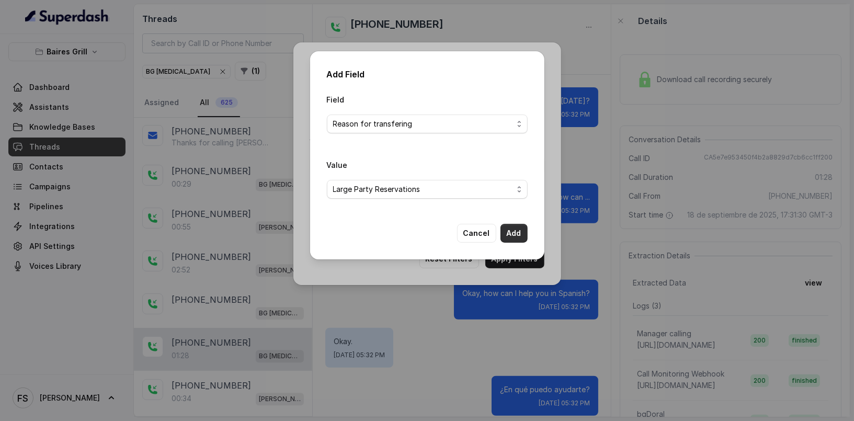
click at [518, 238] on button "Add" at bounding box center [513, 233] width 27 height 19
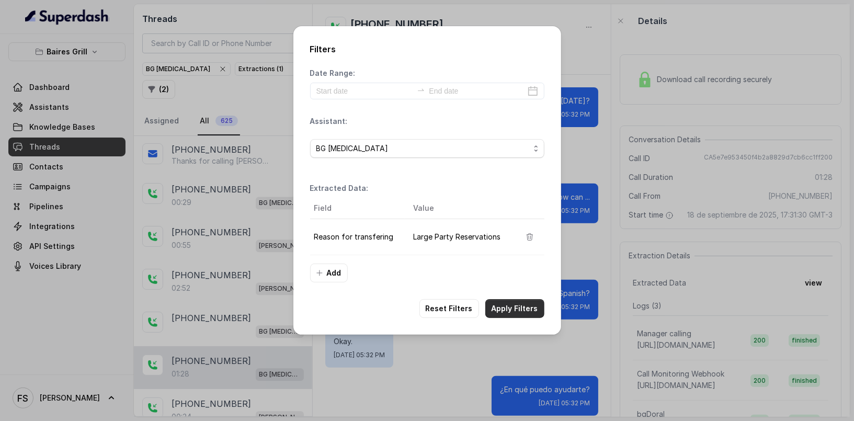
click at [517, 303] on button "Apply Filters" at bounding box center [514, 308] width 59 height 19
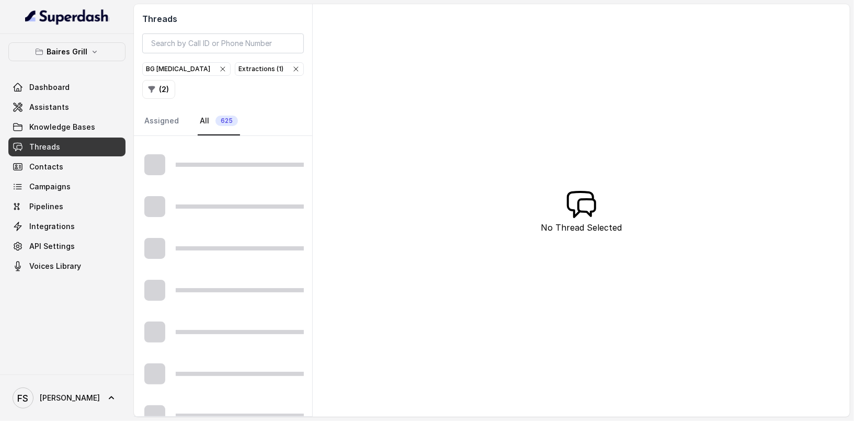
scroll to position [210, 0]
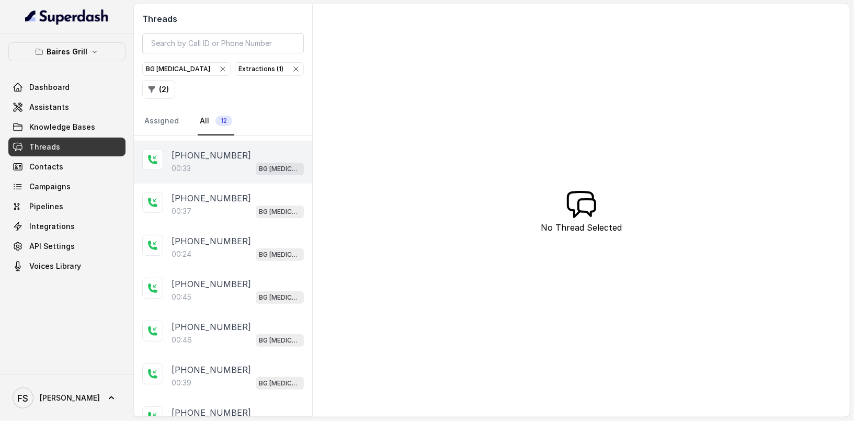
click at [242, 162] on div "00:33 BG [MEDICAL_DATA]" at bounding box center [238, 169] width 132 height 14
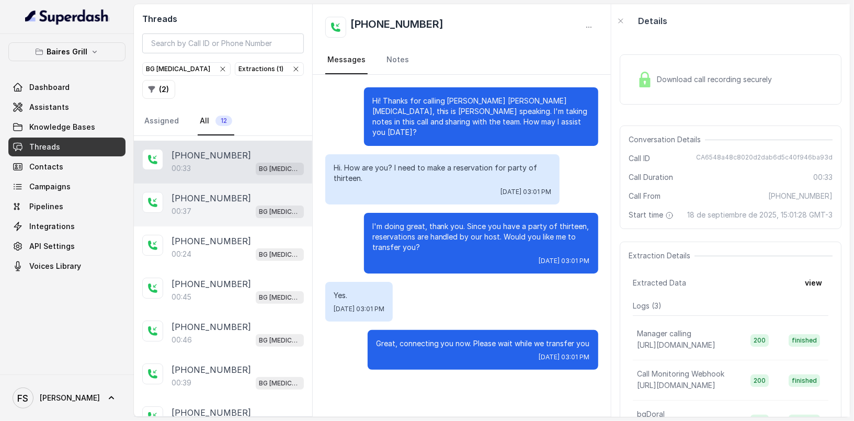
click at [241, 204] on div "00:37 BG [MEDICAL_DATA]" at bounding box center [238, 211] width 132 height 14
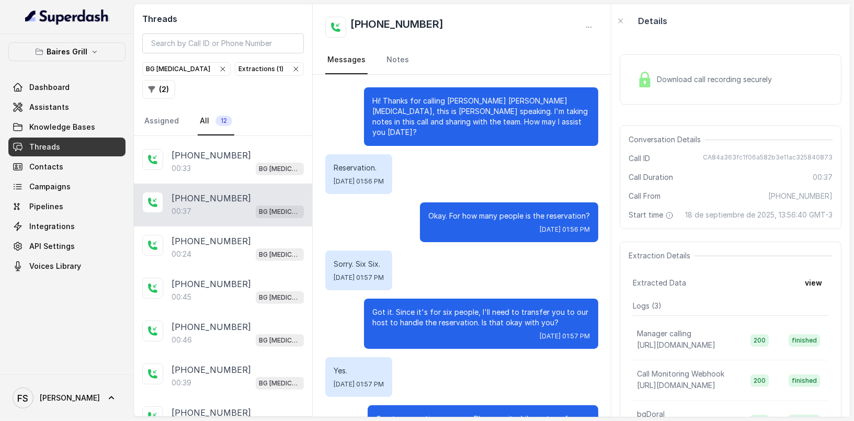
scroll to position [29, 0]
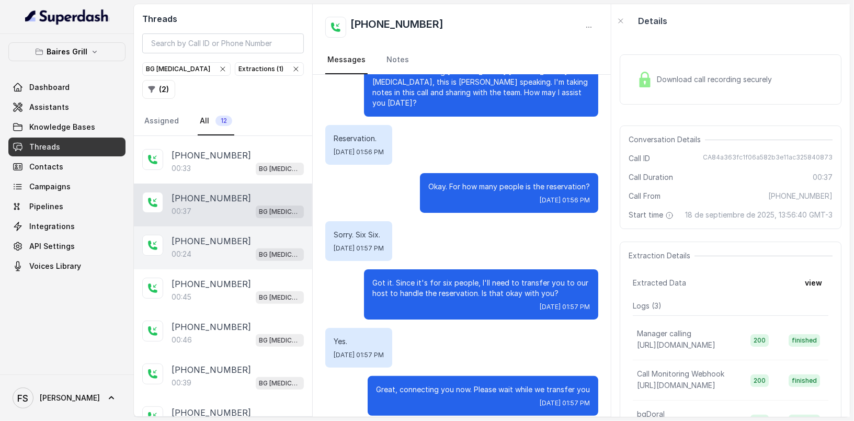
click at [230, 247] on div "00:24 BG [MEDICAL_DATA]" at bounding box center [238, 254] width 132 height 14
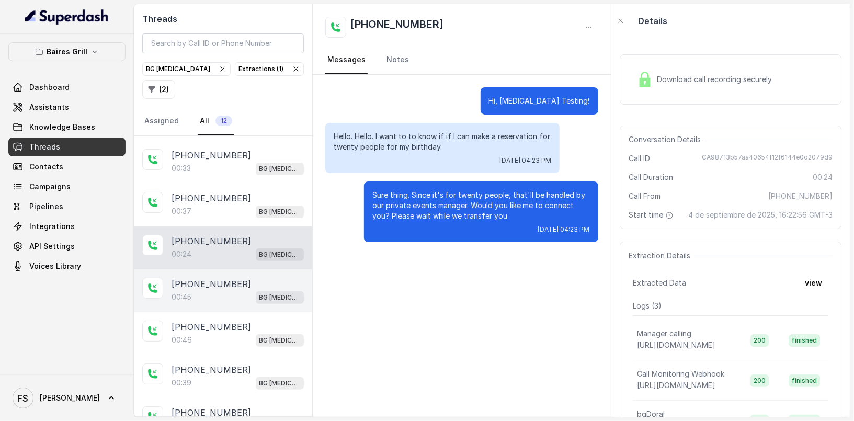
click at [226, 278] on p "[PHONE_NUMBER]" at bounding box center [211, 284] width 79 height 13
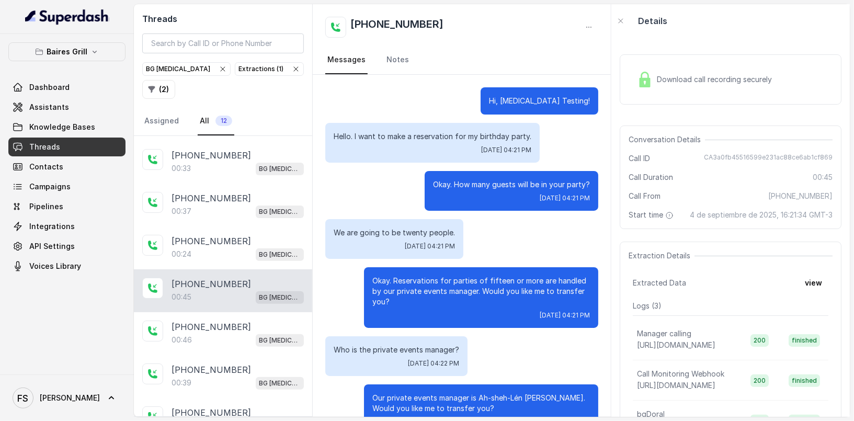
scroll to position [136, 0]
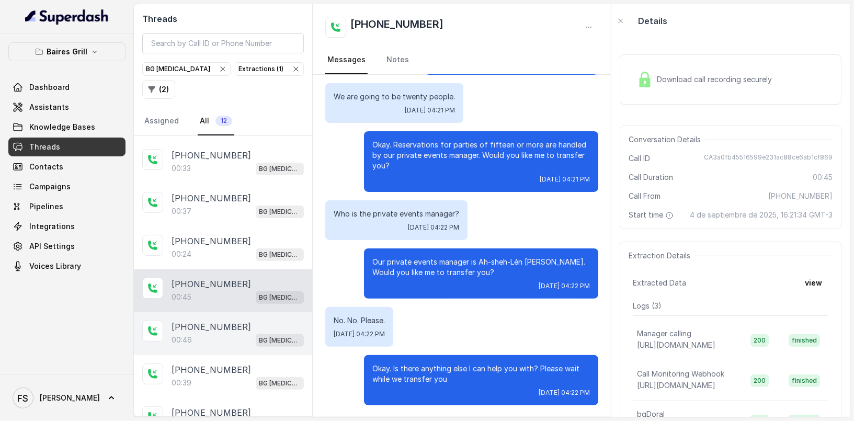
click at [260, 321] on div "[PHONE_NUMBER]" at bounding box center [238, 327] width 132 height 13
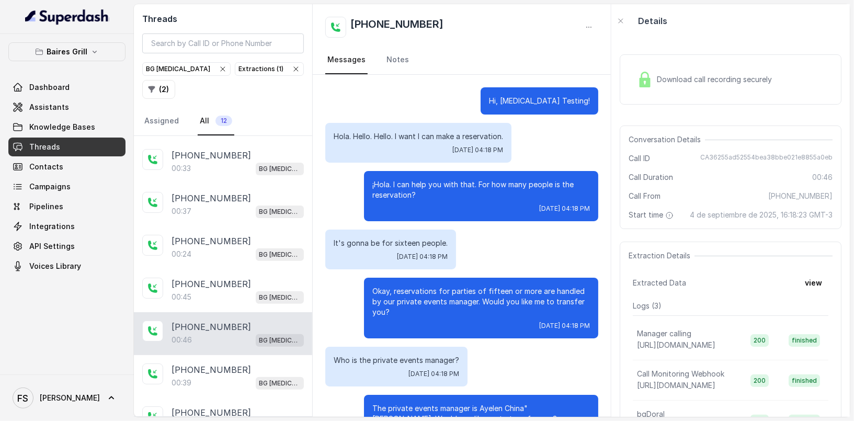
scroll to position [136, 0]
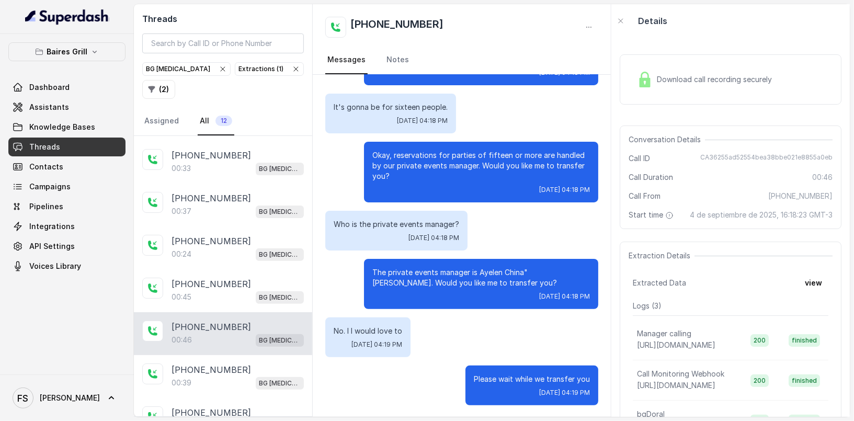
click at [705, 79] on span "Download call recording securely" at bounding box center [716, 79] width 119 height 10
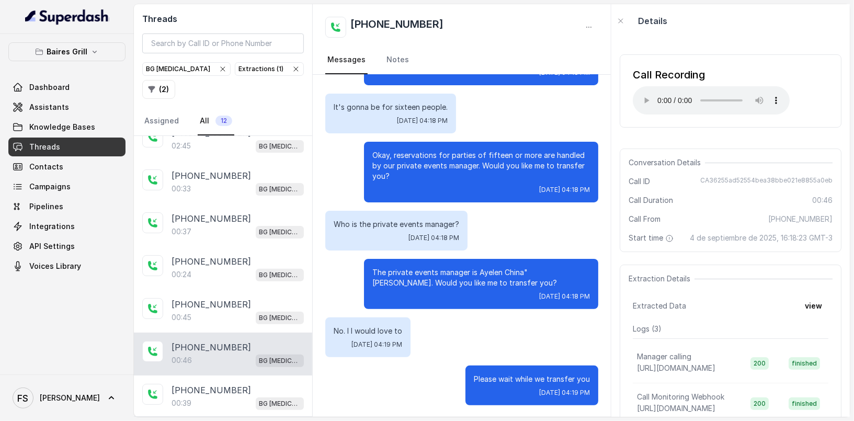
scroll to position [210, 0]
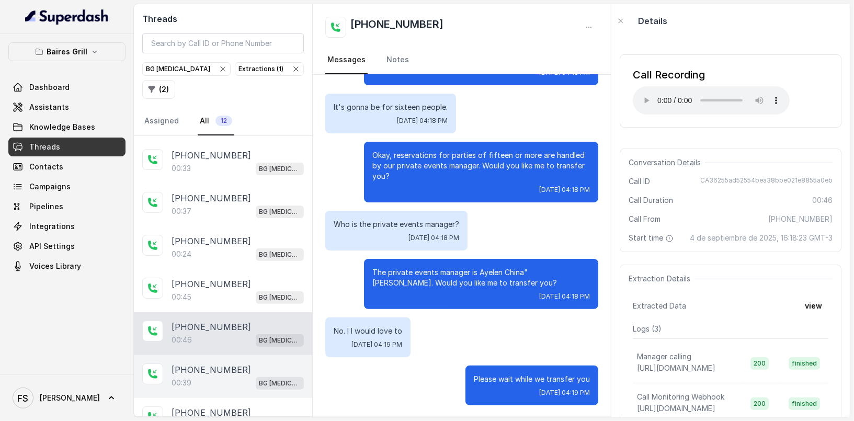
click at [233, 376] on div "00:39 BG [MEDICAL_DATA]" at bounding box center [238, 383] width 132 height 14
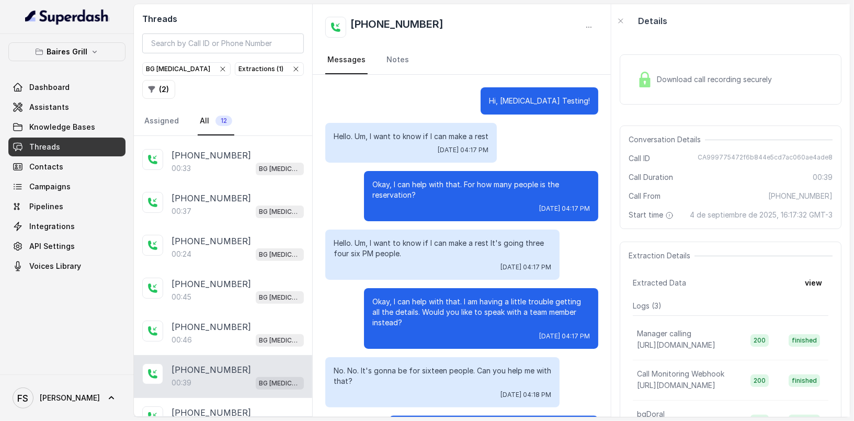
scroll to position [50, 0]
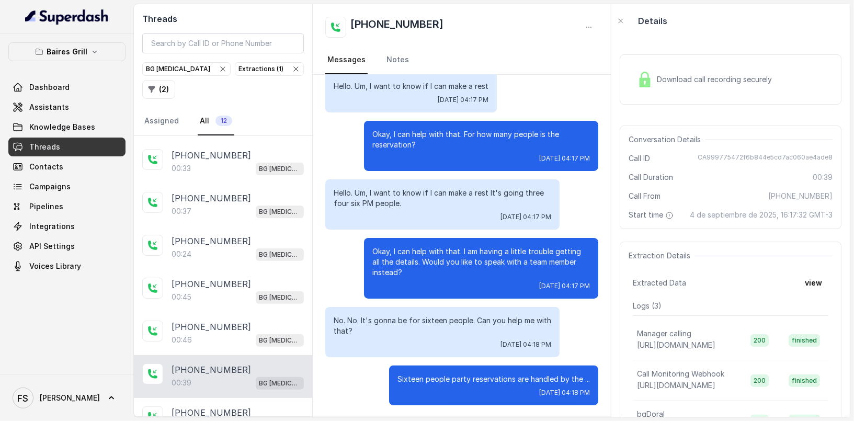
click at [693, 79] on span "Download call recording securely" at bounding box center [716, 79] width 119 height 10
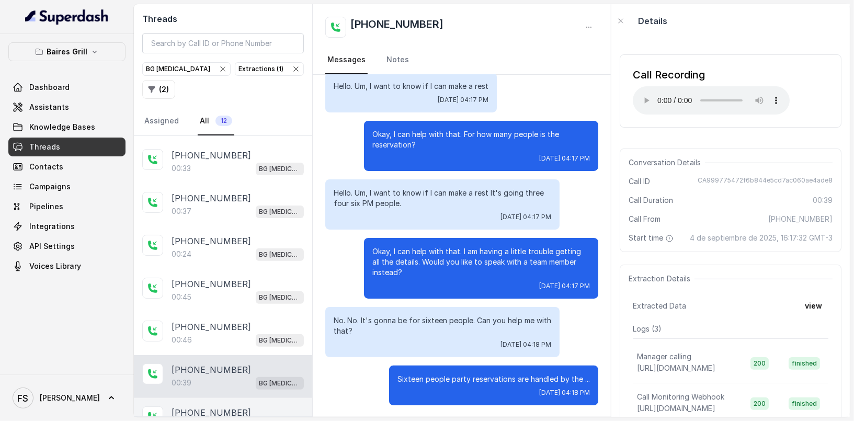
click at [244, 419] on div "01:58 BG [MEDICAL_DATA]" at bounding box center [238, 426] width 132 height 14
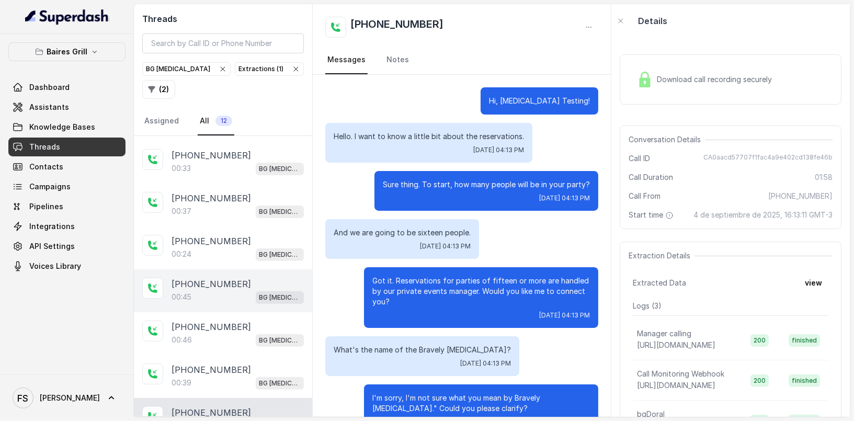
scroll to position [536, 0]
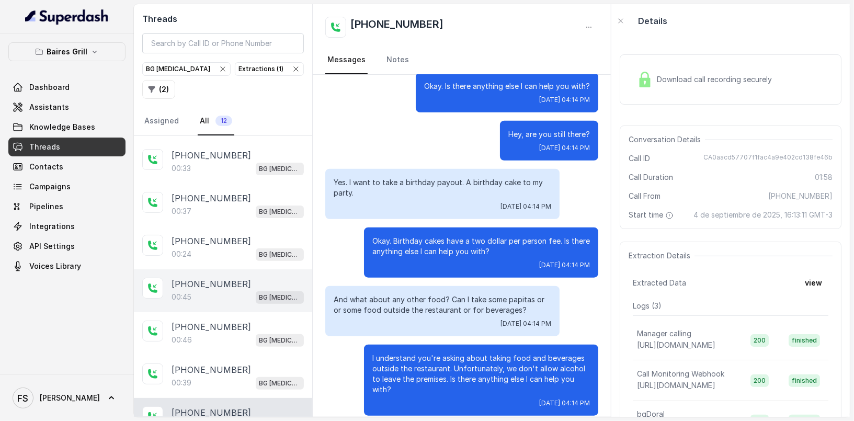
click at [243, 278] on div "[PHONE_NUMBER]" at bounding box center [238, 284] width 132 height 13
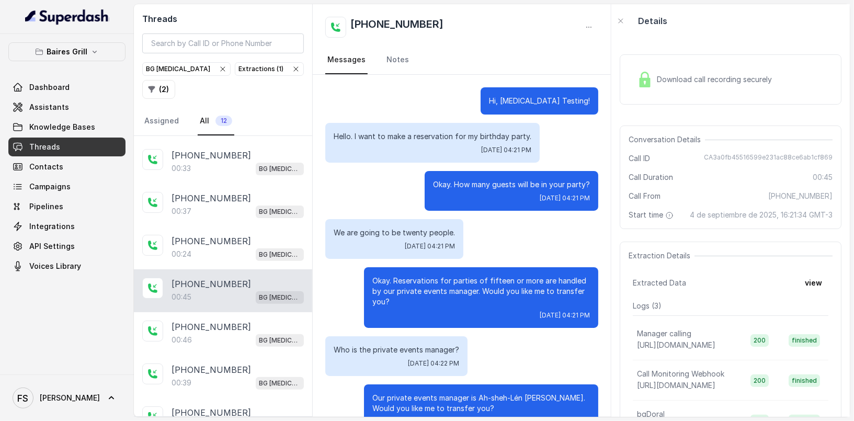
scroll to position [136, 0]
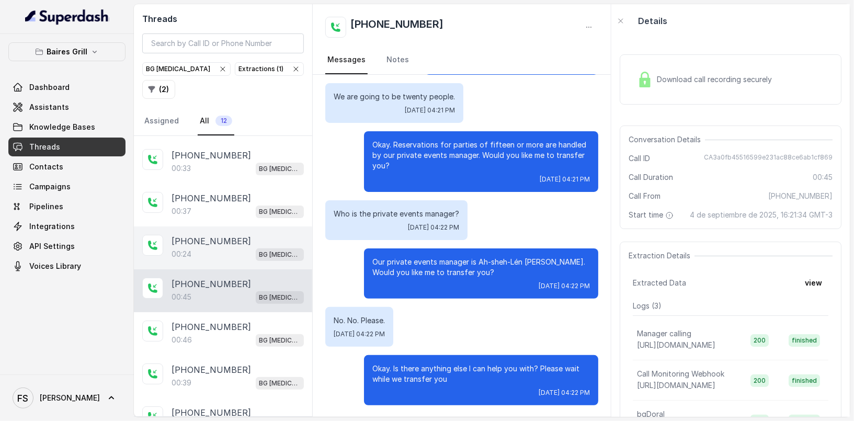
click at [251, 235] on div "[PHONE_NUMBER]" at bounding box center [238, 241] width 132 height 13
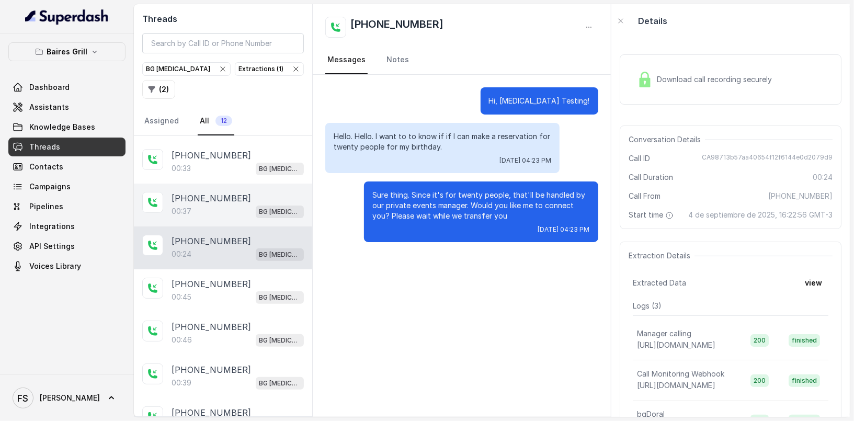
click at [241, 204] on div "00:37 BG [MEDICAL_DATA]" at bounding box center [238, 211] width 132 height 14
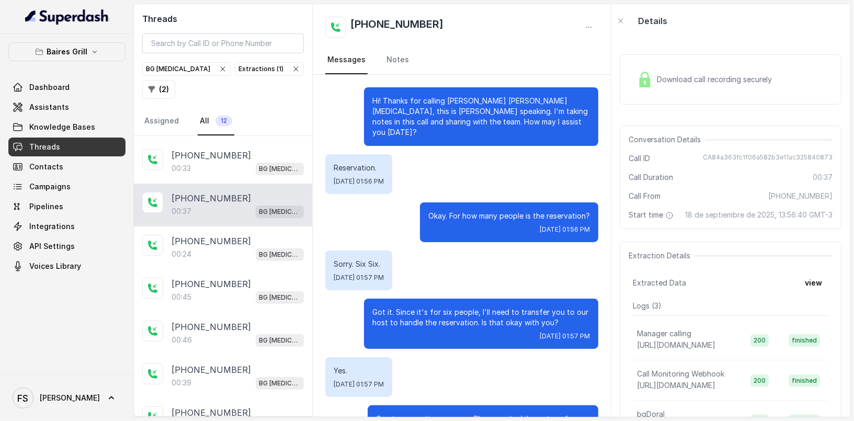
scroll to position [29, 0]
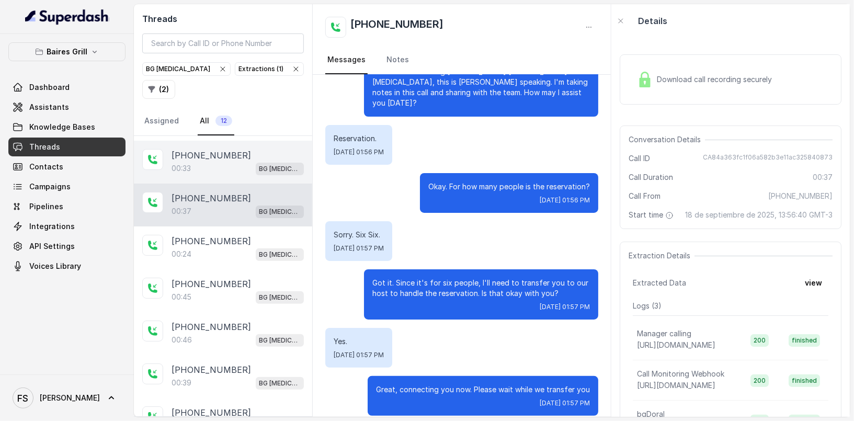
click at [261, 162] on div "00:33 BG [MEDICAL_DATA]" at bounding box center [238, 169] width 132 height 14
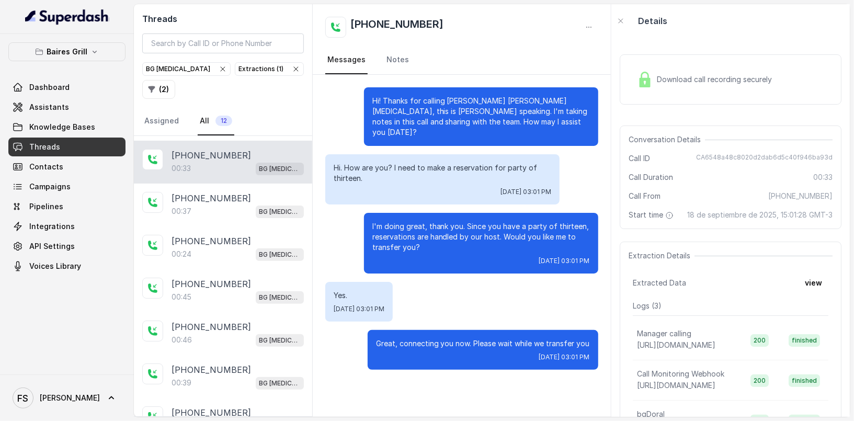
click at [294, 71] on icon "button" at bounding box center [296, 69] width 4 height 4
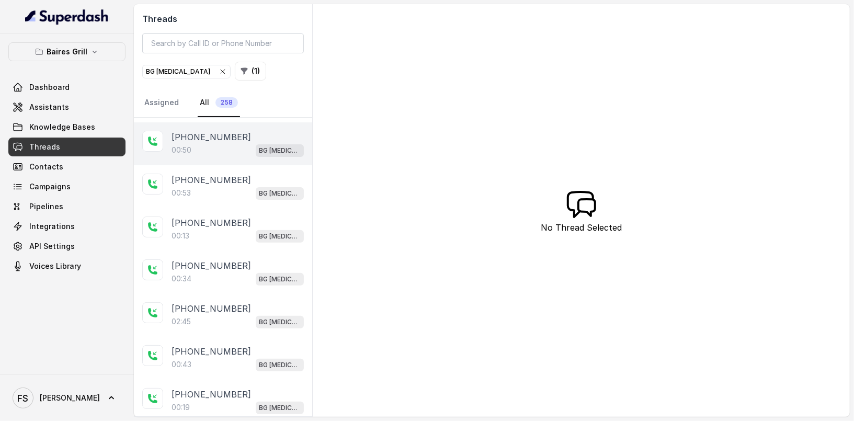
click at [239, 143] on div "00:50 BG [MEDICAL_DATA]" at bounding box center [238, 150] width 132 height 14
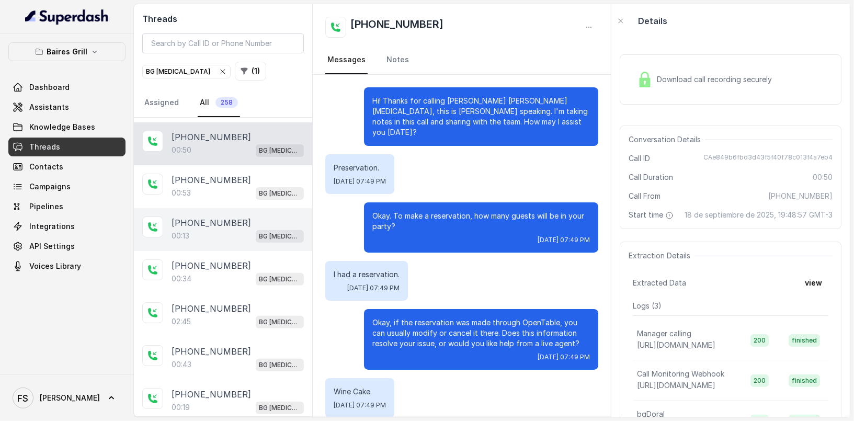
scroll to position [157, 0]
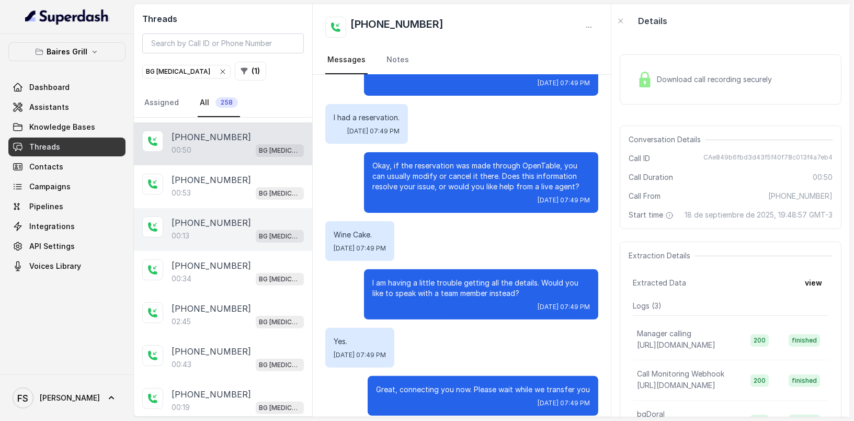
click at [237, 208] on div "[PHONE_NUMBER]:13 BG [MEDICAL_DATA]" at bounding box center [223, 229] width 178 height 43
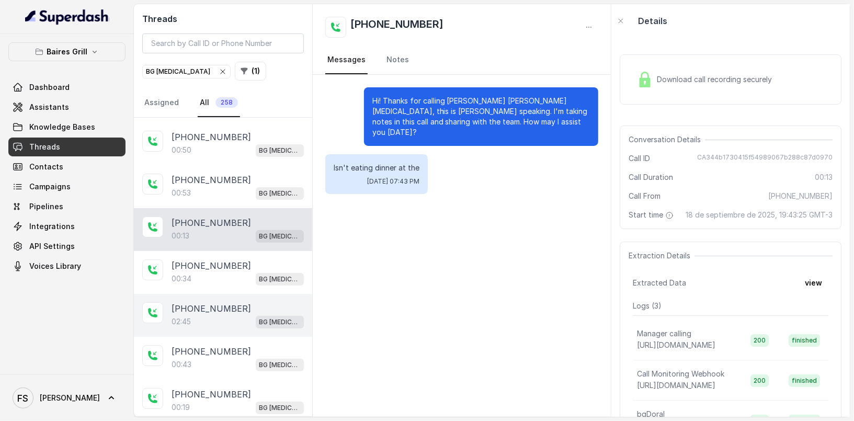
click at [234, 304] on div "[PHONE_NUMBER]" at bounding box center [238, 308] width 132 height 13
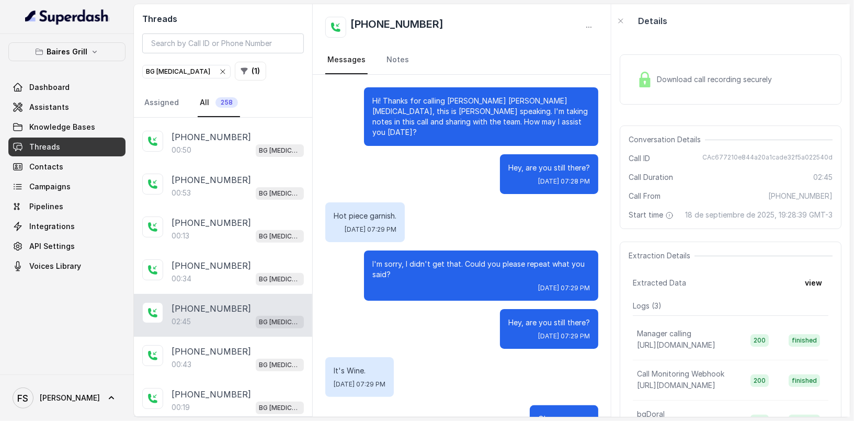
scroll to position [1732, 0]
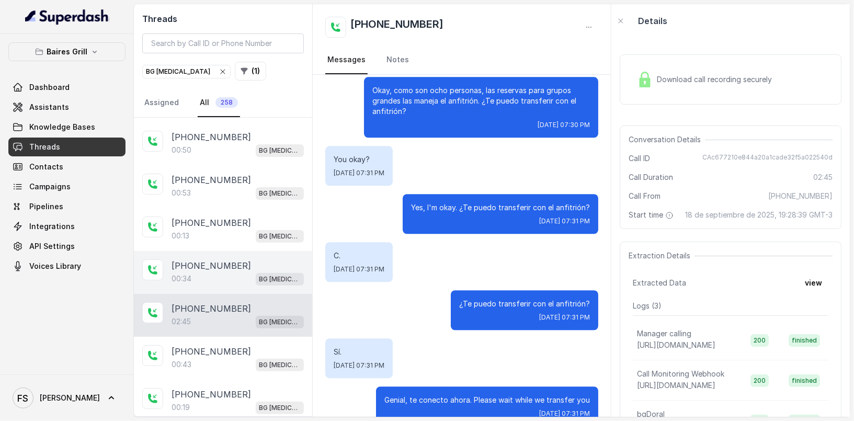
click at [242, 278] on div "00:34 BG [MEDICAL_DATA]" at bounding box center [238, 279] width 132 height 14
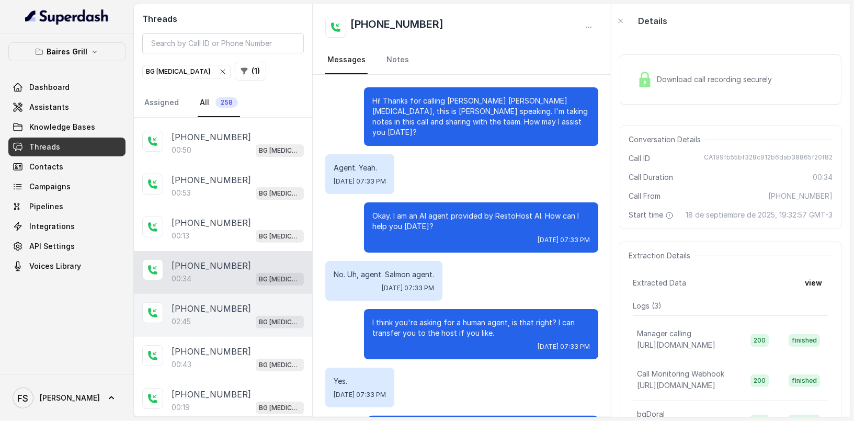
scroll to position [40, 0]
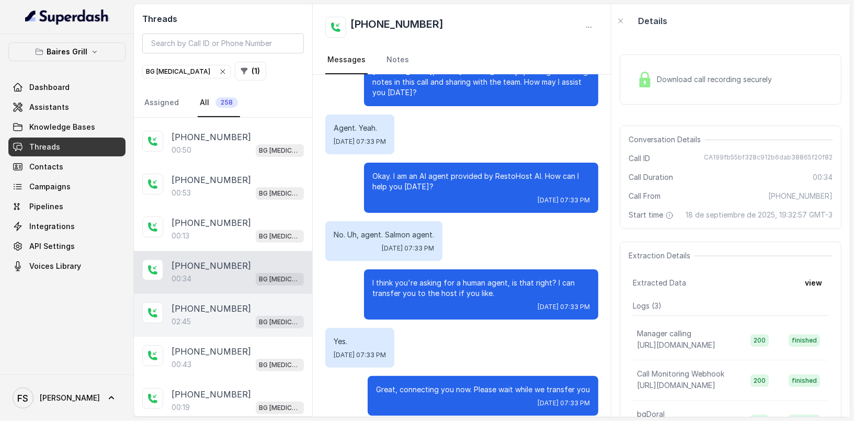
click at [236, 315] on div "02:45 BG [MEDICAL_DATA]" at bounding box center [238, 322] width 132 height 14
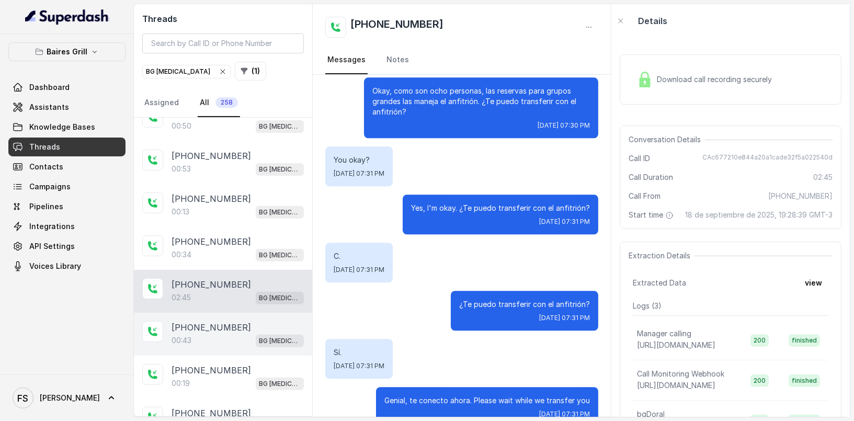
scroll to position [237, 0]
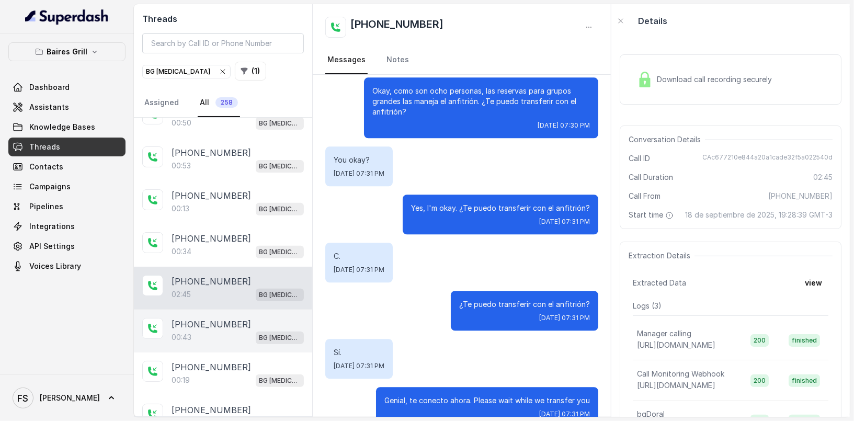
click at [226, 331] on div "00:43 BG [MEDICAL_DATA]" at bounding box center [238, 338] width 132 height 14
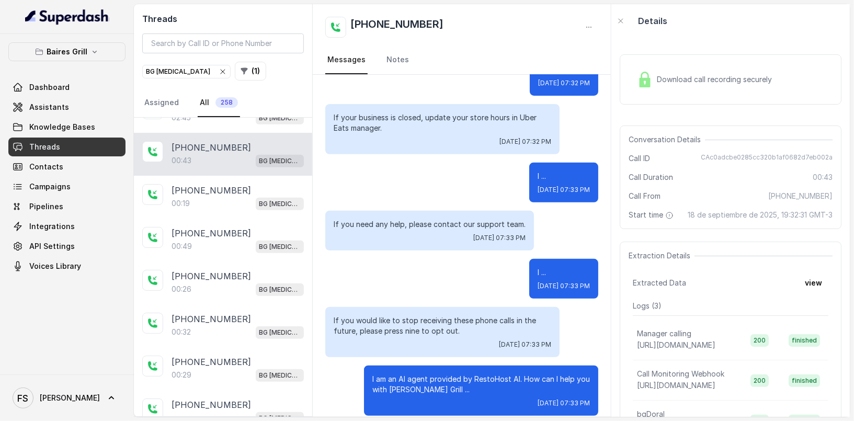
scroll to position [429, 0]
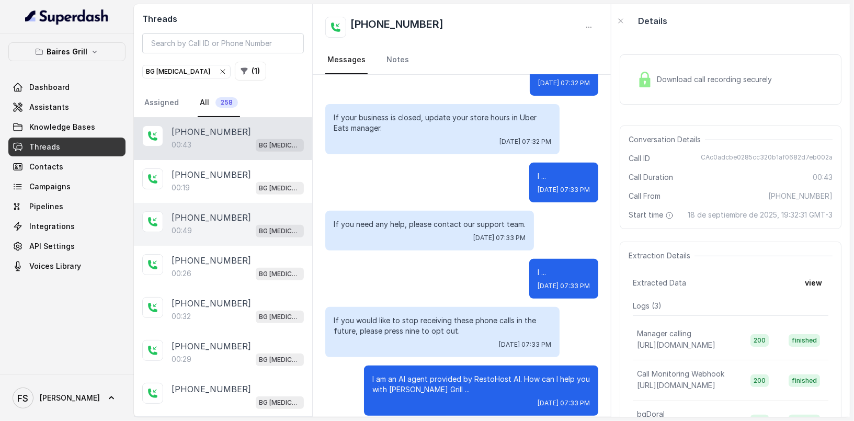
click at [253, 211] on div "[PHONE_NUMBER]" at bounding box center [238, 217] width 132 height 13
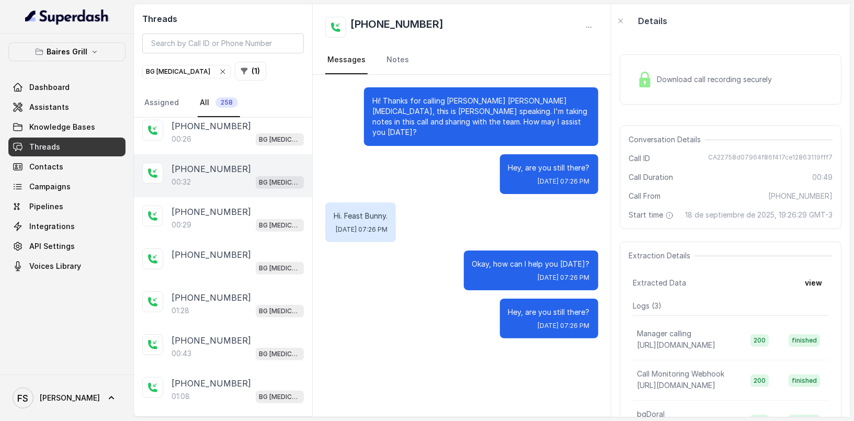
scroll to position [609, 0]
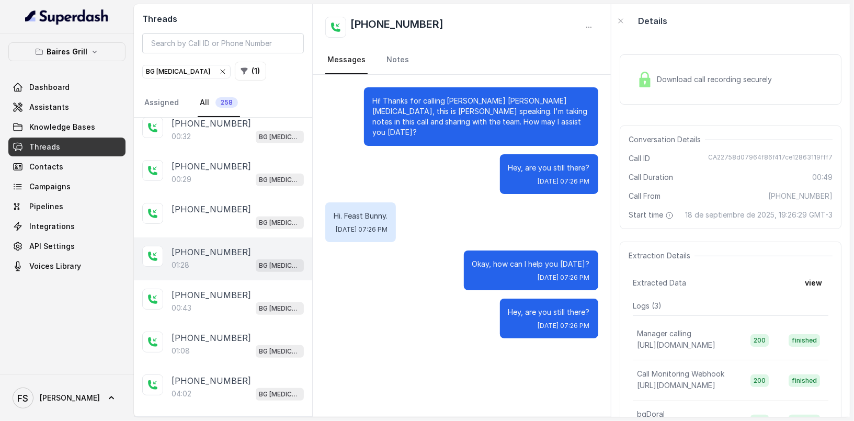
click at [254, 258] on div "01:28 BG [MEDICAL_DATA]" at bounding box center [238, 265] width 132 height 14
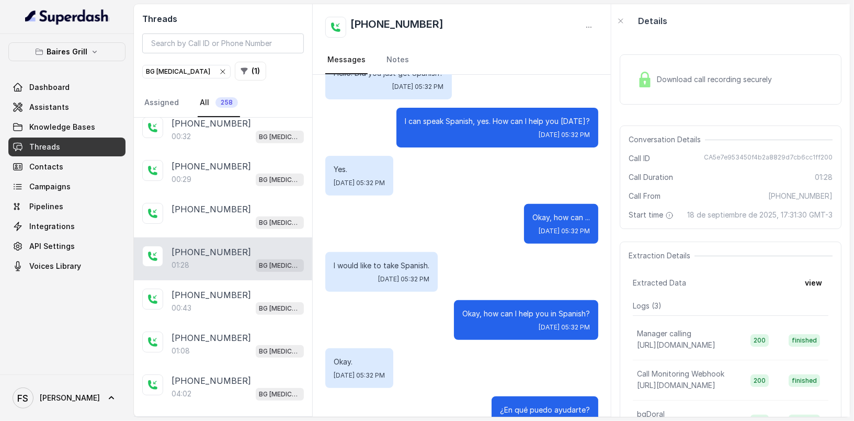
scroll to position [259, 0]
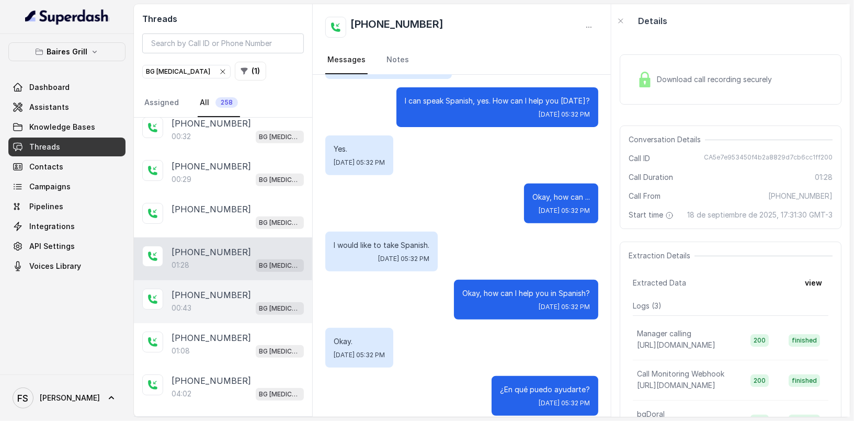
click at [253, 310] on div "[PHONE_NUMBER]:43 BG [MEDICAL_DATA]" at bounding box center [223, 301] width 178 height 43
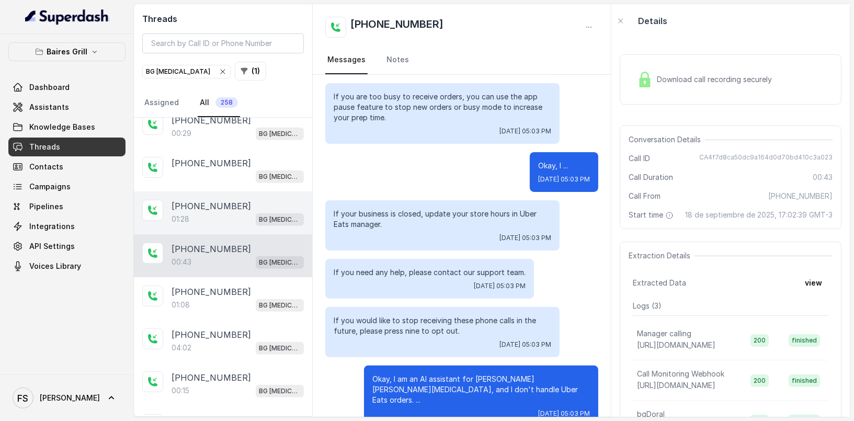
scroll to position [661, 0]
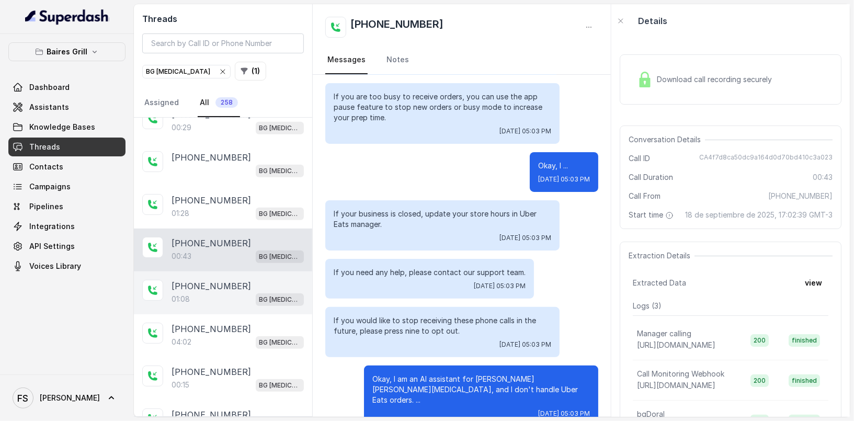
click at [245, 292] on div "01:08 BG [MEDICAL_DATA]" at bounding box center [238, 299] width 132 height 14
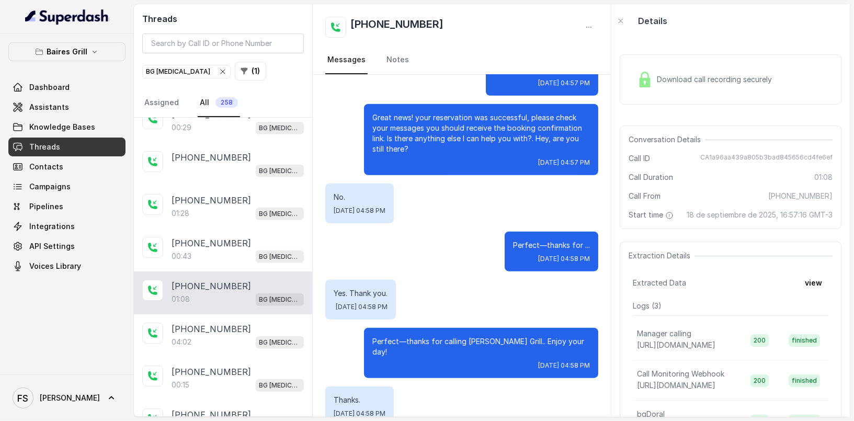
click at [703, 93] on div "Download call recording securely" at bounding box center [731, 79] width 222 height 50
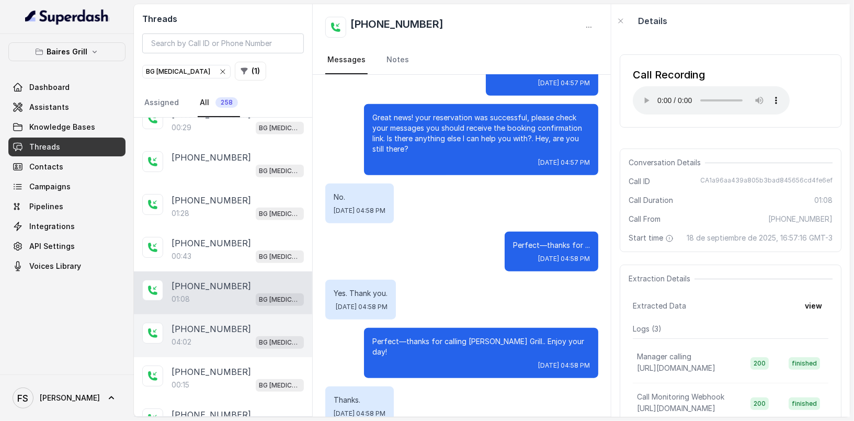
click at [232, 335] on div "04:02 BG [MEDICAL_DATA]" at bounding box center [238, 342] width 132 height 14
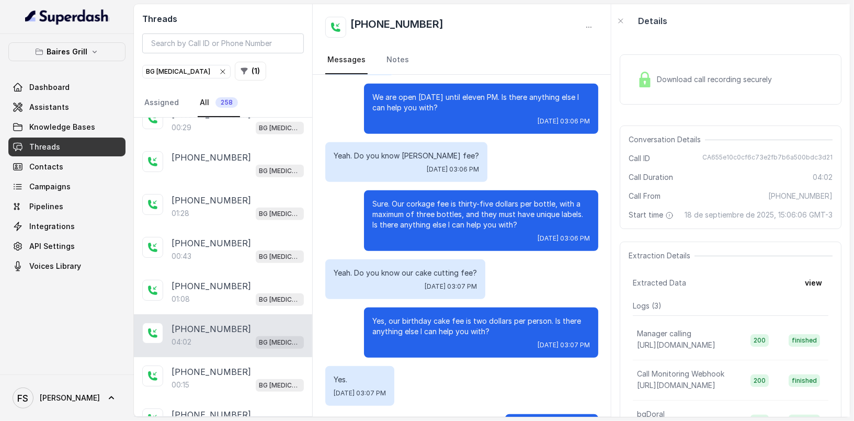
scroll to position [371, 0]
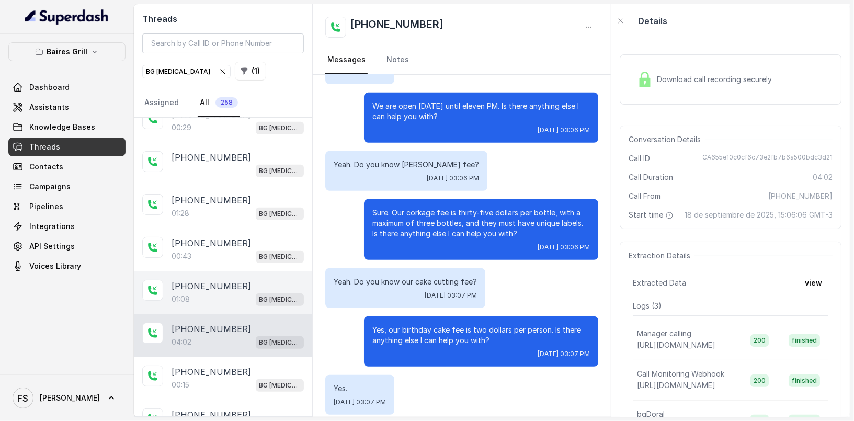
click at [243, 280] on div "[PHONE_NUMBER]" at bounding box center [238, 286] width 132 height 13
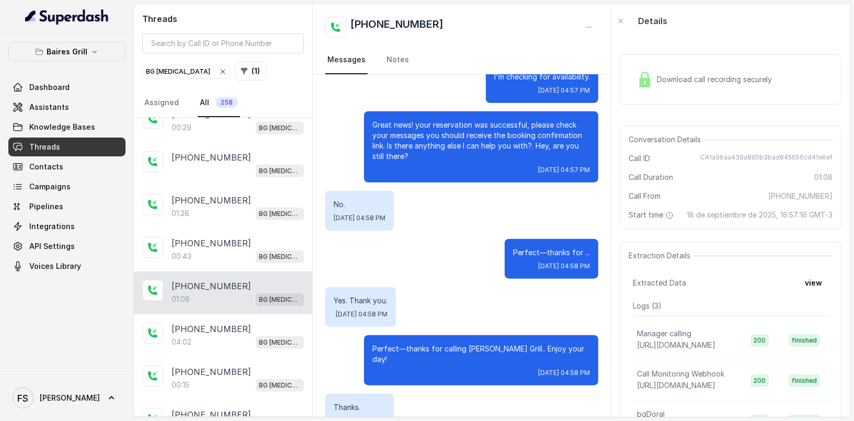
scroll to position [542, 0]
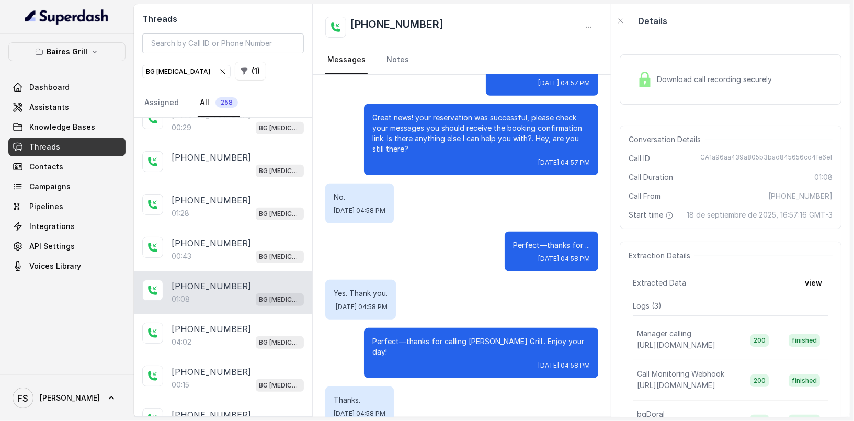
click at [711, 77] on span "Download call recording securely" at bounding box center [716, 79] width 119 height 10
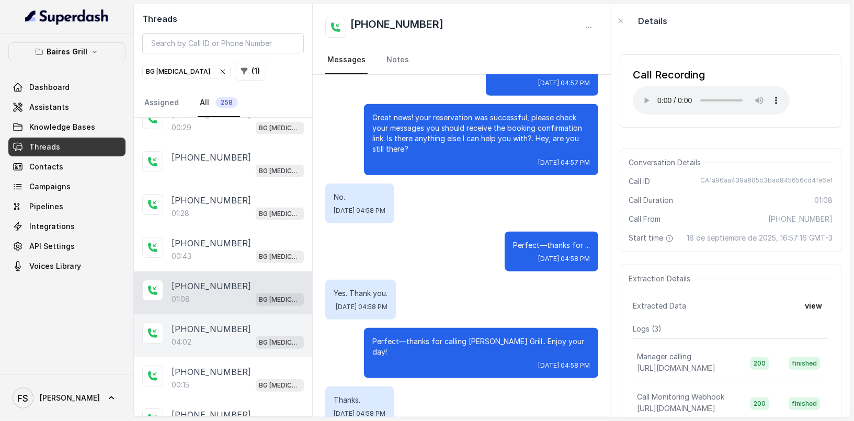
click at [222, 325] on p "[PHONE_NUMBER]" at bounding box center [211, 329] width 79 height 13
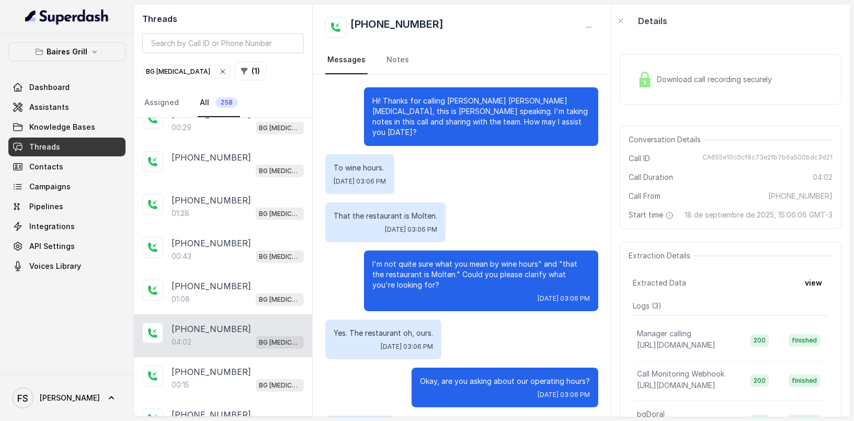
scroll to position [1970, 0]
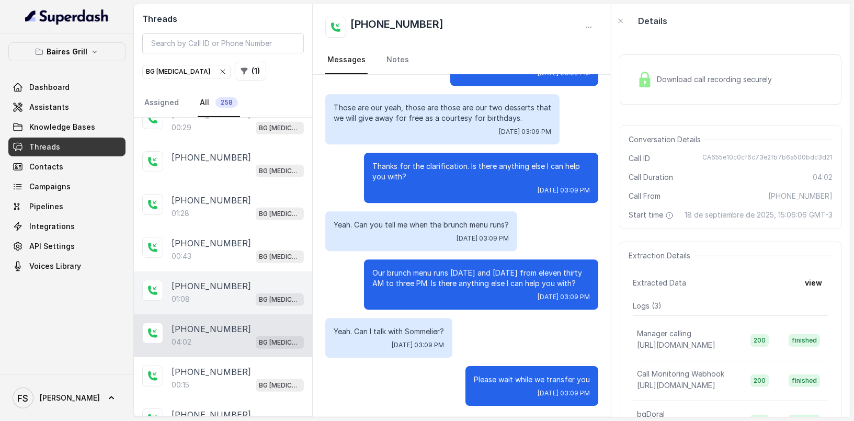
click at [265, 292] on div "01:08 BG [MEDICAL_DATA]" at bounding box center [238, 299] width 132 height 14
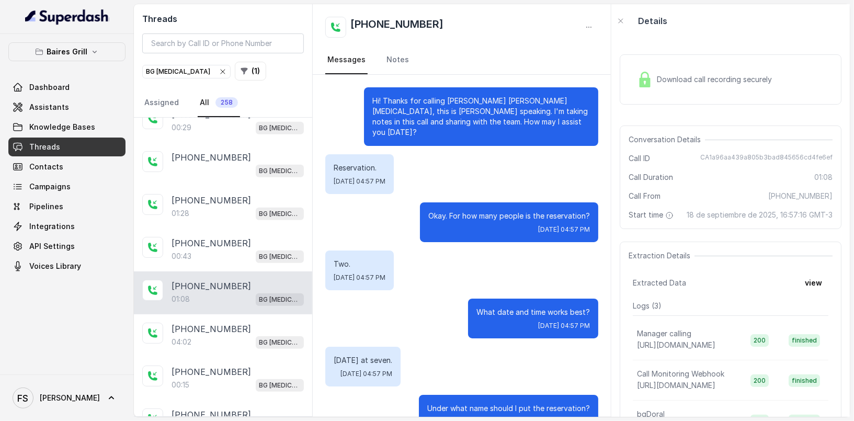
scroll to position [542, 0]
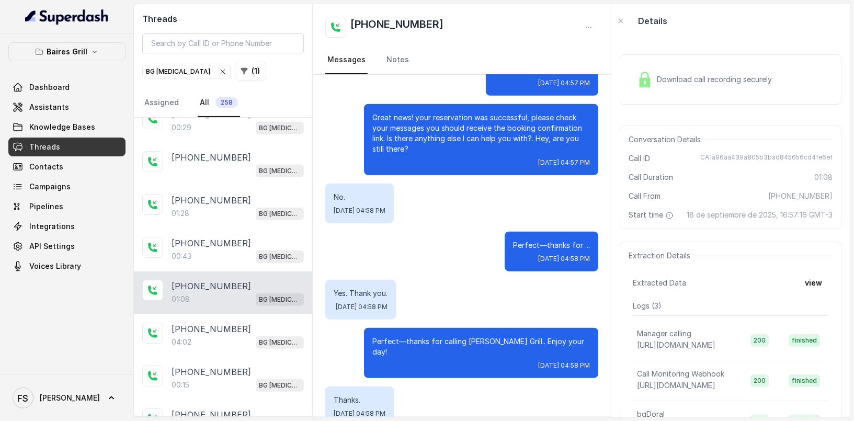
click at [674, 78] on span "Download call recording securely" at bounding box center [716, 79] width 119 height 10
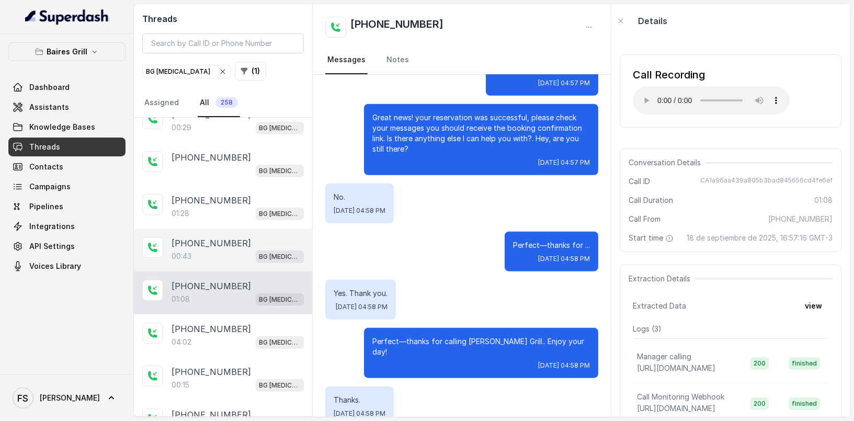
click at [283, 237] on div "[PHONE_NUMBER]" at bounding box center [238, 243] width 132 height 13
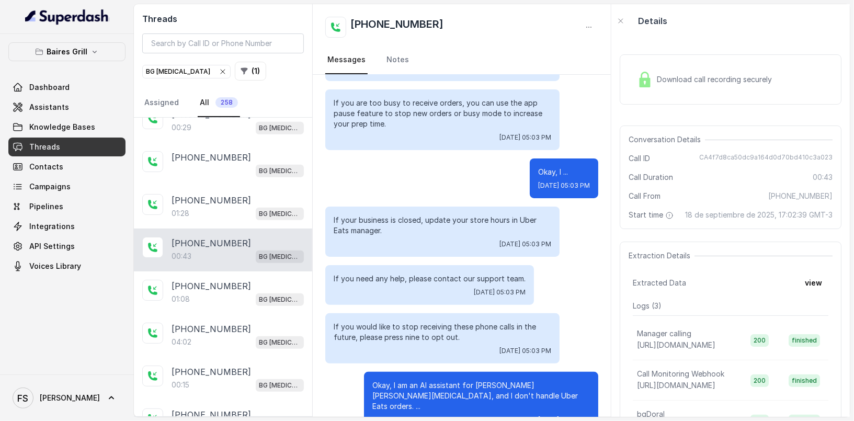
scroll to position [130, 0]
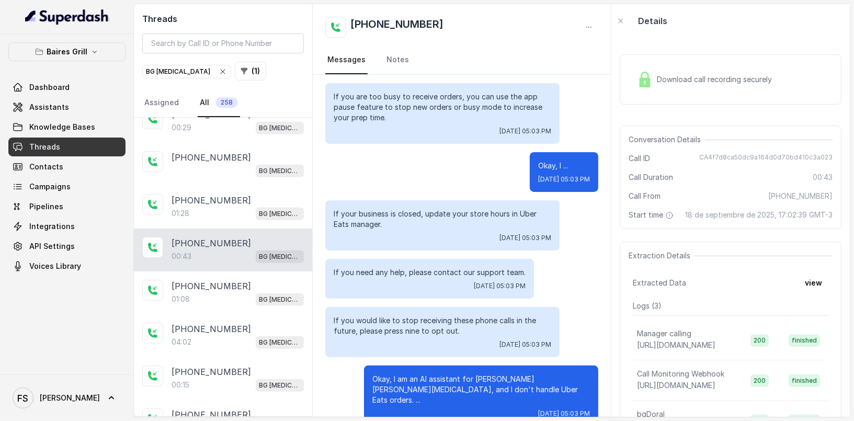
click at [812, 191] on span "[PHONE_NUMBER]" at bounding box center [800, 196] width 64 height 10
copy span "16502656786"
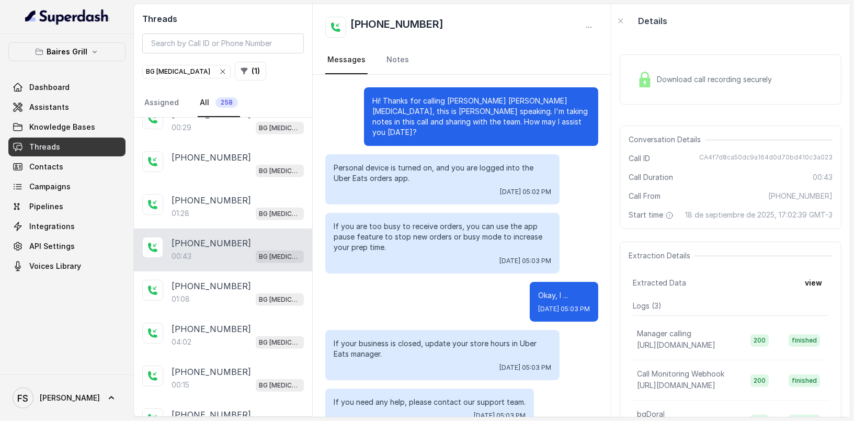
click at [639, 67] on div "Download call recording securely" at bounding box center [704, 79] width 143 height 24
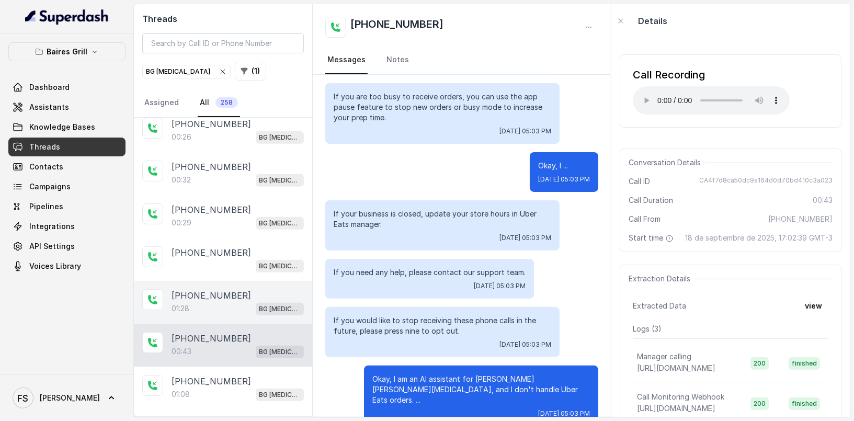
scroll to position [555, 0]
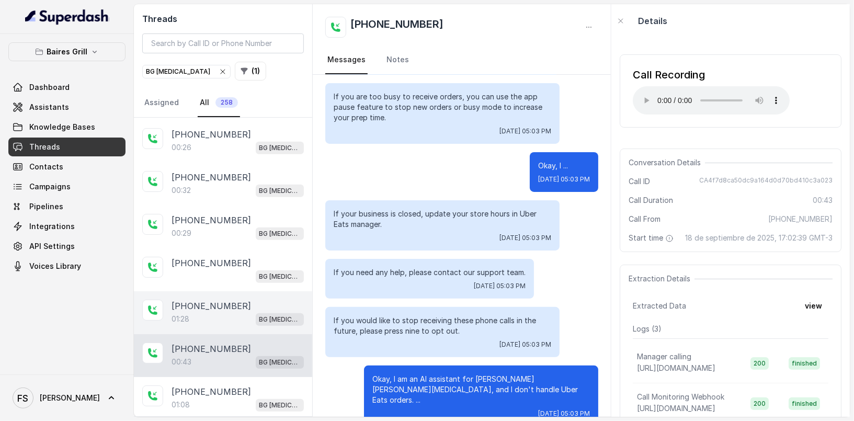
click at [254, 316] on div "01:28 BG [MEDICAL_DATA]" at bounding box center [238, 319] width 132 height 14
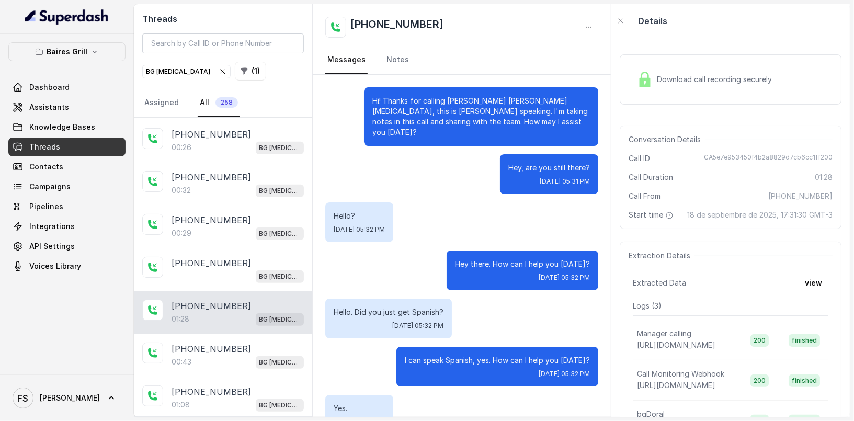
scroll to position [259, 0]
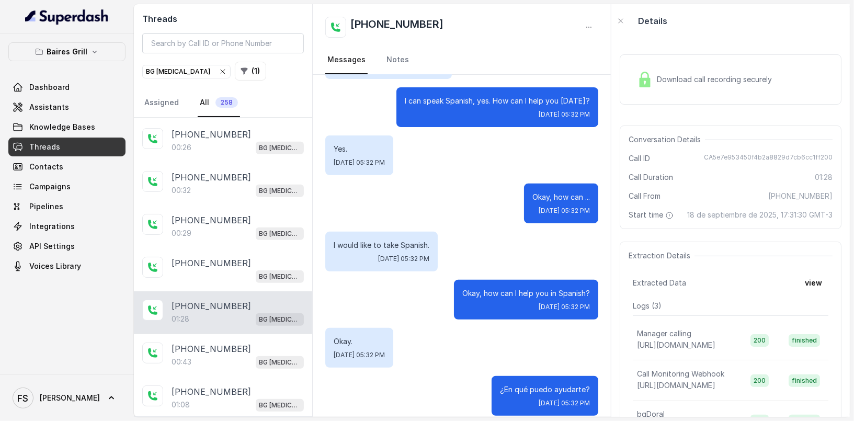
click at [691, 63] on div "Download call recording securely" at bounding box center [731, 79] width 222 height 50
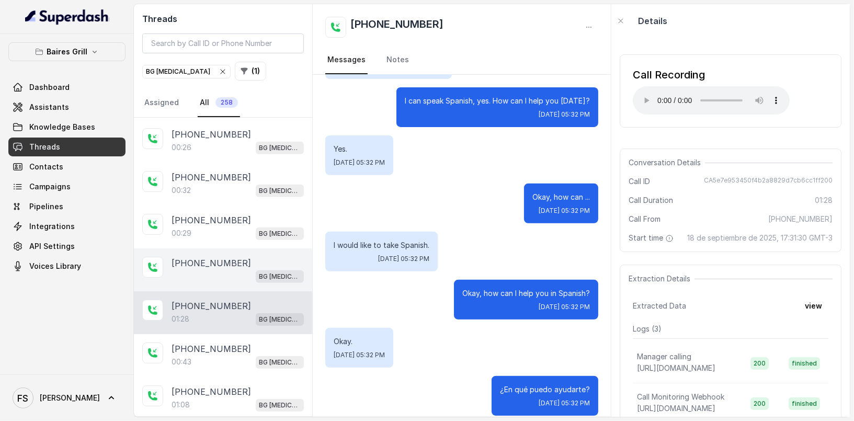
click at [254, 248] on div "[PHONE_NUMBER] BG [MEDICAL_DATA]" at bounding box center [223, 269] width 178 height 43
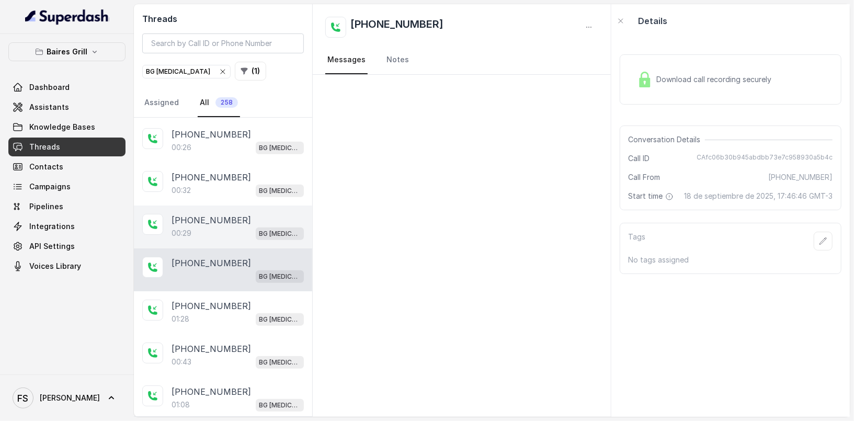
click at [249, 215] on div "[PHONE_NUMBER]" at bounding box center [238, 220] width 132 height 13
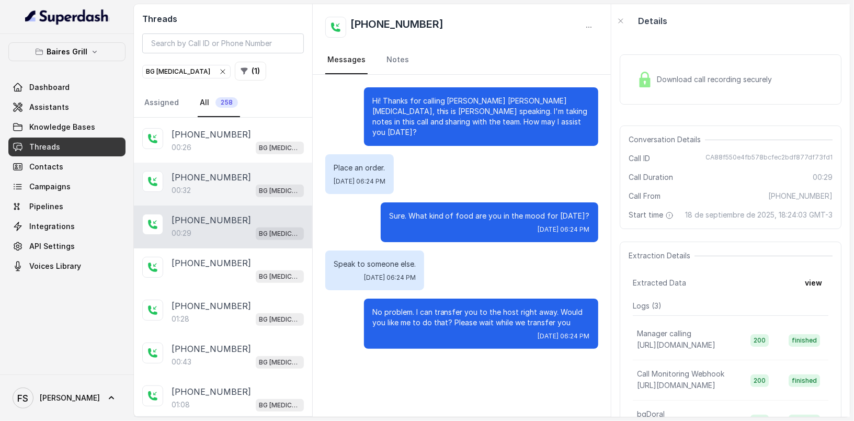
click at [245, 163] on div "[PHONE_NUMBER]:32 BG [MEDICAL_DATA]" at bounding box center [223, 184] width 178 height 43
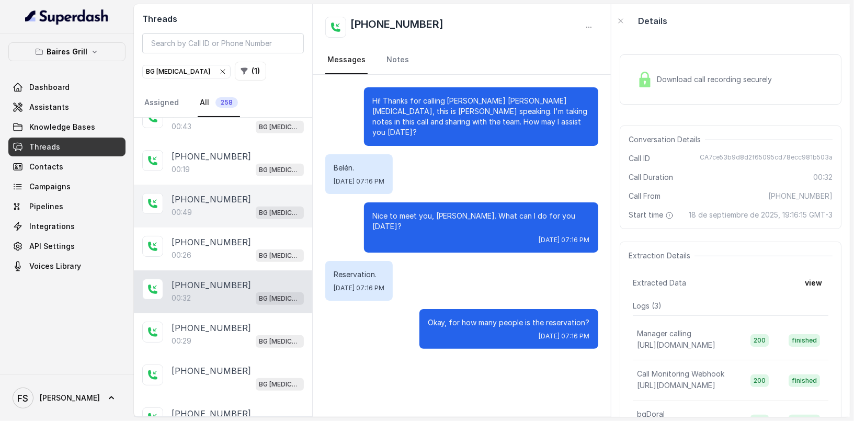
scroll to position [445, 0]
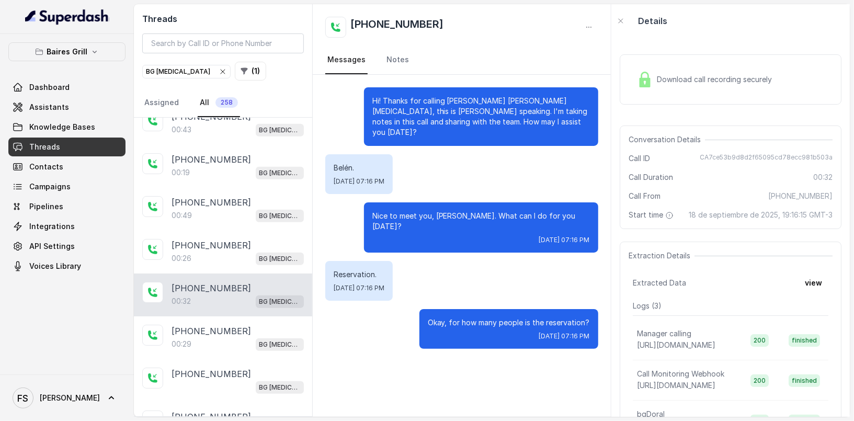
click at [659, 94] on div "Download call recording securely" at bounding box center [731, 79] width 222 height 50
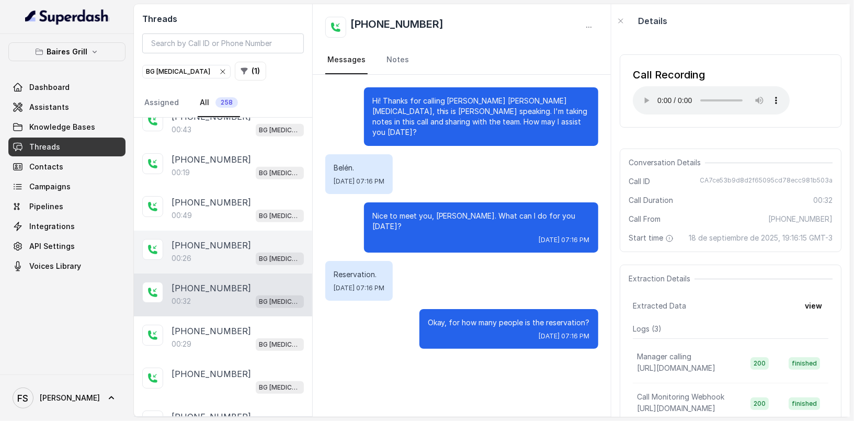
click at [261, 239] on div "[PHONE_NUMBER]" at bounding box center [238, 245] width 132 height 13
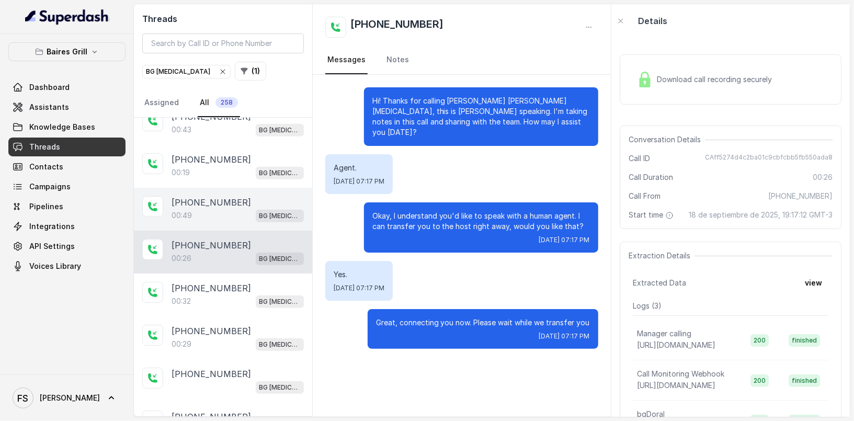
click at [229, 198] on p "[PHONE_NUMBER]" at bounding box center [211, 202] width 79 height 13
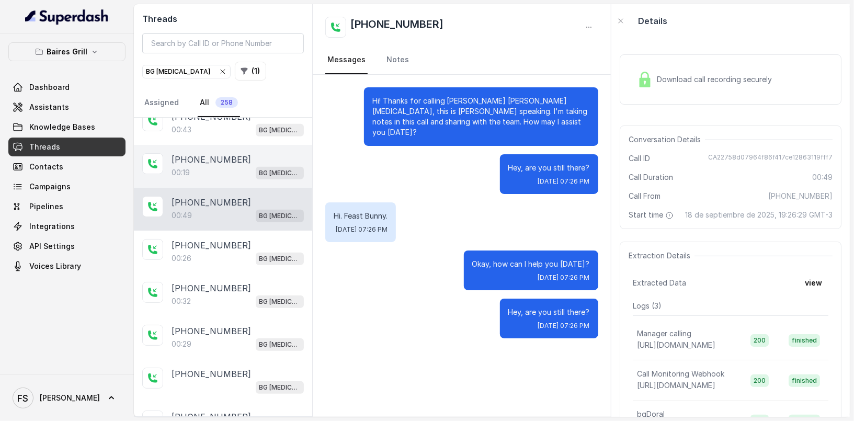
click at [235, 145] on div "[PHONE_NUMBER]:19 BG [MEDICAL_DATA]" at bounding box center [223, 166] width 178 height 43
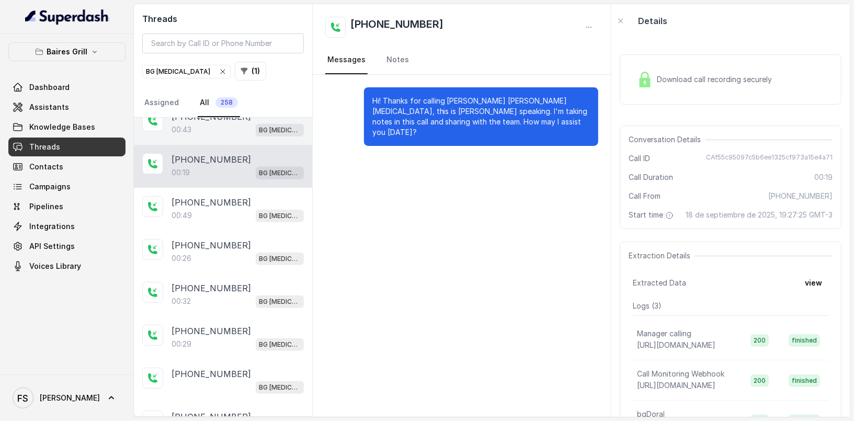
click at [266, 128] on div "00:43 BG [MEDICAL_DATA]" at bounding box center [238, 130] width 132 height 14
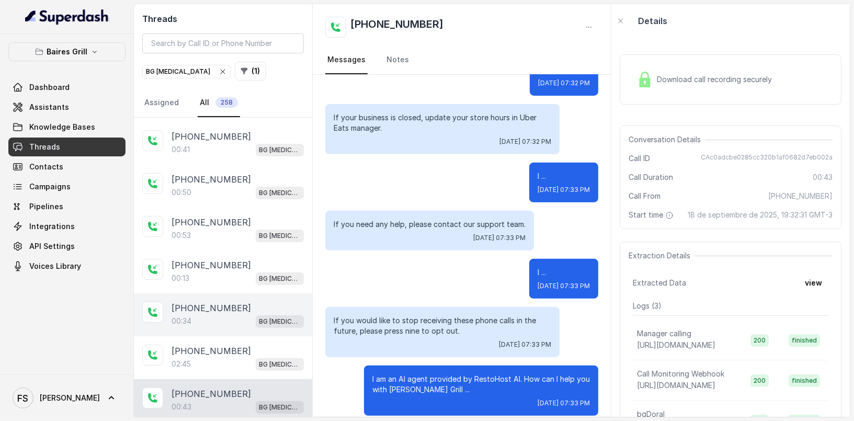
scroll to position [159, 0]
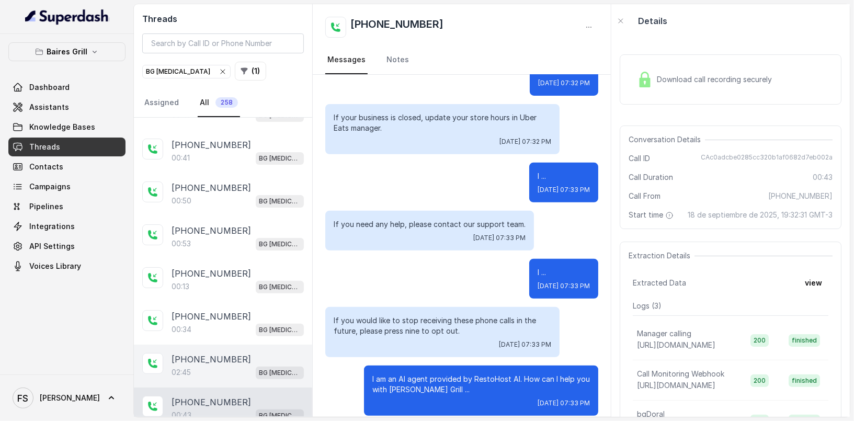
click at [224, 366] on div "02:45 BG [MEDICAL_DATA]" at bounding box center [238, 373] width 132 height 14
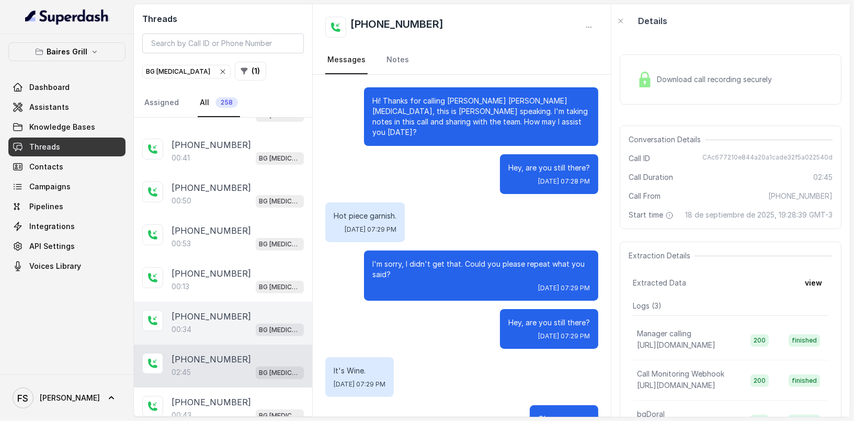
click at [235, 314] on div "[PHONE_NUMBER]" at bounding box center [238, 316] width 132 height 13
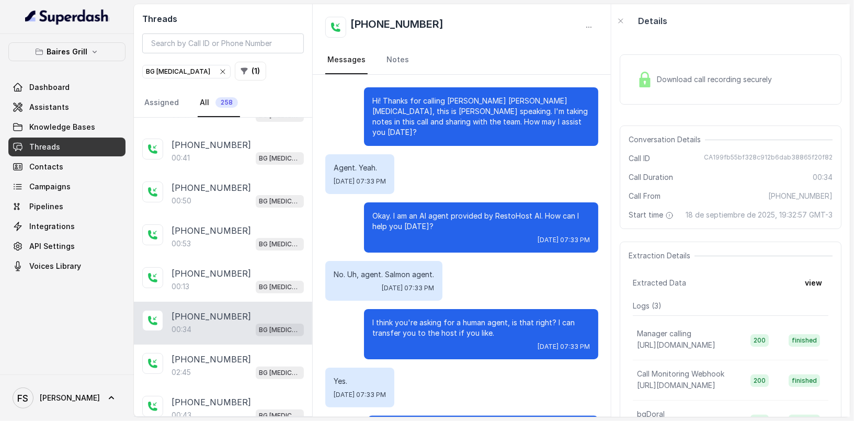
scroll to position [40, 0]
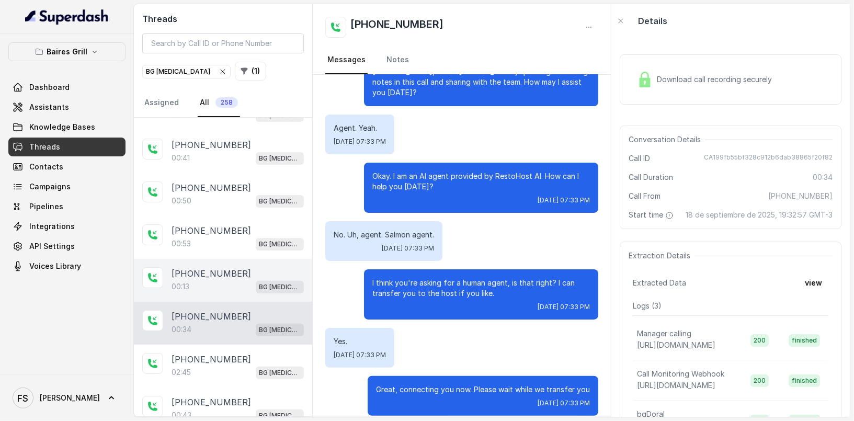
click at [241, 280] on div "00:13 BG [MEDICAL_DATA]" at bounding box center [238, 287] width 132 height 14
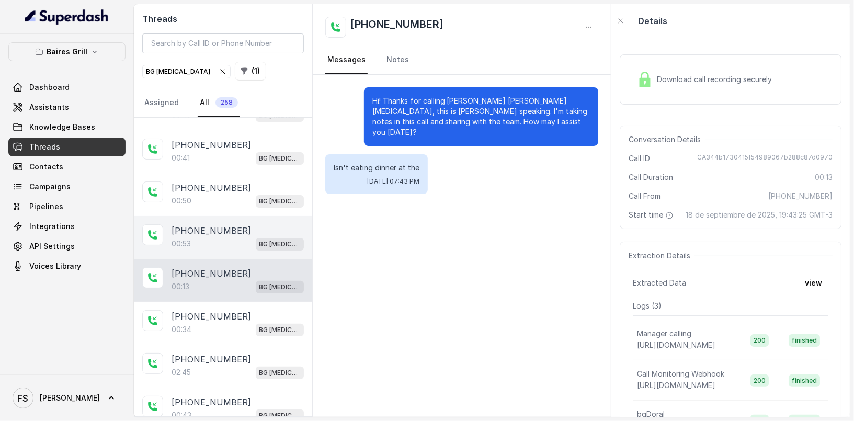
click at [240, 239] on div "00:53 BG [MEDICAL_DATA]" at bounding box center [238, 244] width 132 height 14
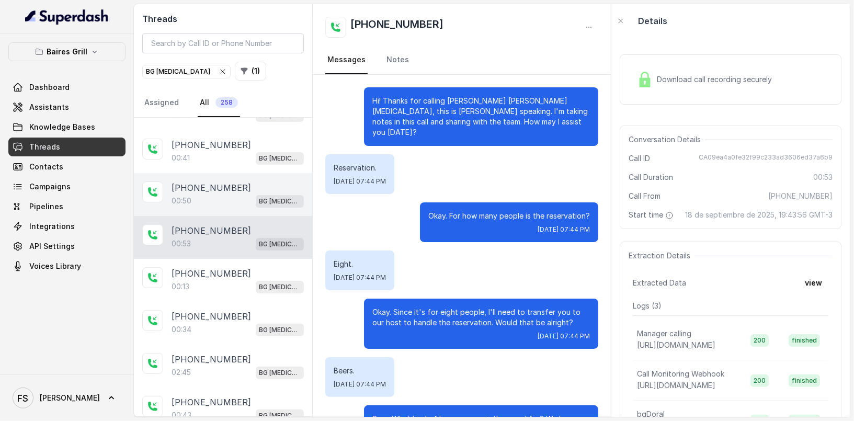
scroll to position [243, 0]
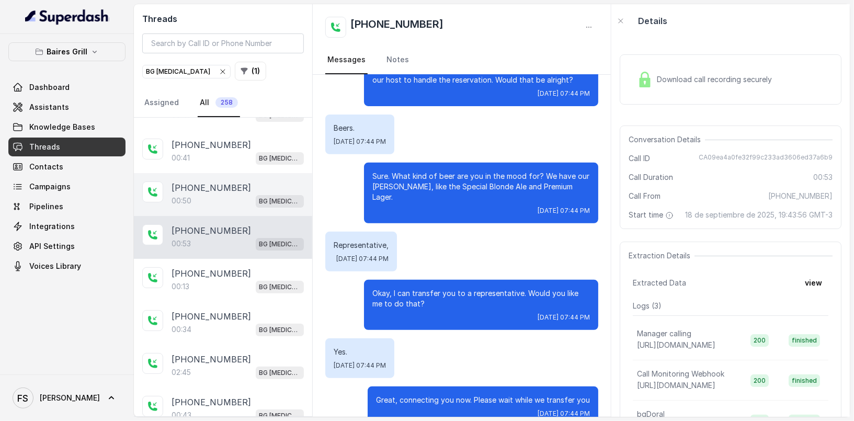
click at [275, 195] on span "BG [MEDICAL_DATA]" at bounding box center [280, 201] width 48 height 13
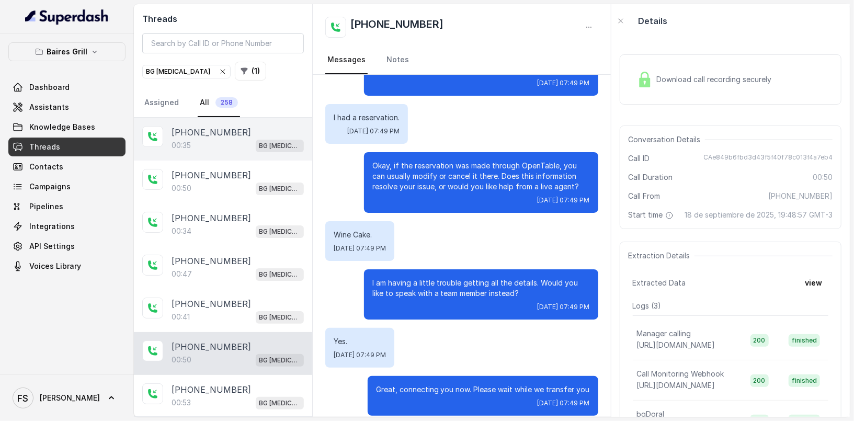
click at [264, 136] on div "[PHONE_NUMBER]:35 BG [MEDICAL_DATA]" at bounding box center [238, 139] width 132 height 26
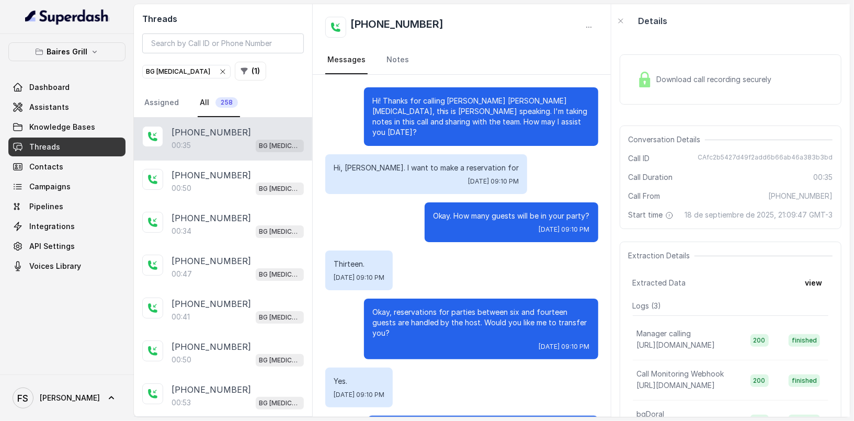
scroll to position [29, 0]
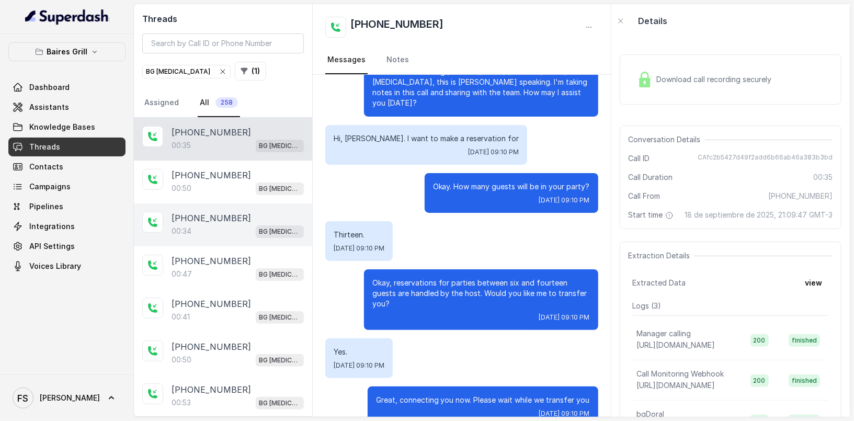
click at [259, 212] on div "[PHONE_NUMBER]" at bounding box center [238, 218] width 132 height 13
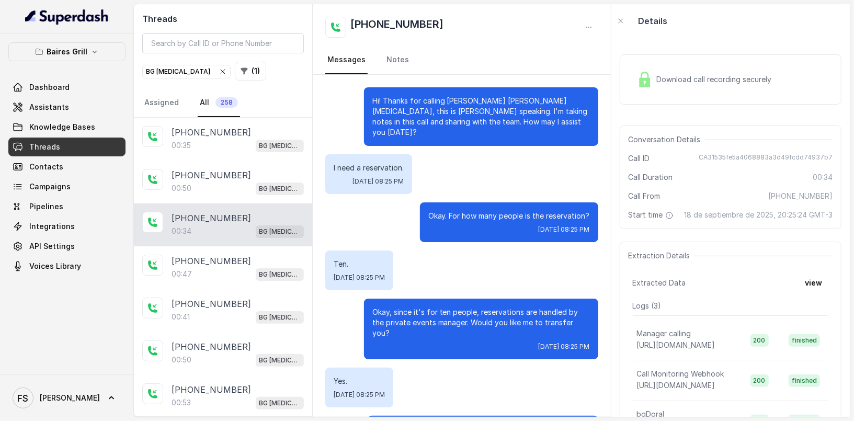
scroll to position [29, 0]
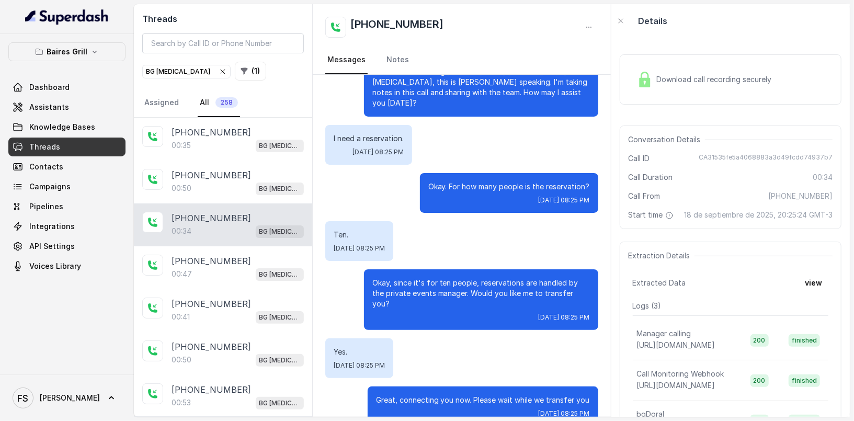
click at [248, 237] on div "[PHONE_NUMBER]:34 BG [MEDICAL_DATA]" at bounding box center [223, 224] width 178 height 43
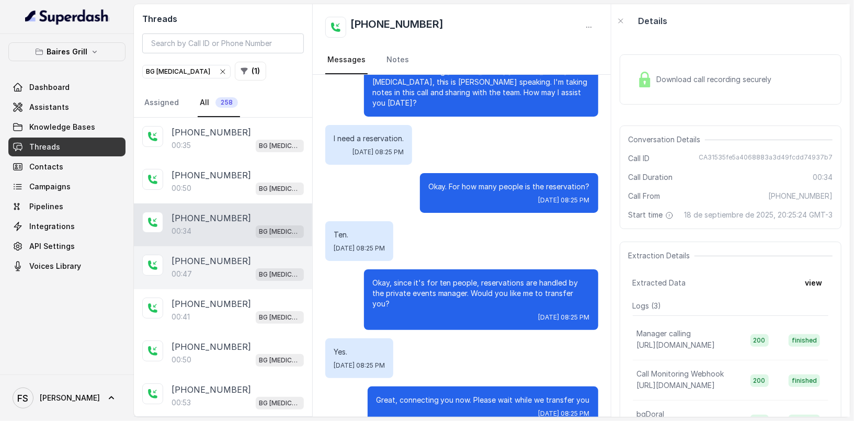
click at [244, 255] on div "[PHONE_NUMBER]" at bounding box center [238, 261] width 132 height 13
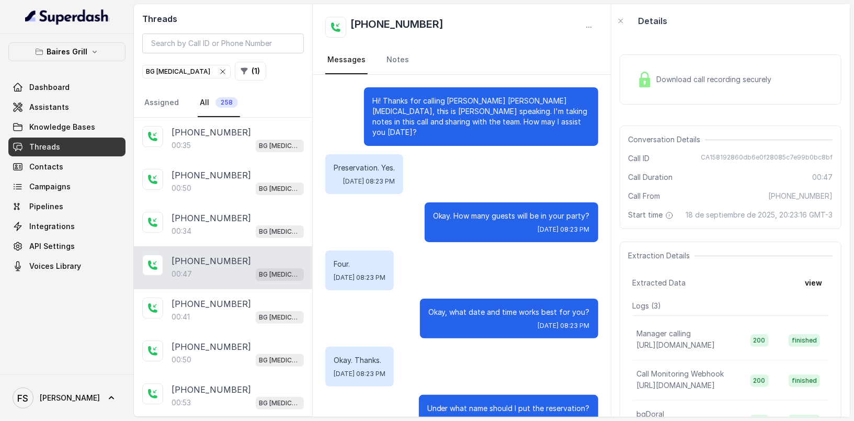
scroll to position [222, 0]
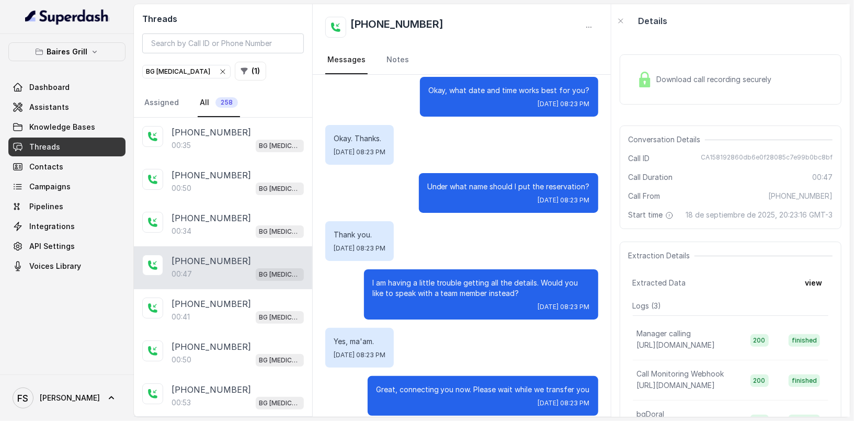
click at [241, 284] on div "[PHONE_NUMBER]:47 BG [MEDICAL_DATA]" at bounding box center [223, 267] width 178 height 43
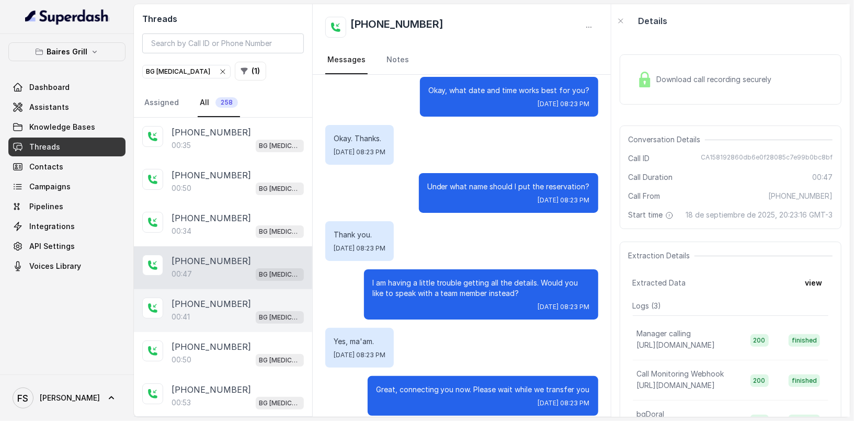
click at [238, 301] on div "[PHONE_NUMBER]" at bounding box center [238, 304] width 132 height 13
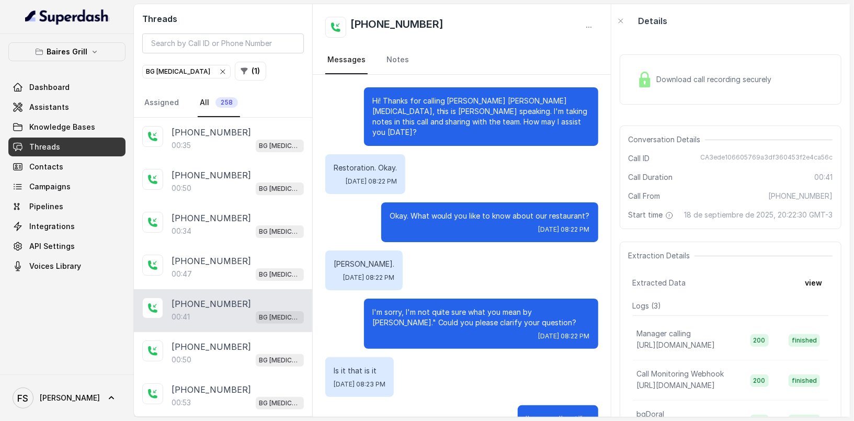
scroll to position [29, 0]
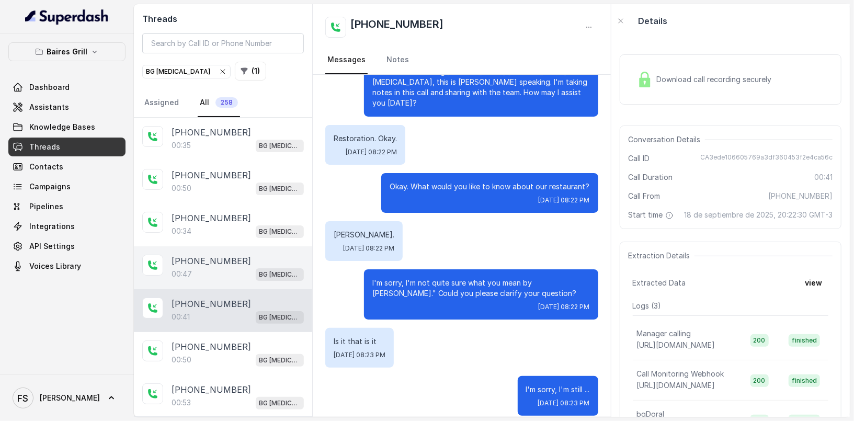
click at [242, 269] on div "00:47 BG [MEDICAL_DATA]" at bounding box center [238, 274] width 132 height 14
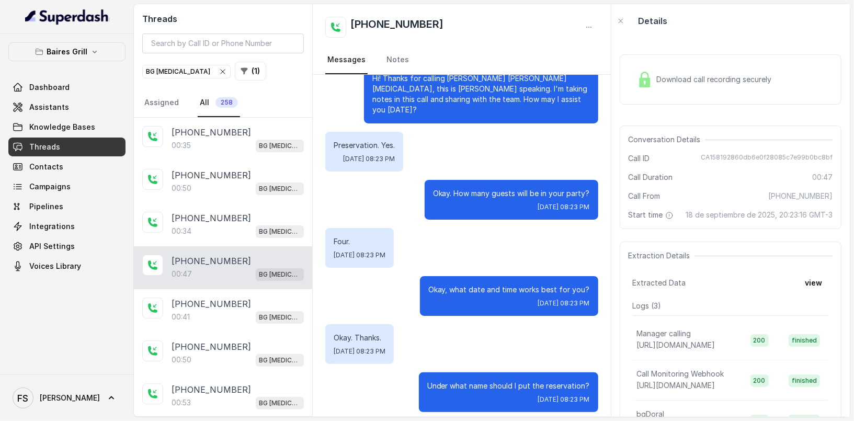
scroll to position [21, 0]
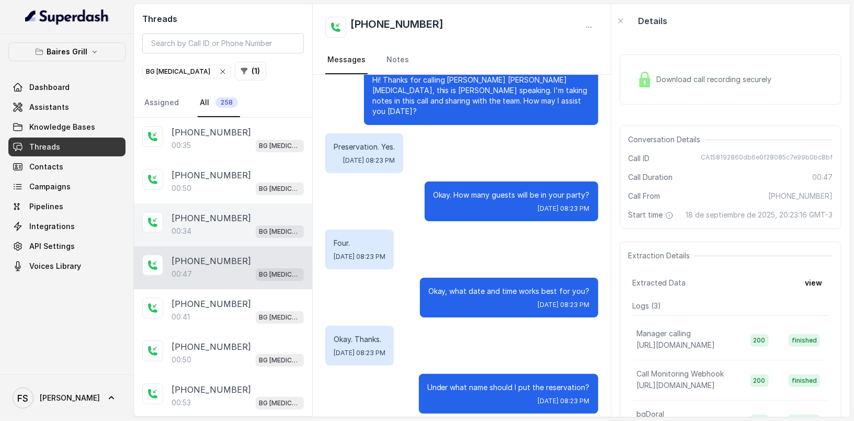
click at [224, 234] on div "00:34 BG [MEDICAL_DATA]" at bounding box center [238, 231] width 132 height 14
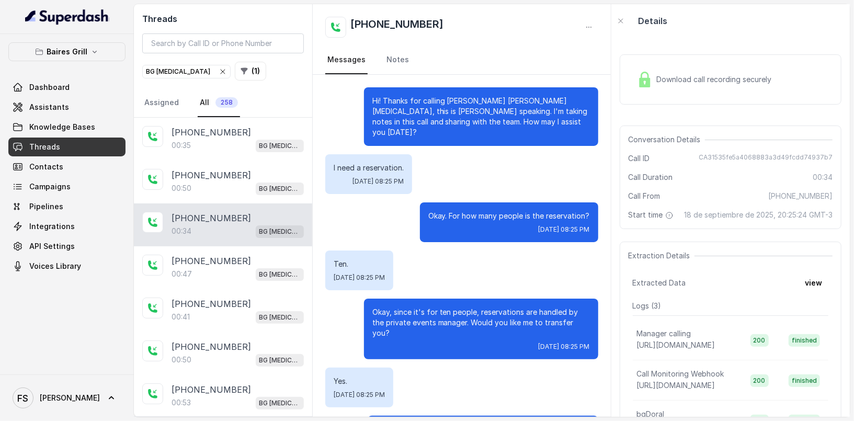
scroll to position [29, 0]
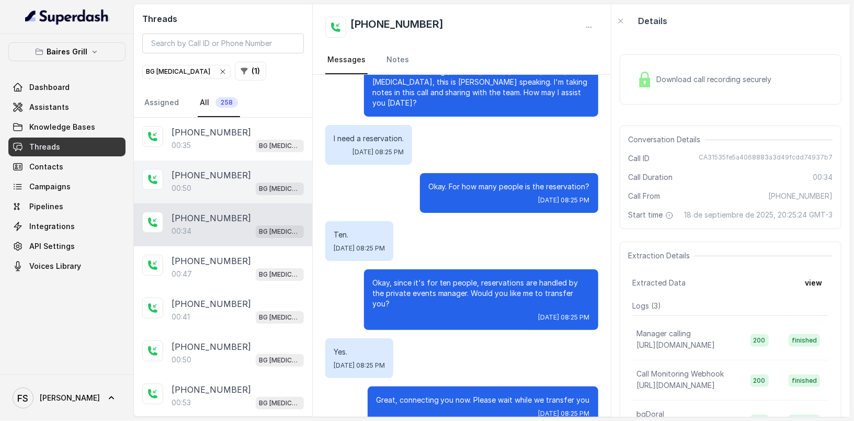
click at [259, 169] on div "[PHONE_NUMBER]" at bounding box center [238, 175] width 132 height 13
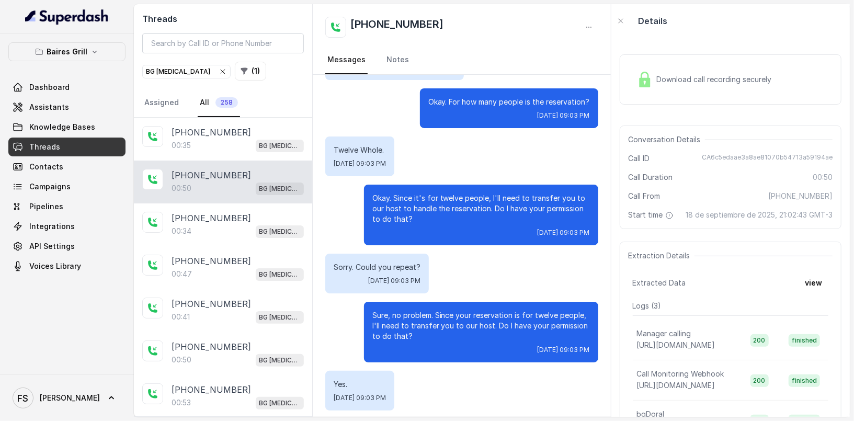
scroll to position [157, 0]
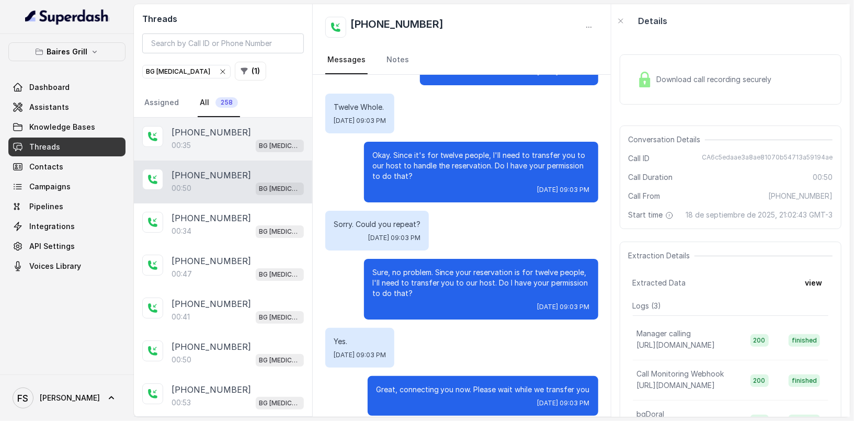
click at [250, 139] on div "00:35 BG [MEDICAL_DATA]" at bounding box center [238, 146] width 132 height 14
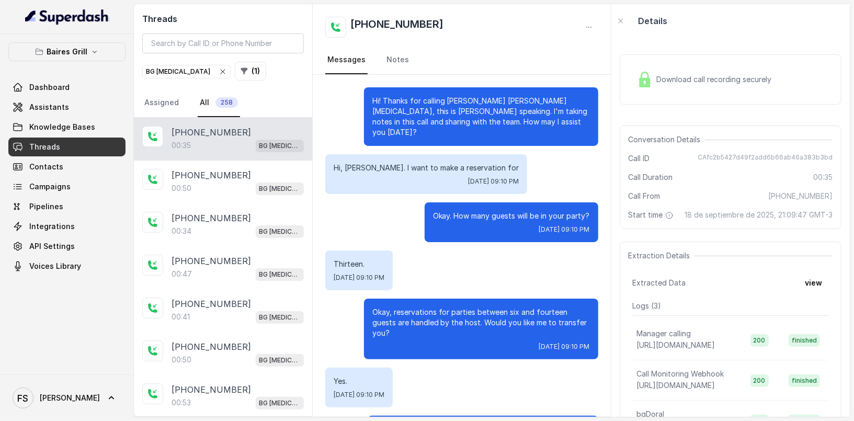
scroll to position [29, 0]
